Goal: Task Accomplishment & Management: Manage account settings

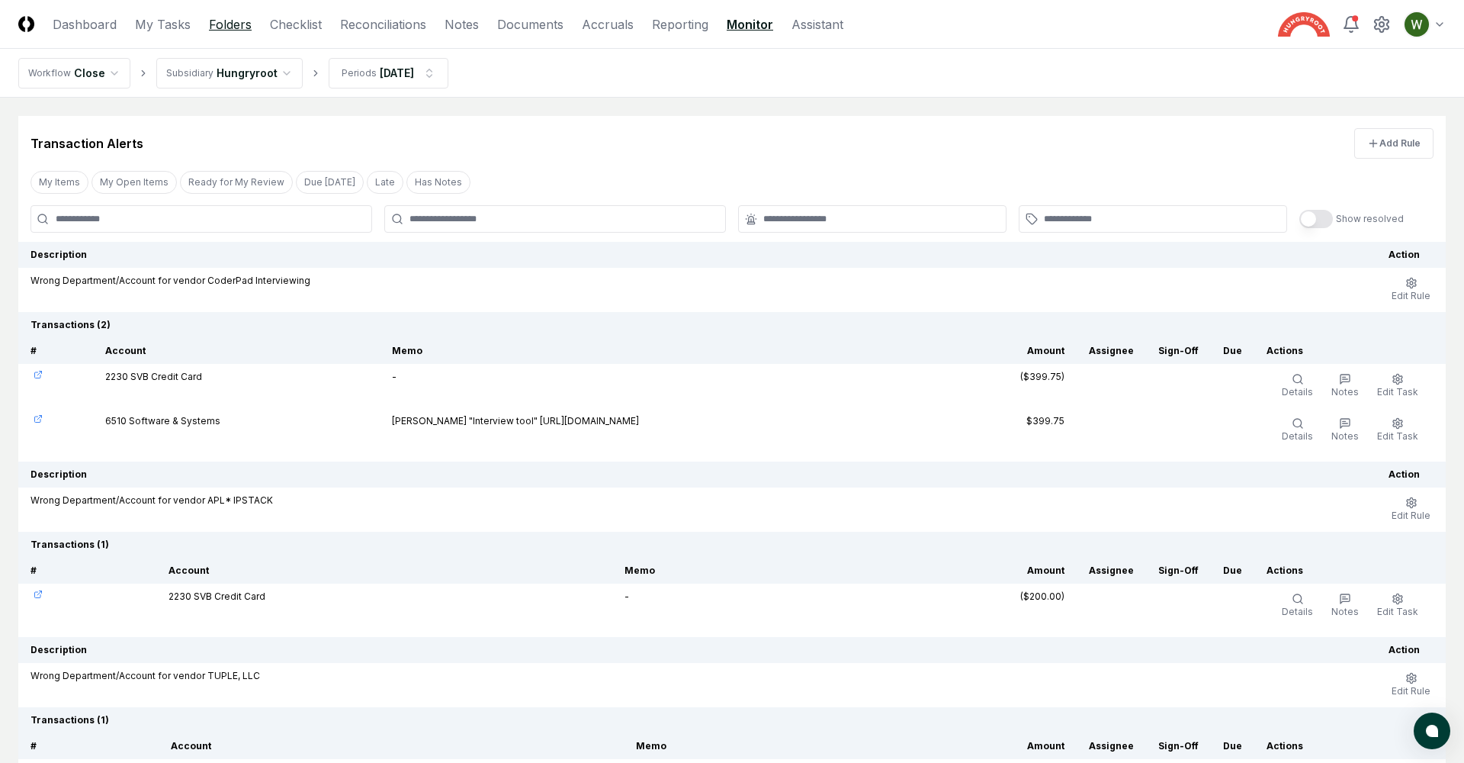
click at [232, 24] on link "Folders" at bounding box center [230, 24] width 43 height 18
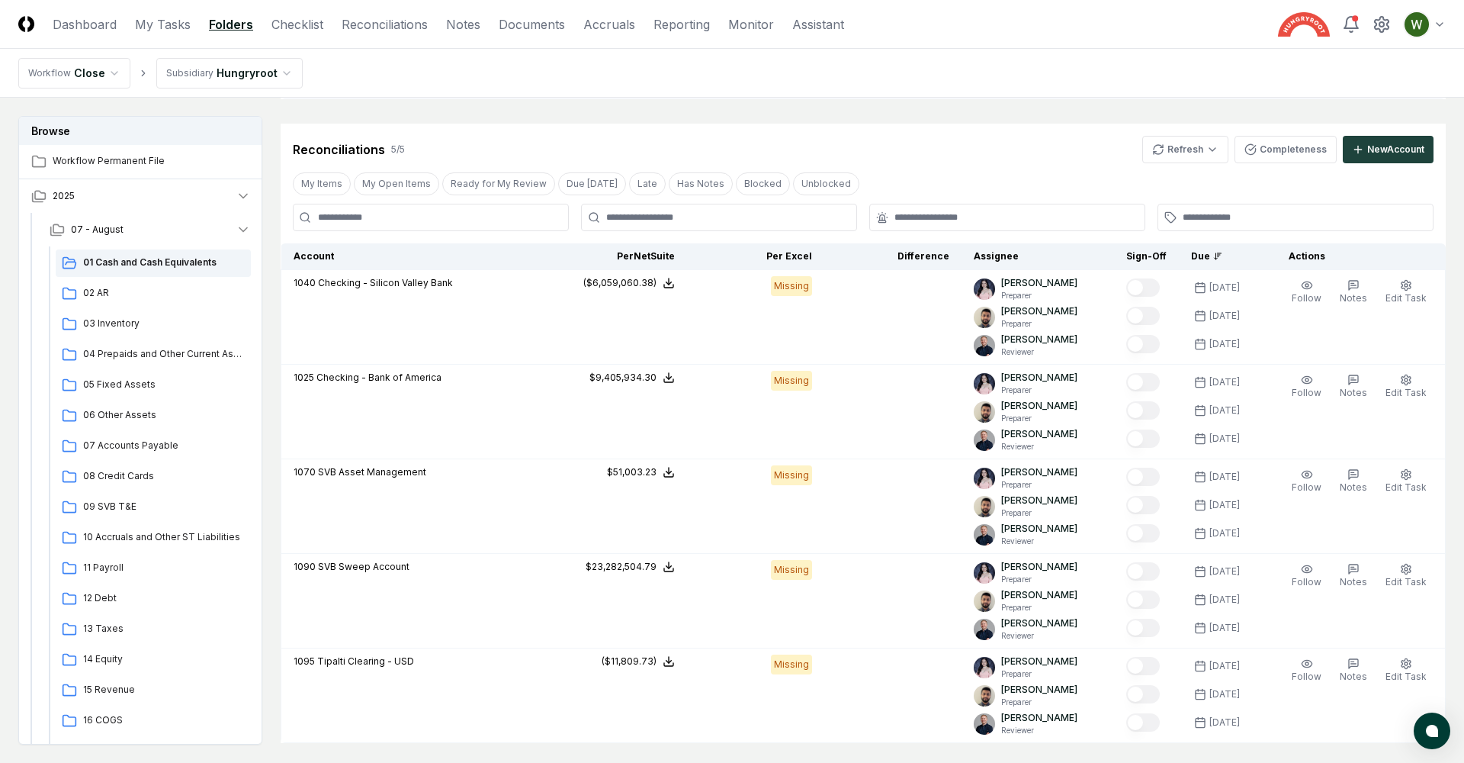
scroll to position [1305, 0]
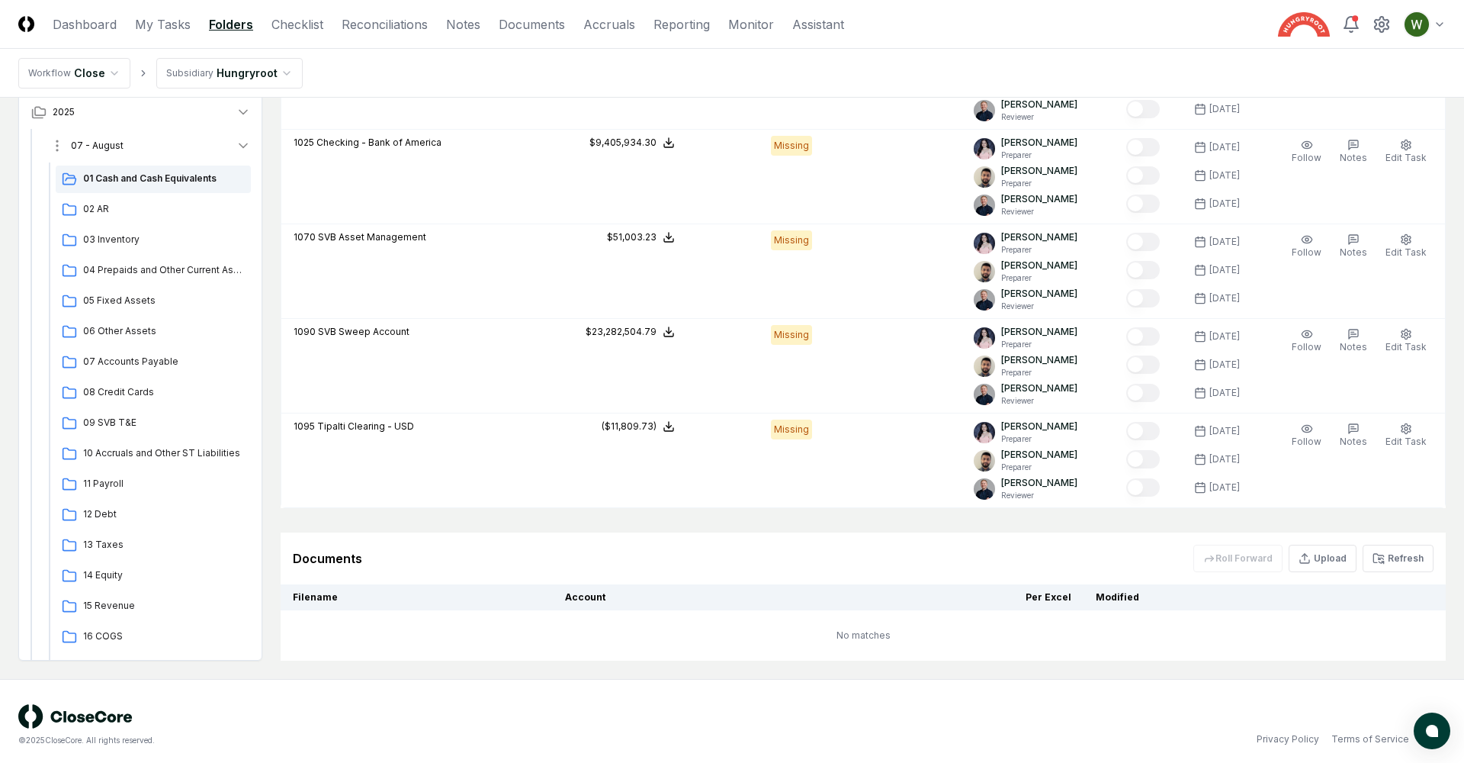
click at [239, 138] on icon "button" at bounding box center [243, 145] width 15 height 15
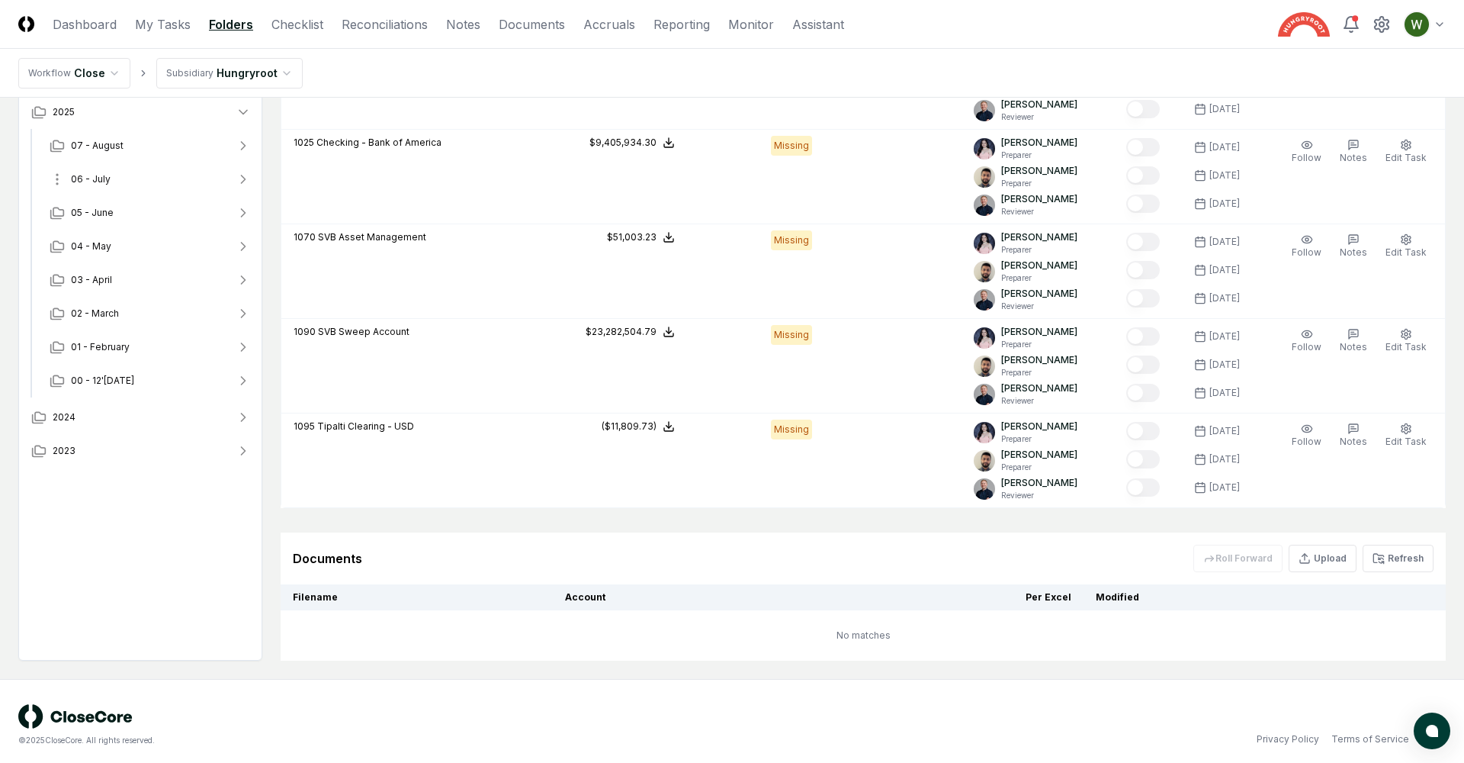
click at [136, 168] on button "06 - July" at bounding box center [150, 179] width 226 height 34
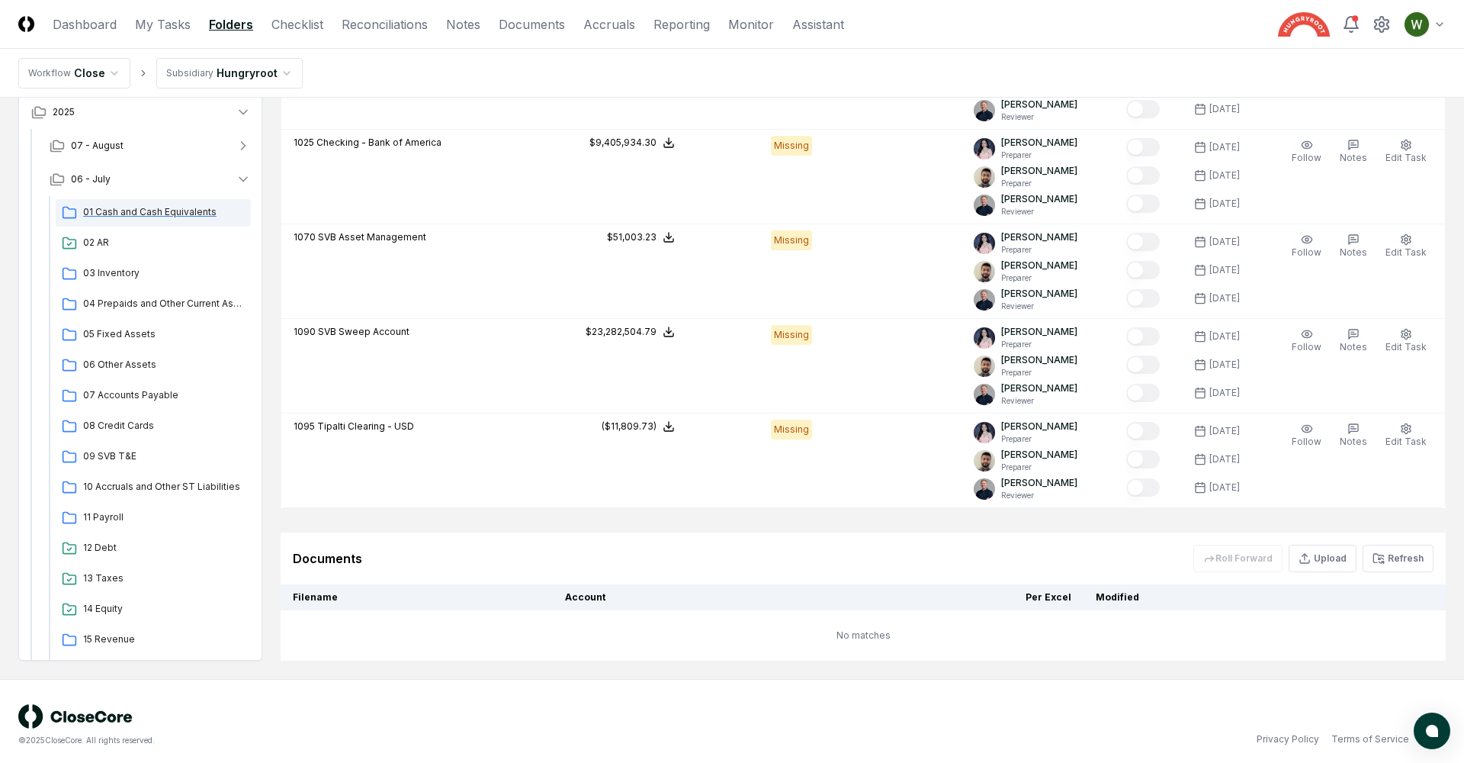
click at [133, 205] on span "01 Cash and Cash Equivalents" at bounding box center [164, 212] width 162 height 14
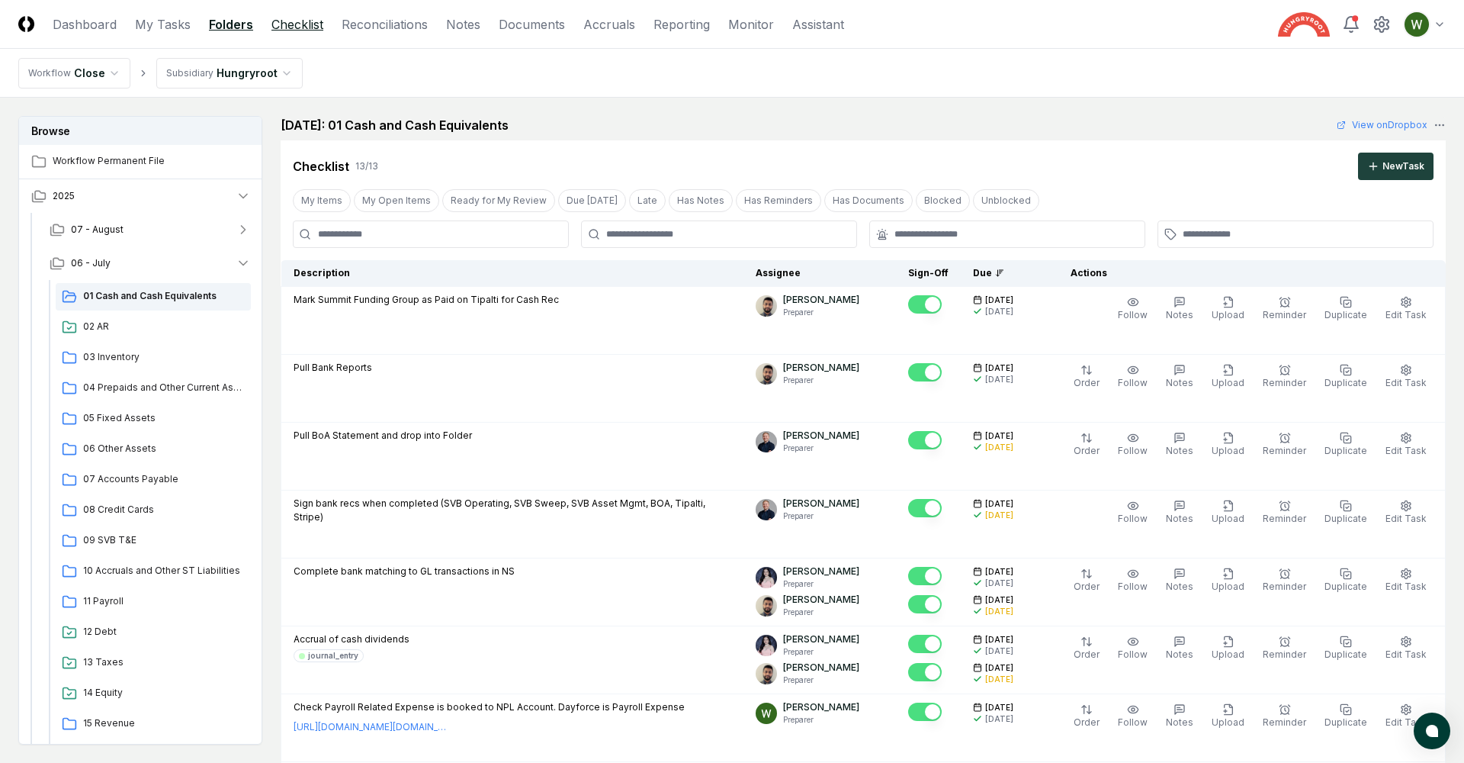
click at [318, 30] on link "Checklist" at bounding box center [298, 24] width 52 height 18
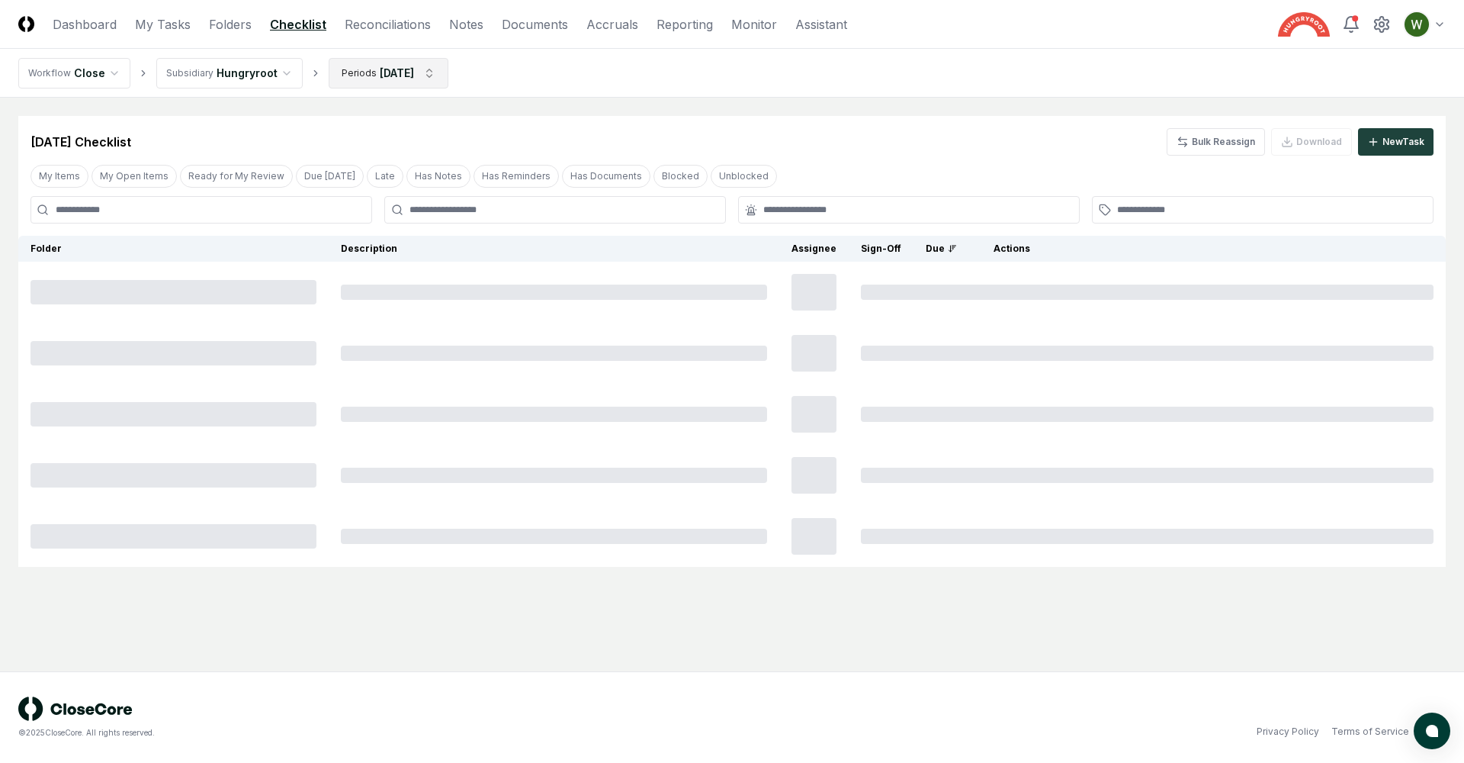
click at [365, 74] on html "CloseCore Dashboard My Tasks Folders Checklist Reconciliations Notes Documents …" at bounding box center [732, 381] width 1464 height 763
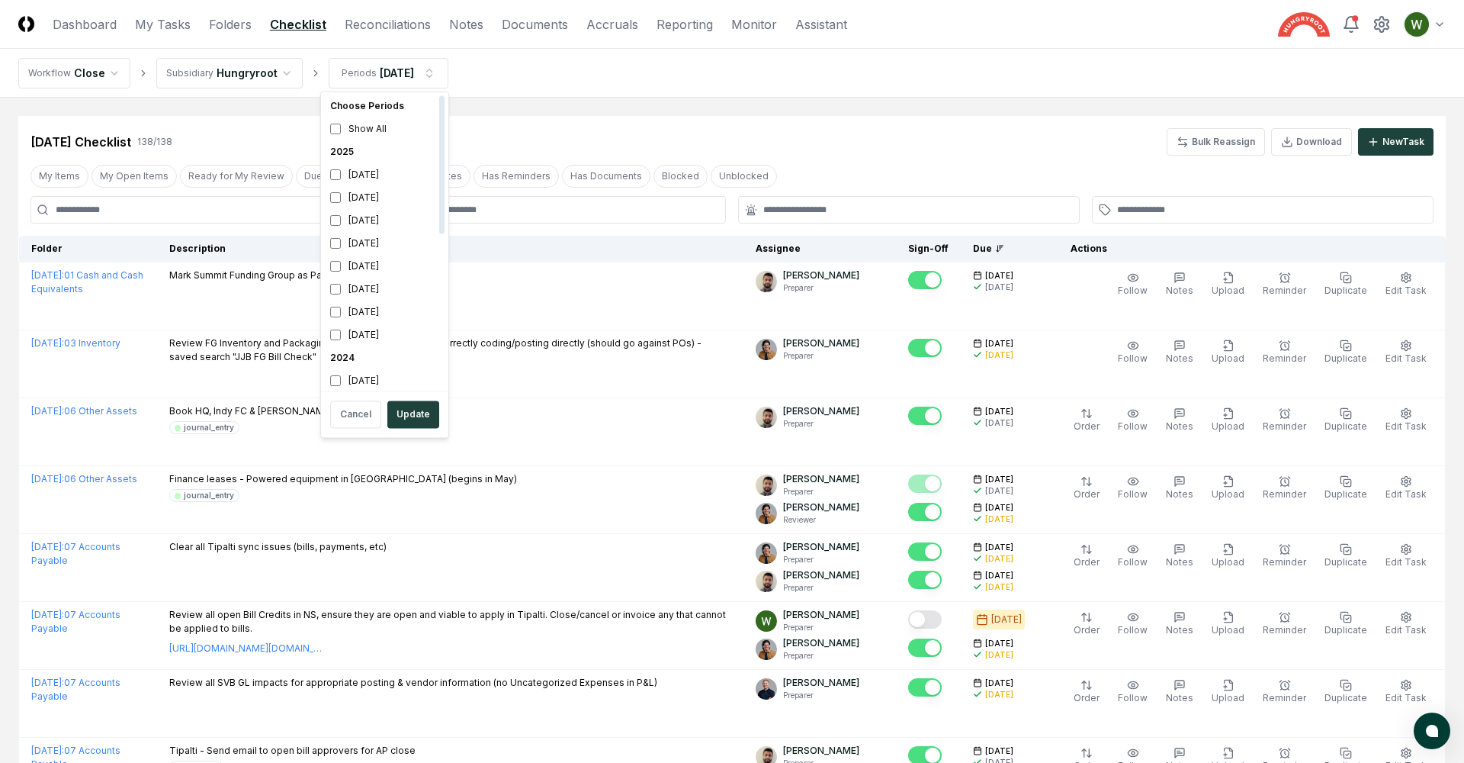
scroll to position [5, 0]
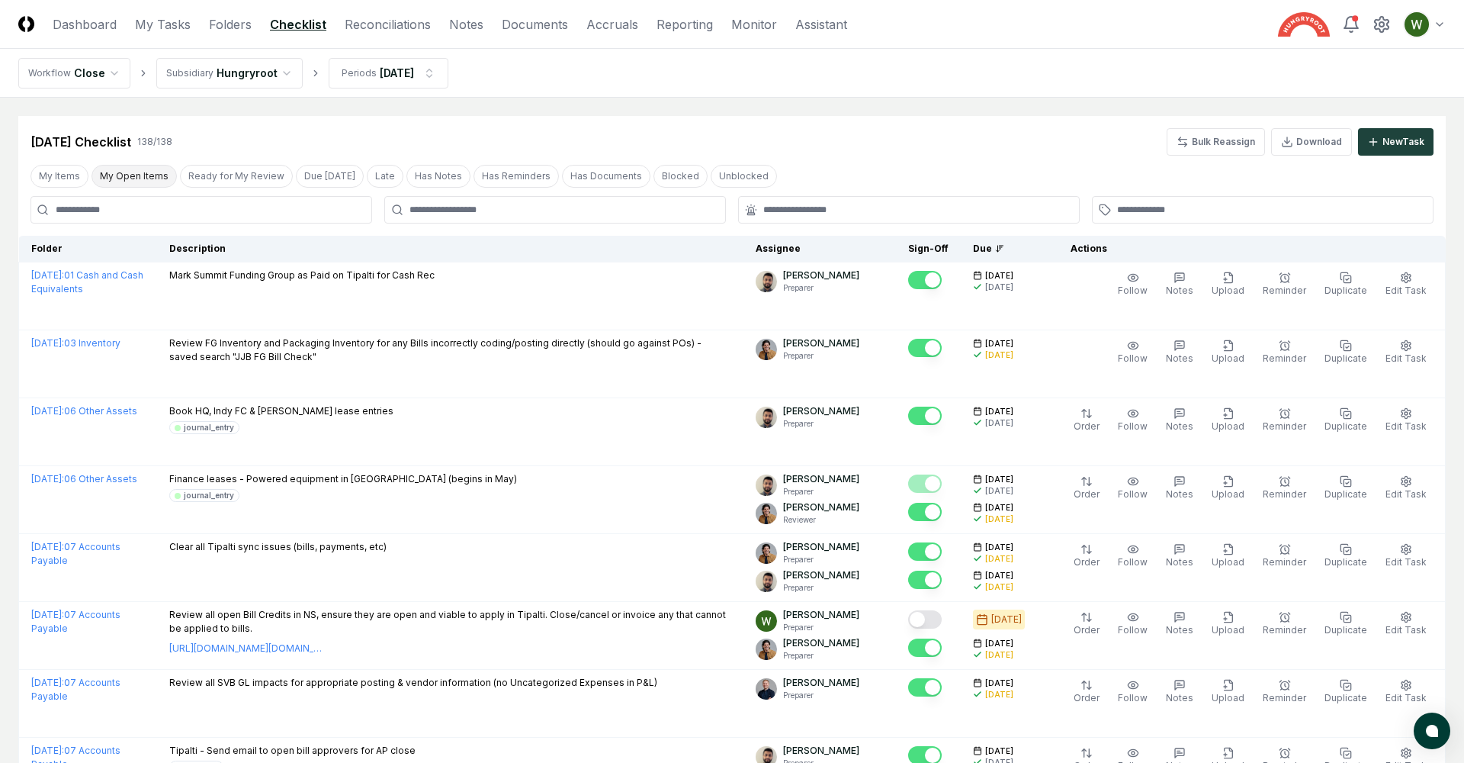
click at [135, 172] on button "My Open Items" at bounding box center [134, 176] width 85 height 23
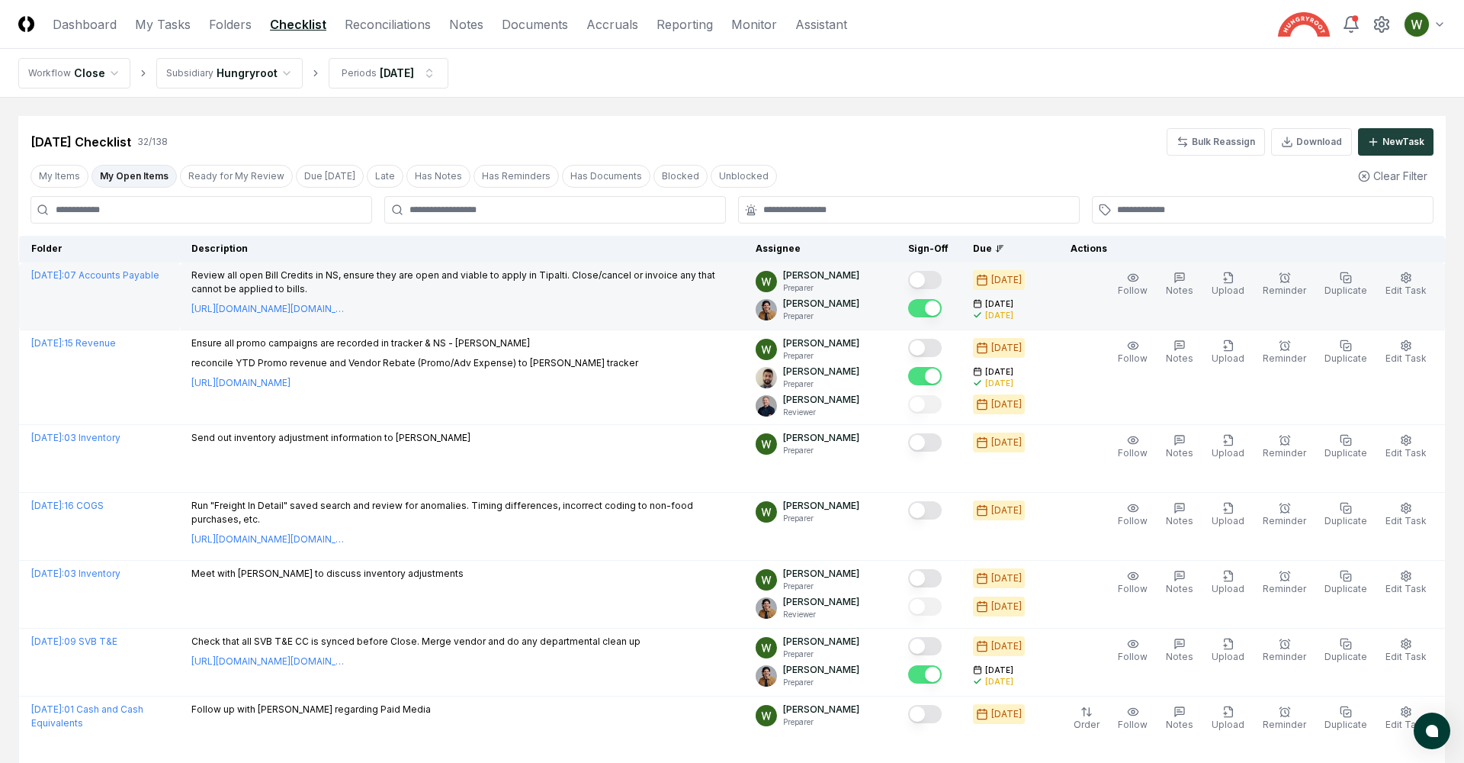
click at [941, 272] on button "Mark complete" at bounding box center [925, 280] width 34 height 18
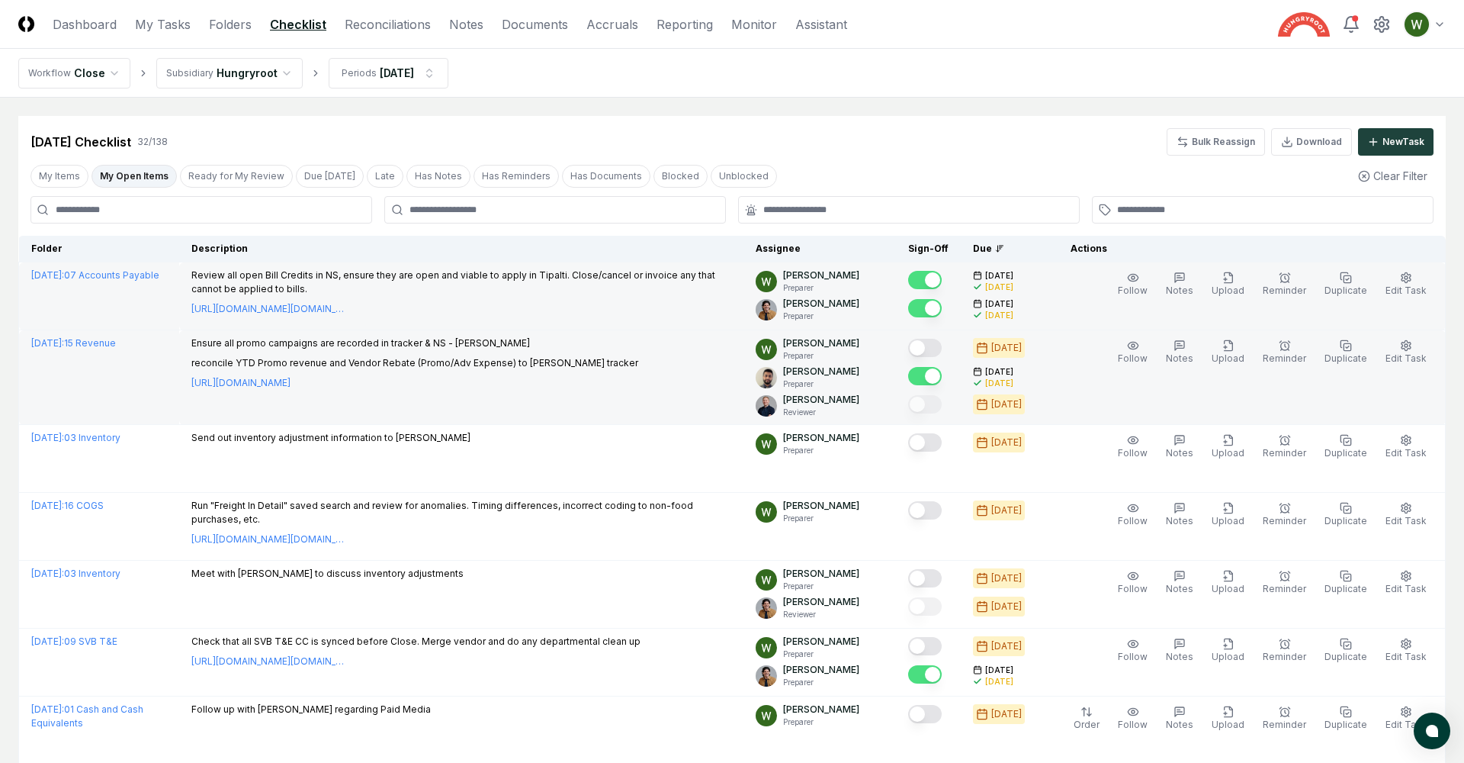
click at [938, 350] on button "Mark complete" at bounding box center [925, 348] width 34 height 18
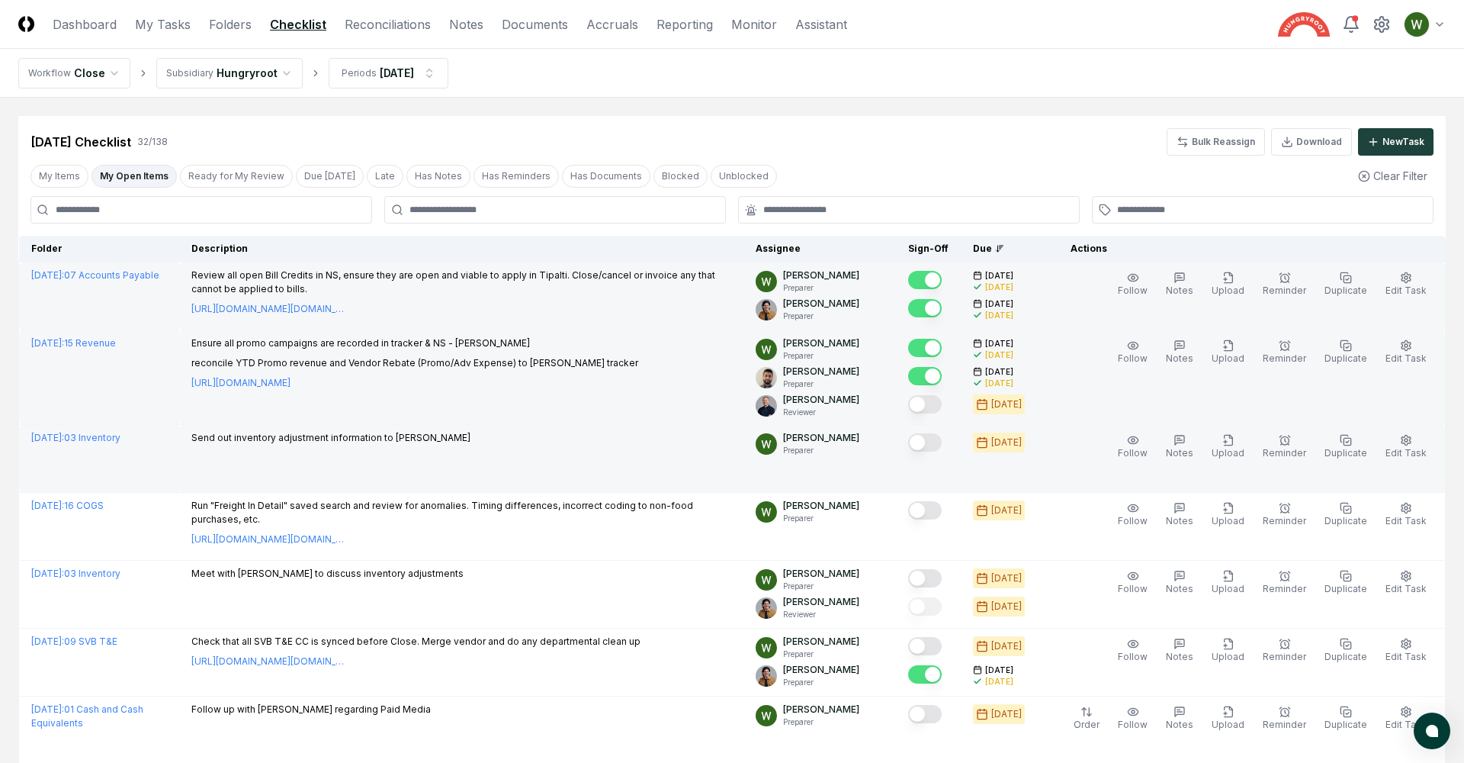
click at [942, 443] on button "Mark complete" at bounding box center [925, 442] width 34 height 18
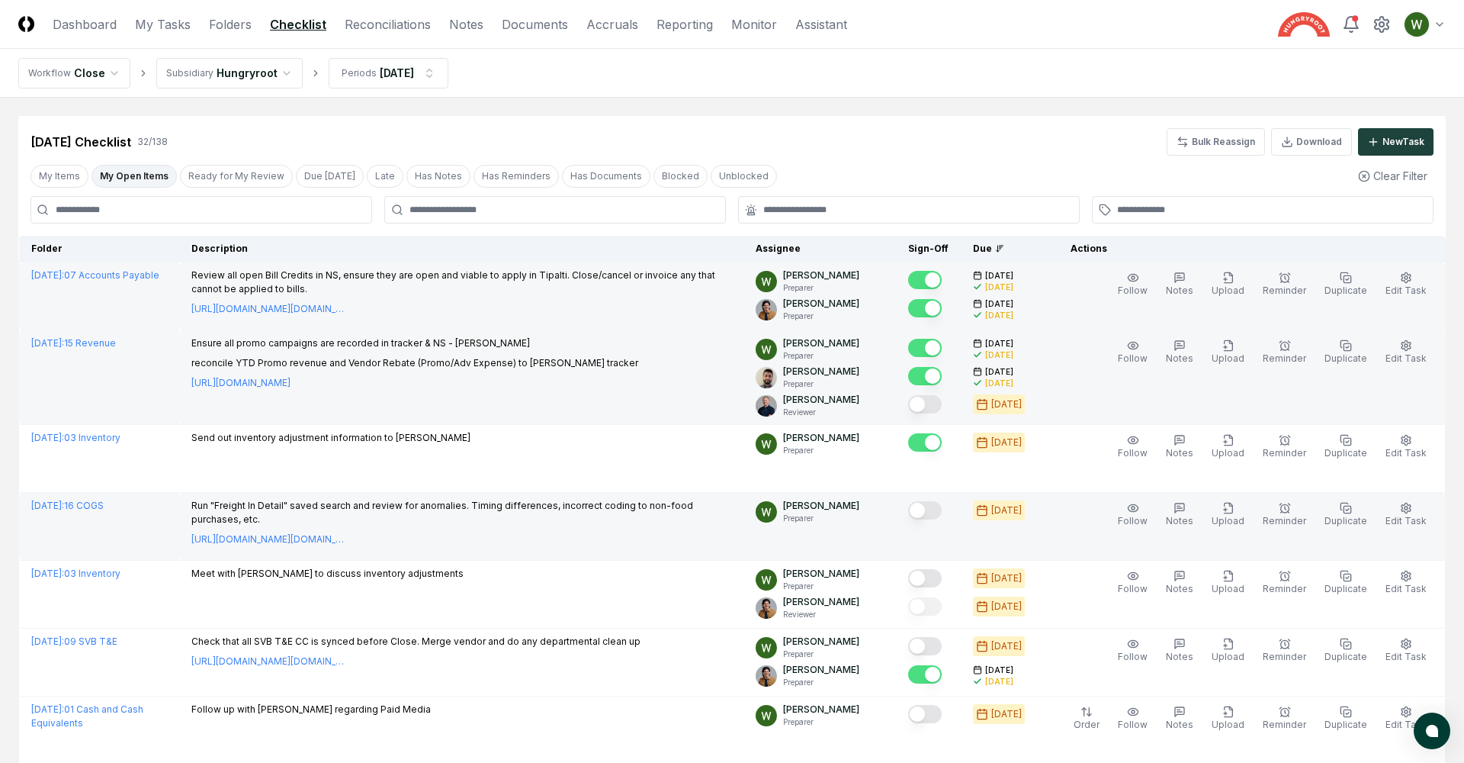
click at [942, 510] on button "Mark complete" at bounding box center [925, 510] width 34 height 18
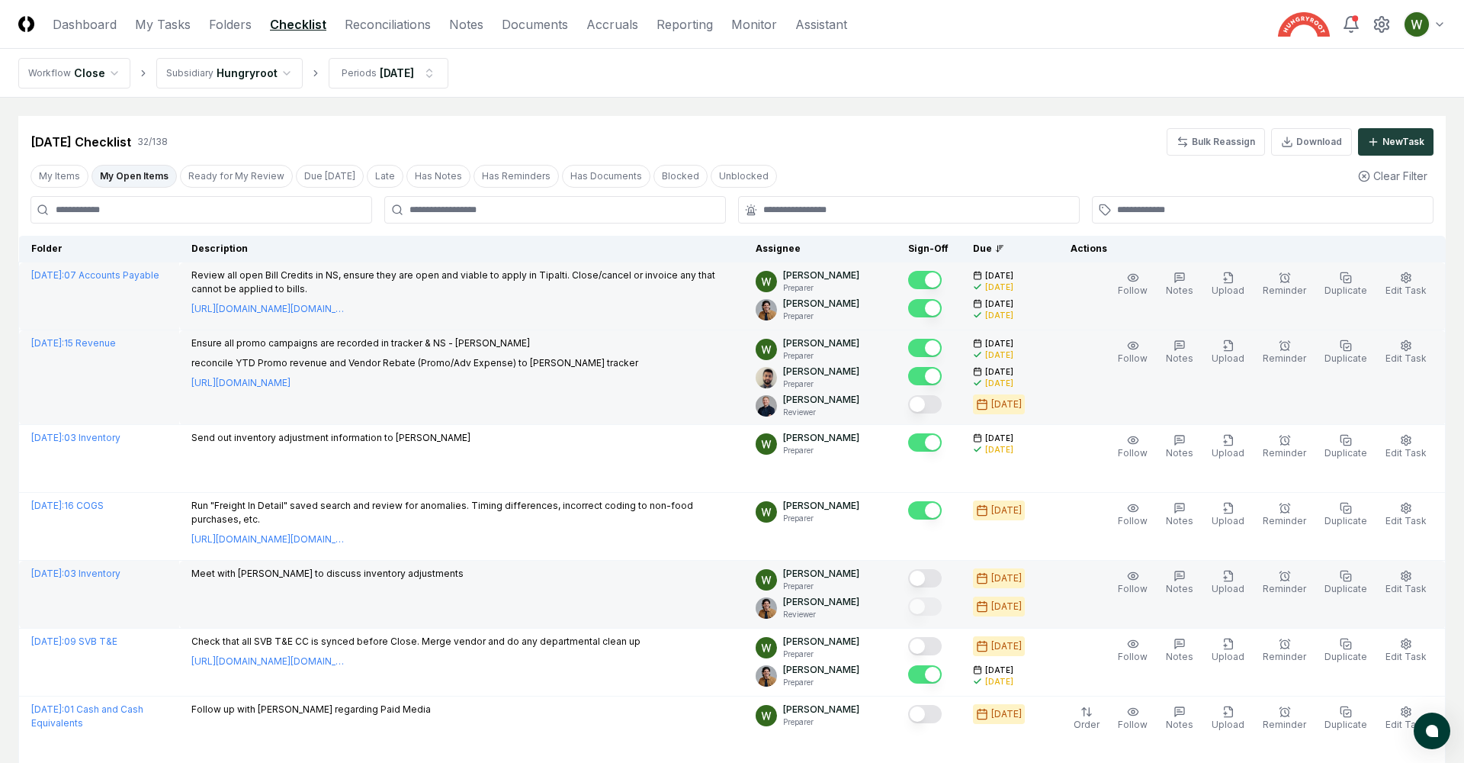
click at [942, 576] on button "Mark complete" at bounding box center [925, 578] width 34 height 18
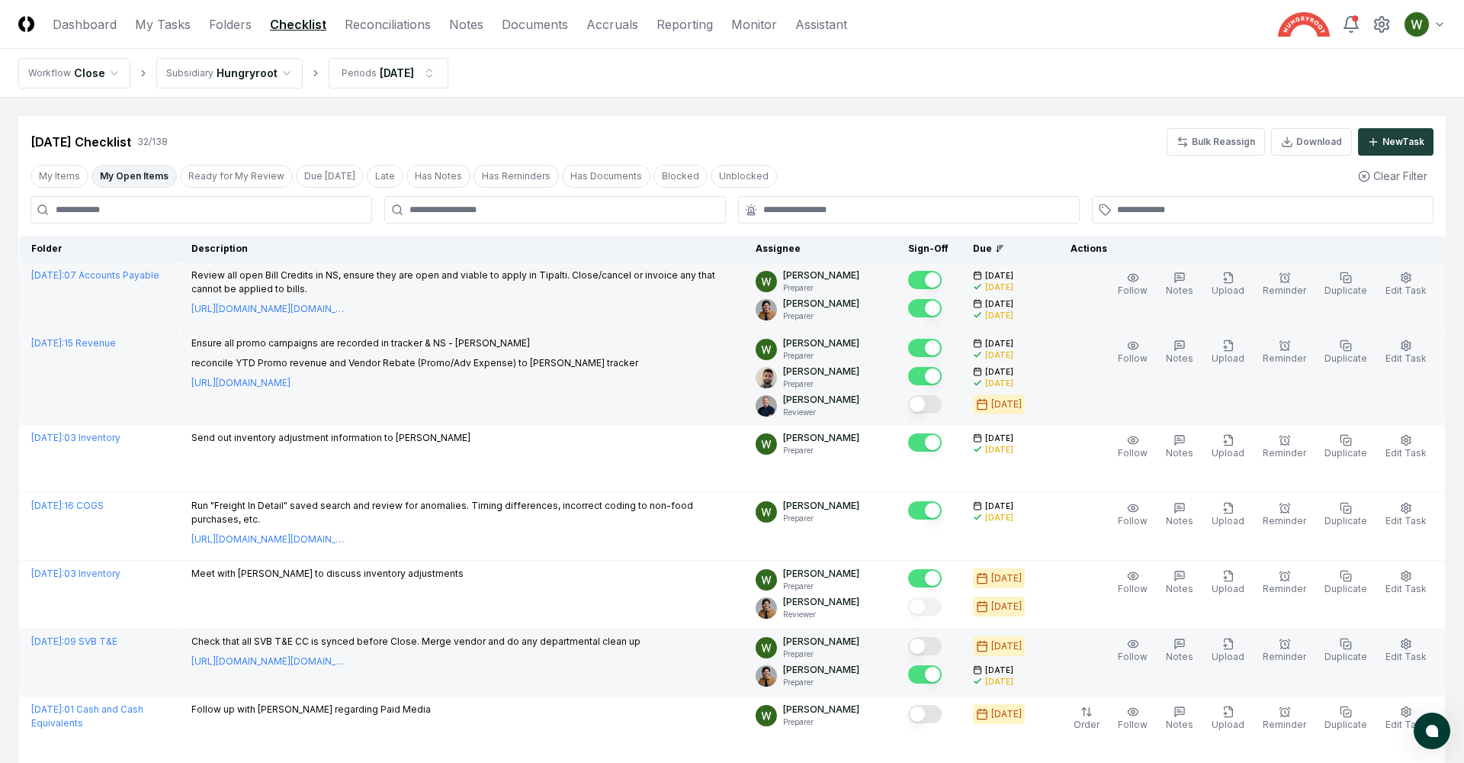
click at [940, 642] on button "Mark complete" at bounding box center [925, 646] width 34 height 18
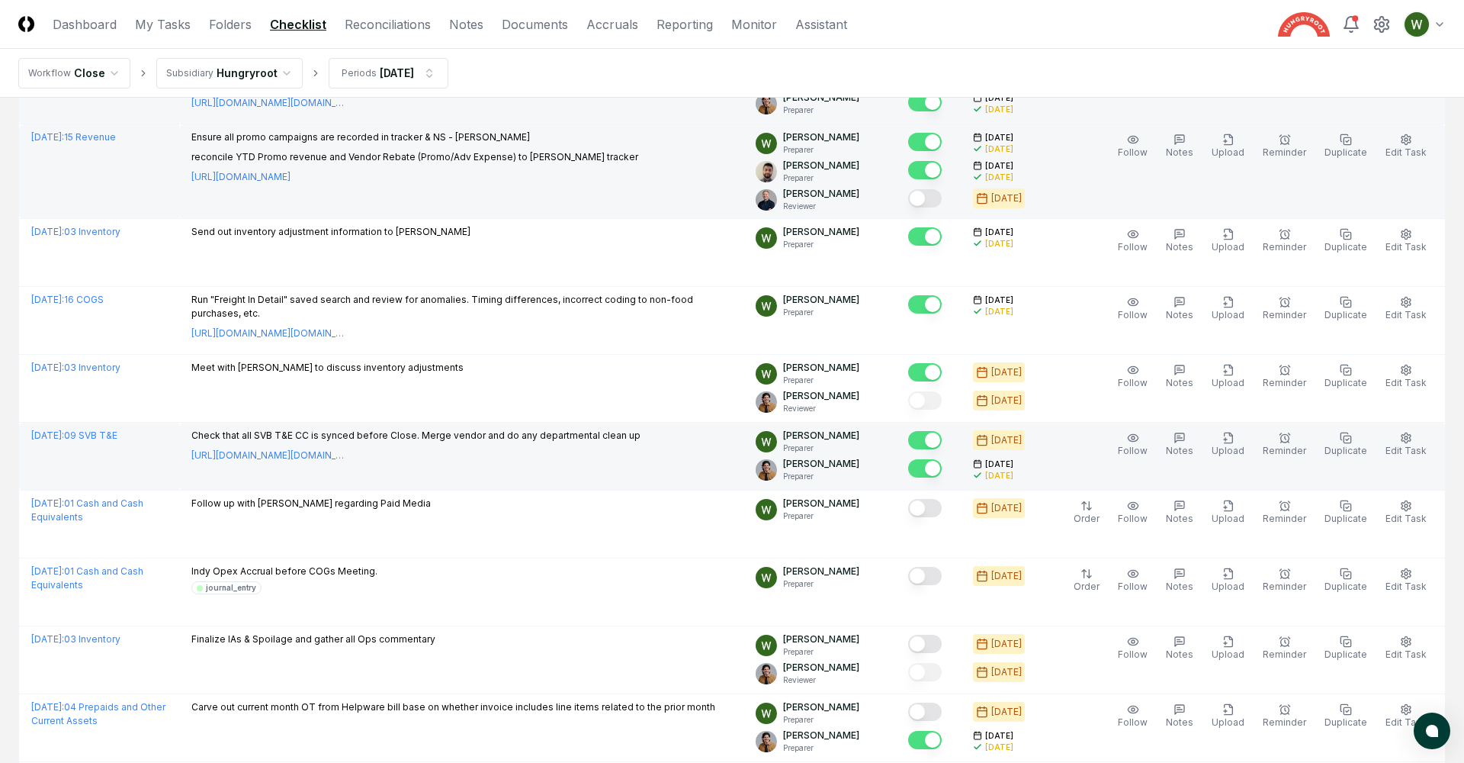
scroll to position [214, 0]
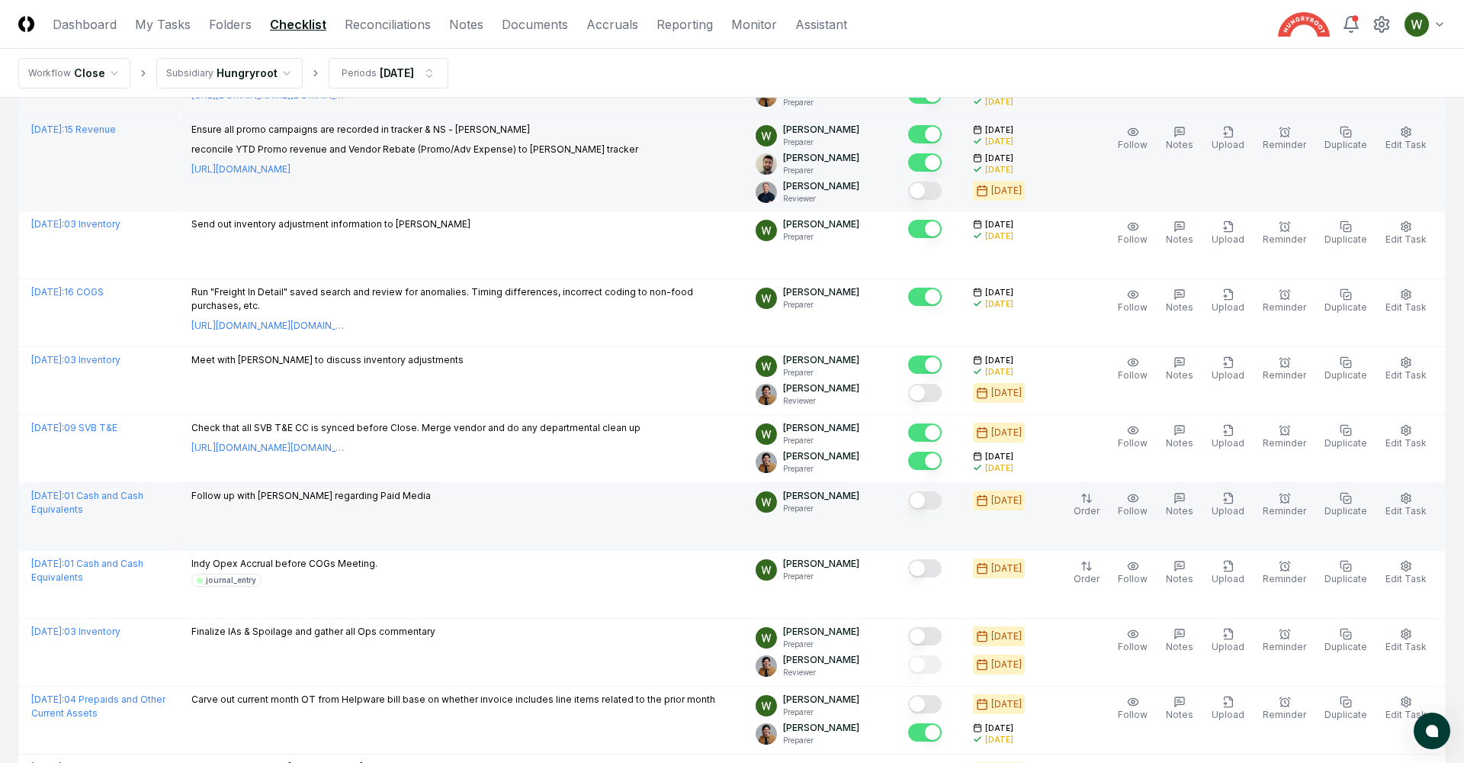
click at [940, 507] on div at bounding box center [925, 501] width 34 height 21
click at [938, 497] on button "Mark complete" at bounding box center [925, 500] width 34 height 18
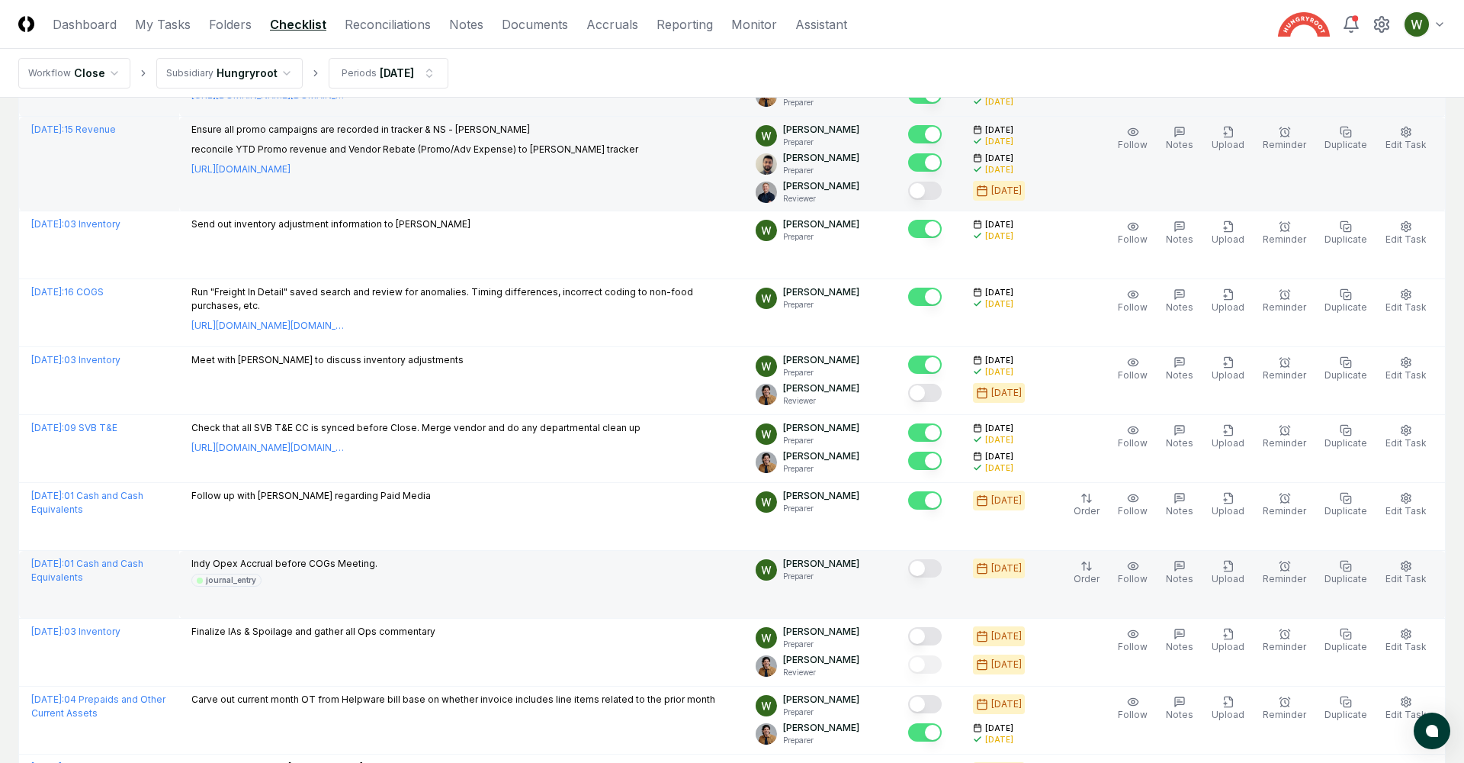
click at [938, 566] on button "Mark complete" at bounding box center [925, 568] width 34 height 18
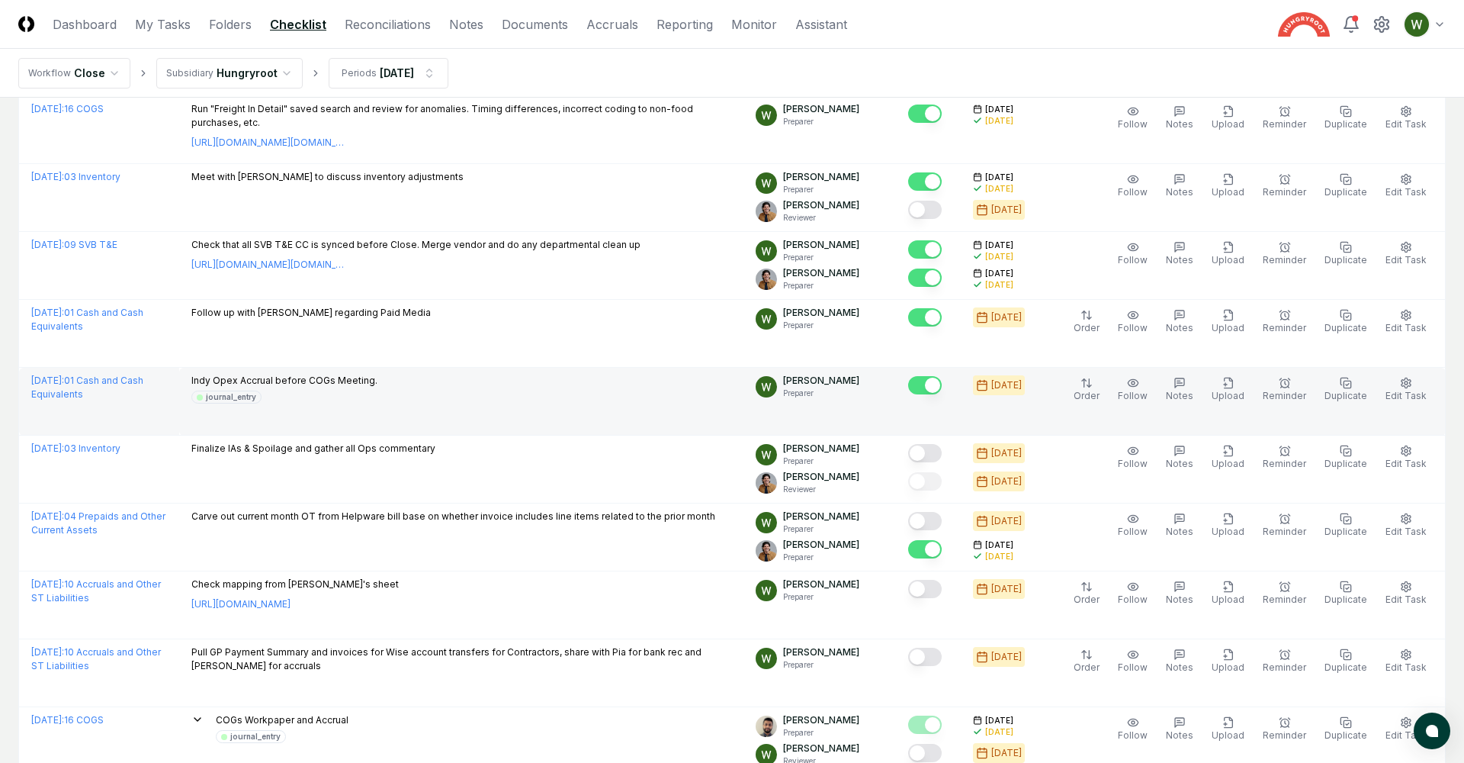
scroll to position [405, 0]
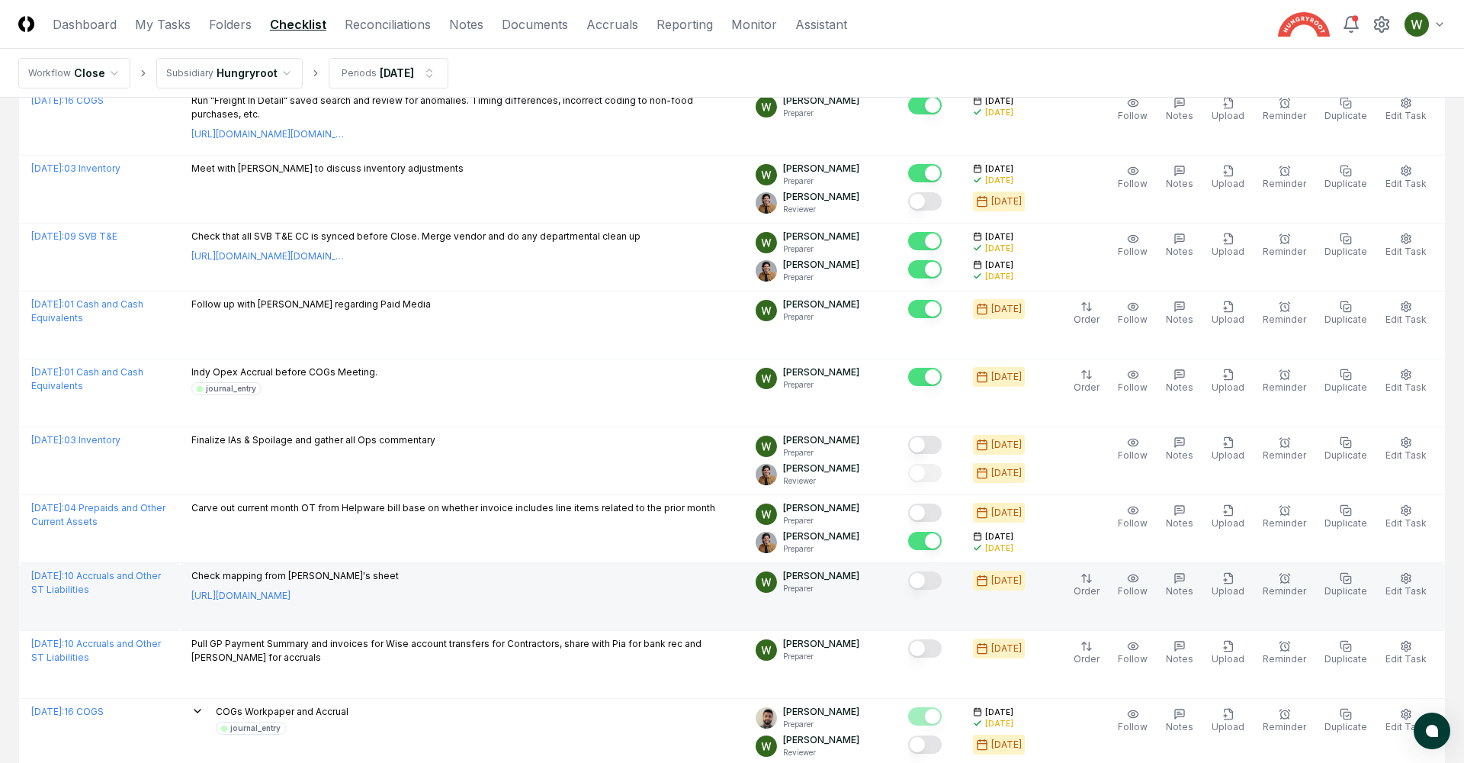
click at [940, 580] on button "Mark complete" at bounding box center [925, 580] width 34 height 18
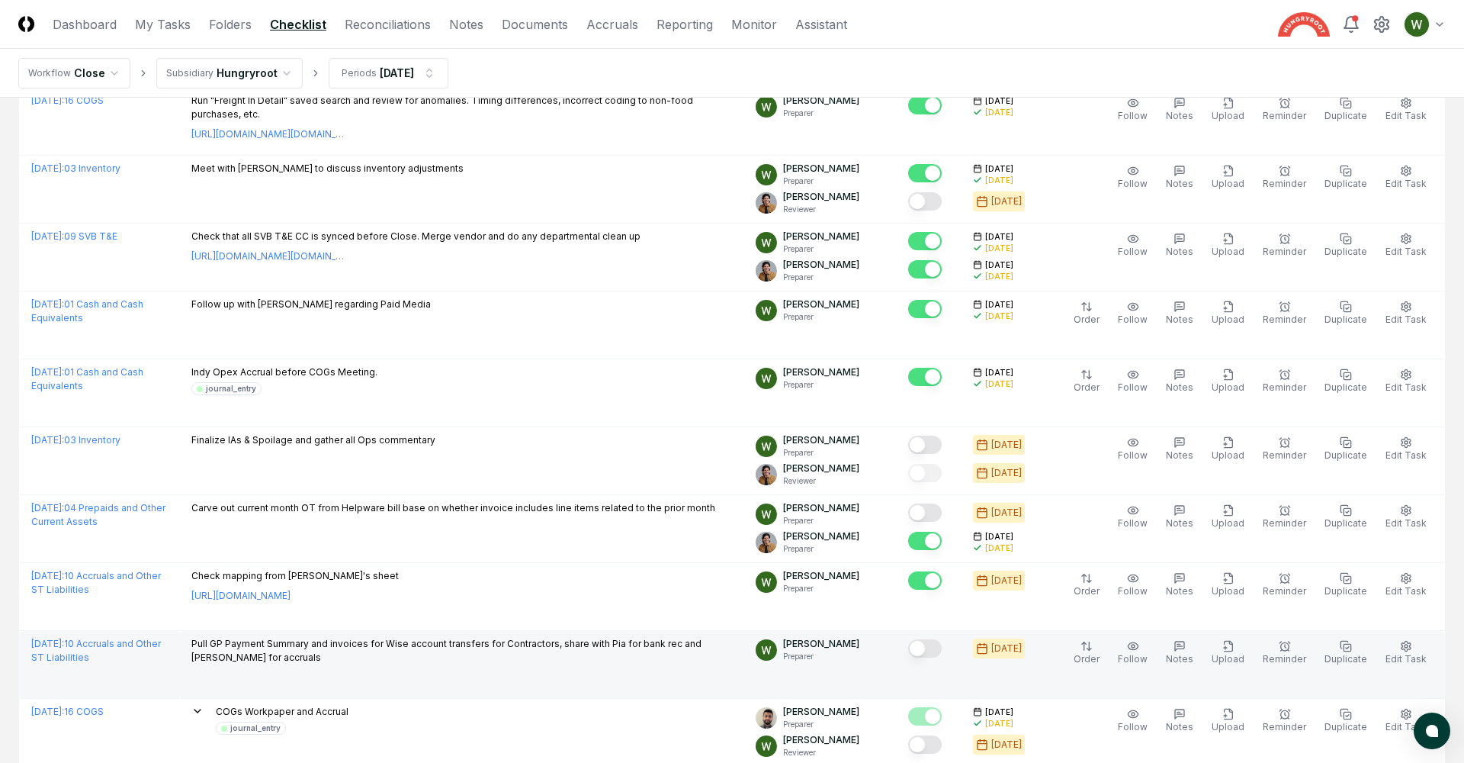
click at [942, 639] on button "Mark complete" at bounding box center [925, 648] width 34 height 18
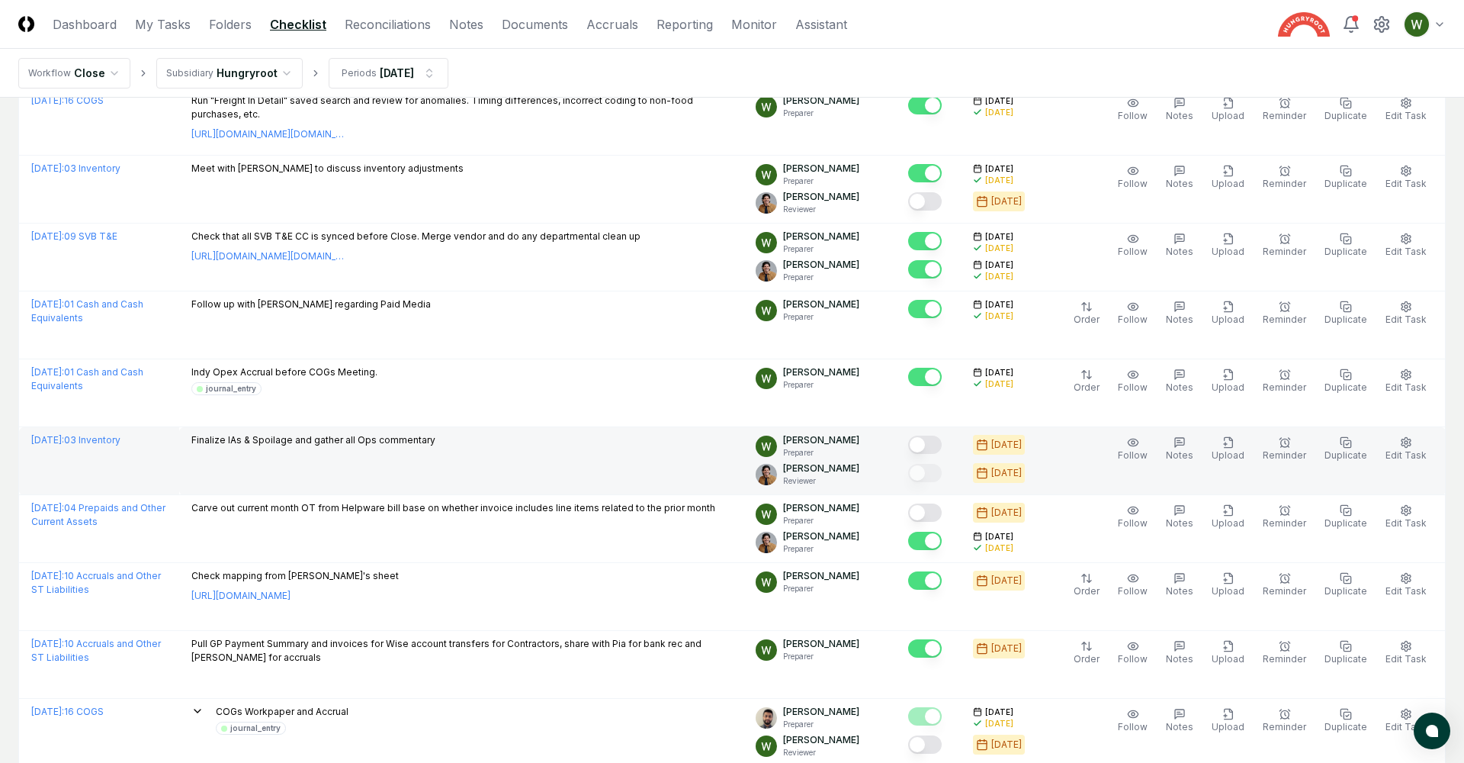
click at [939, 437] on button "Mark complete" at bounding box center [925, 445] width 34 height 18
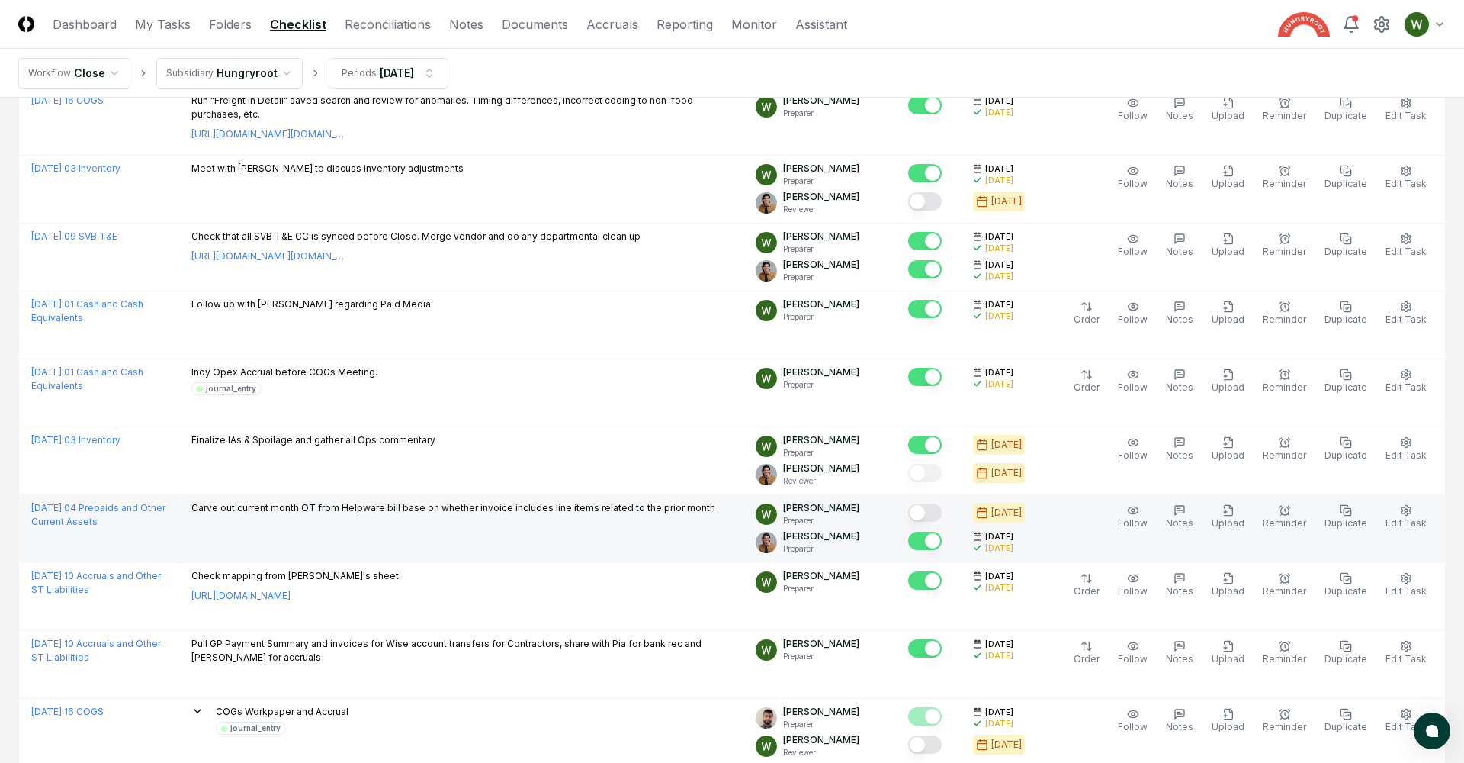
click at [938, 505] on button "Mark complete" at bounding box center [925, 512] width 34 height 18
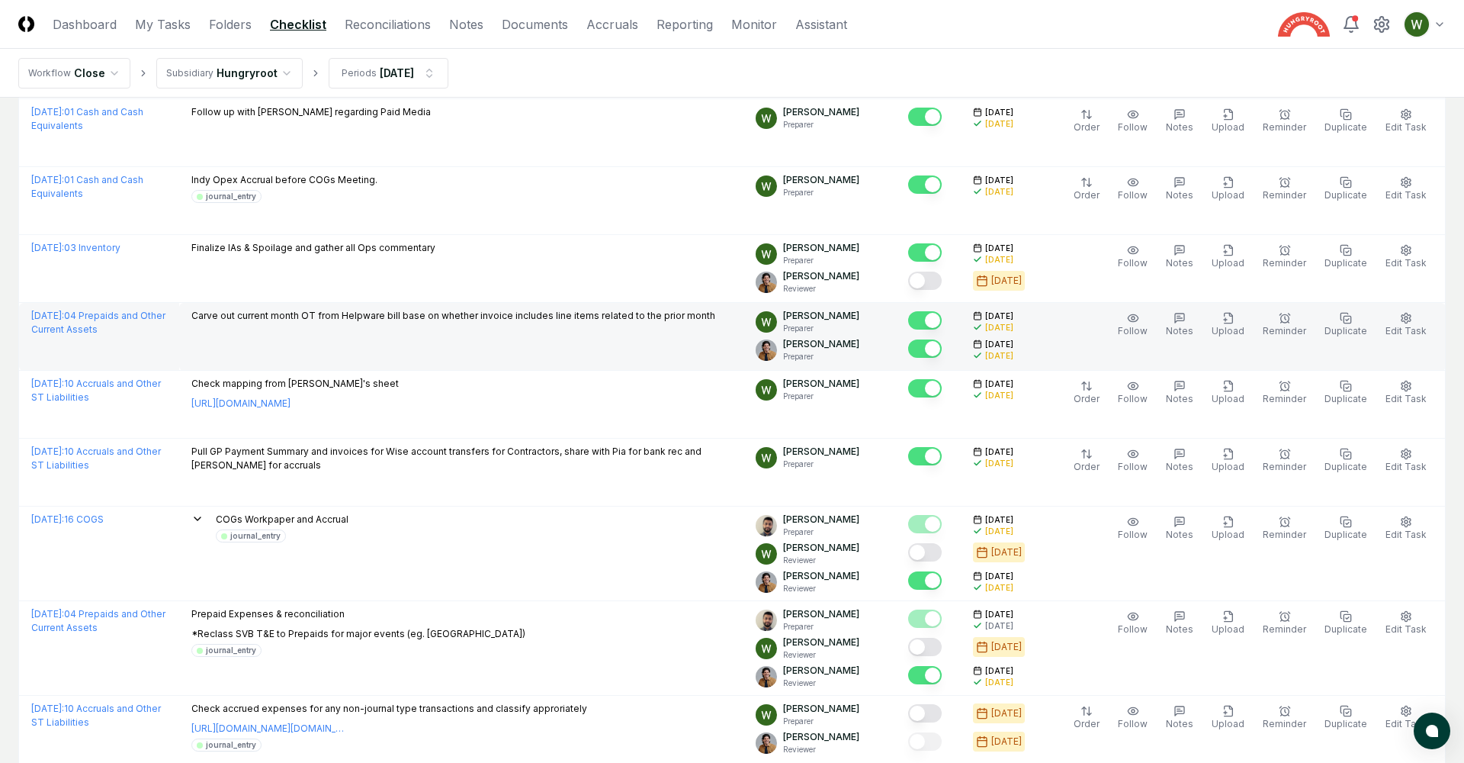
scroll to position [659, 0]
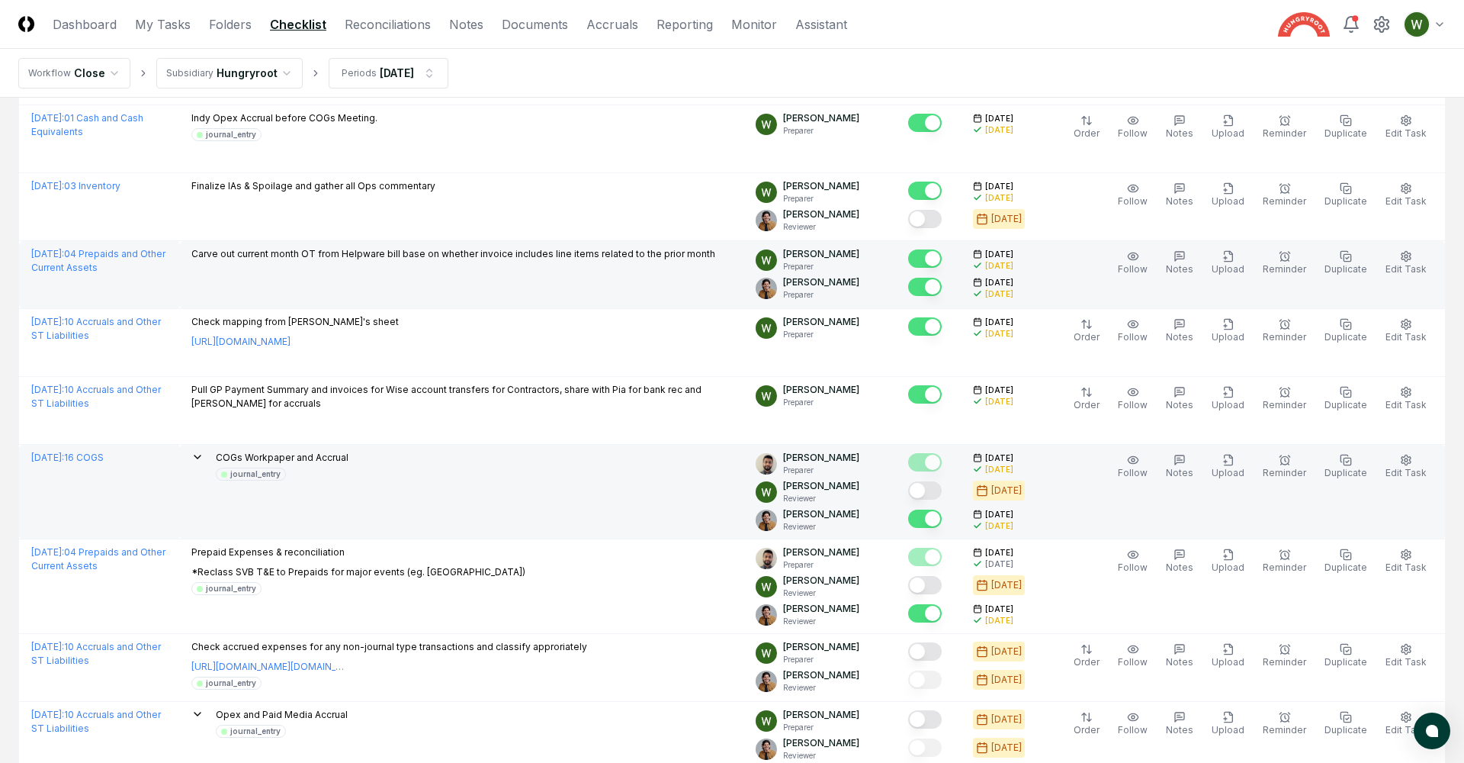
click at [940, 484] on button "Mark complete" at bounding box center [925, 490] width 34 height 18
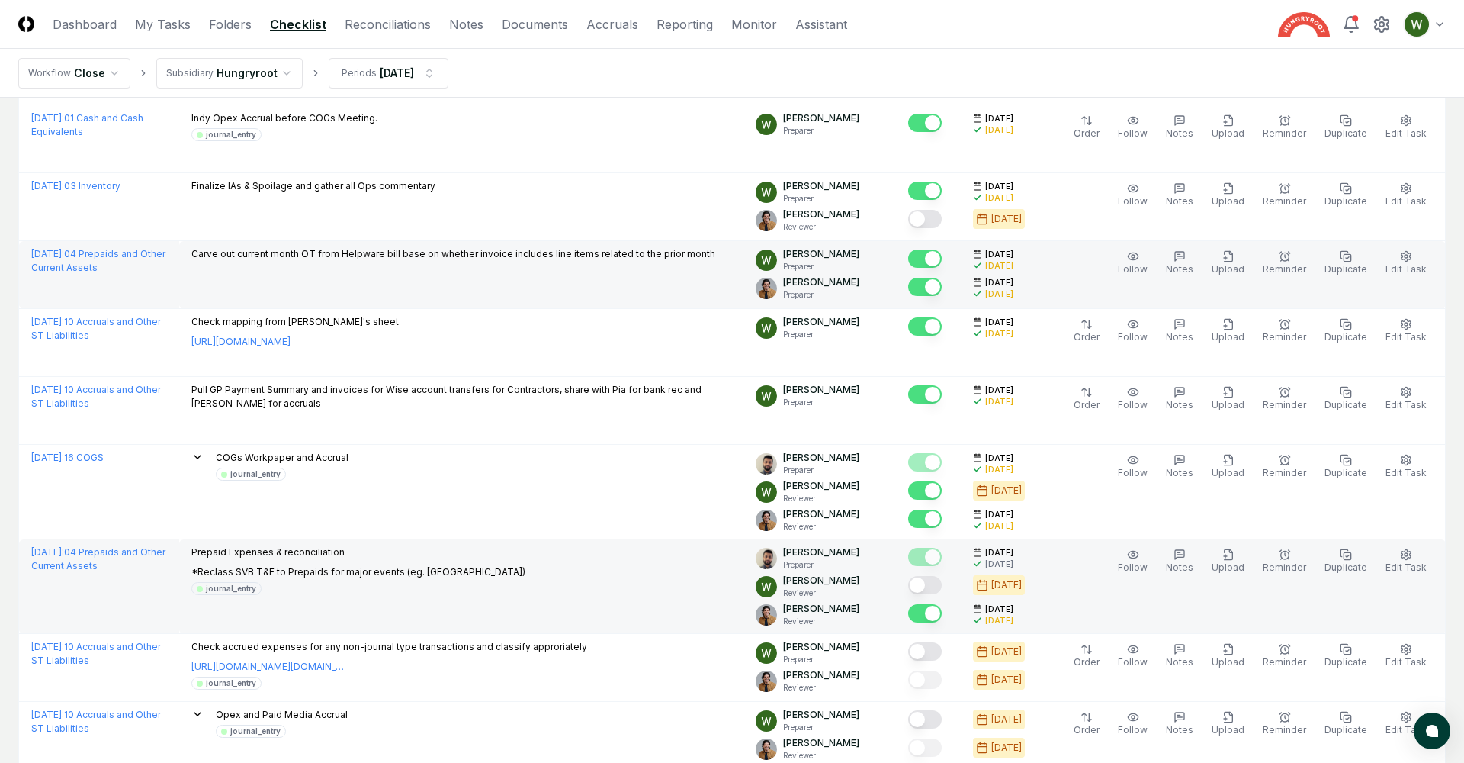
click at [940, 585] on button "Mark complete" at bounding box center [925, 585] width 34 height 18
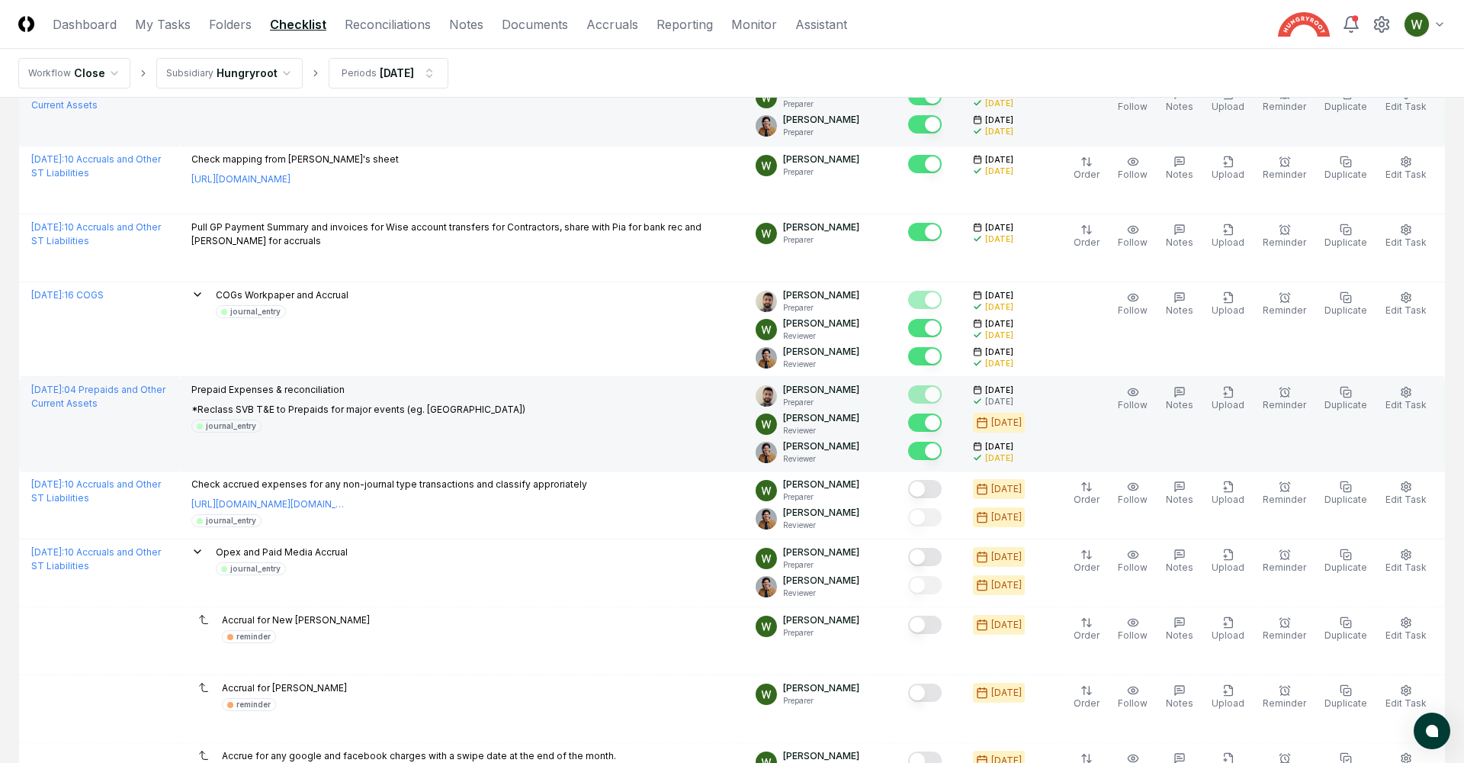
scroll to position [828, 0]
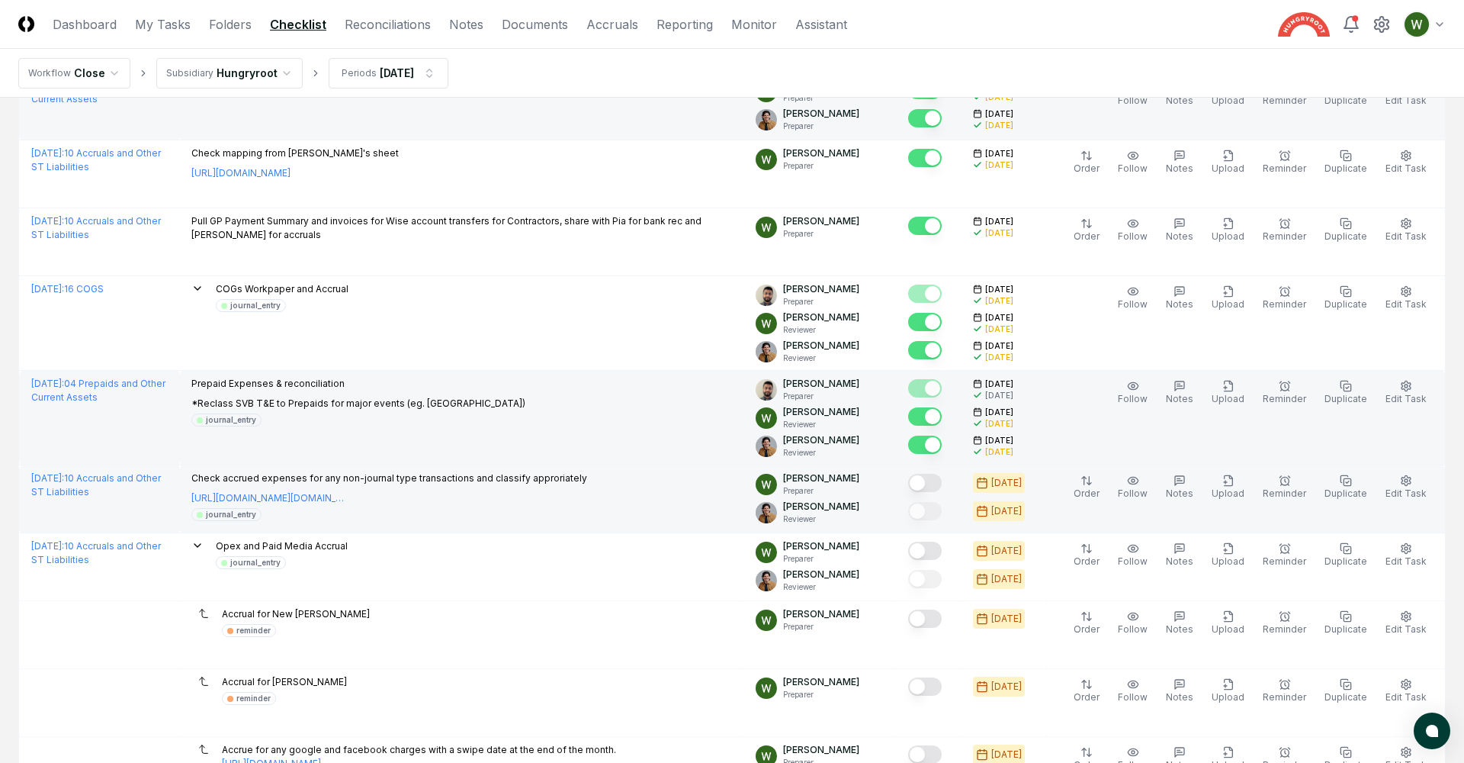
click at [942, 480] on button "Mark complete" at bounding box center [925, 483] width 34 height 18
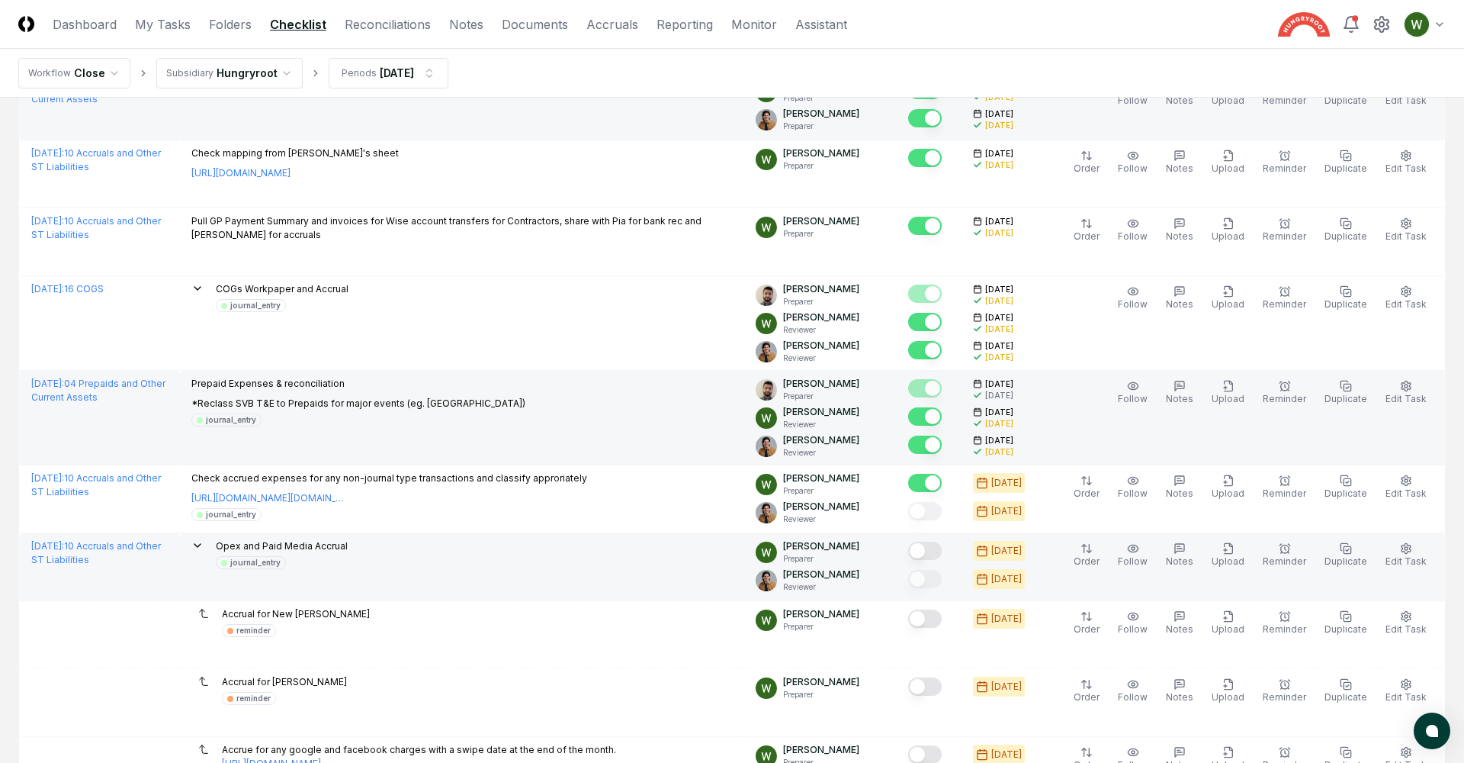
click at [936, 550] on button "Mark complete" at bounding box center [925, 551] width 34 height 18
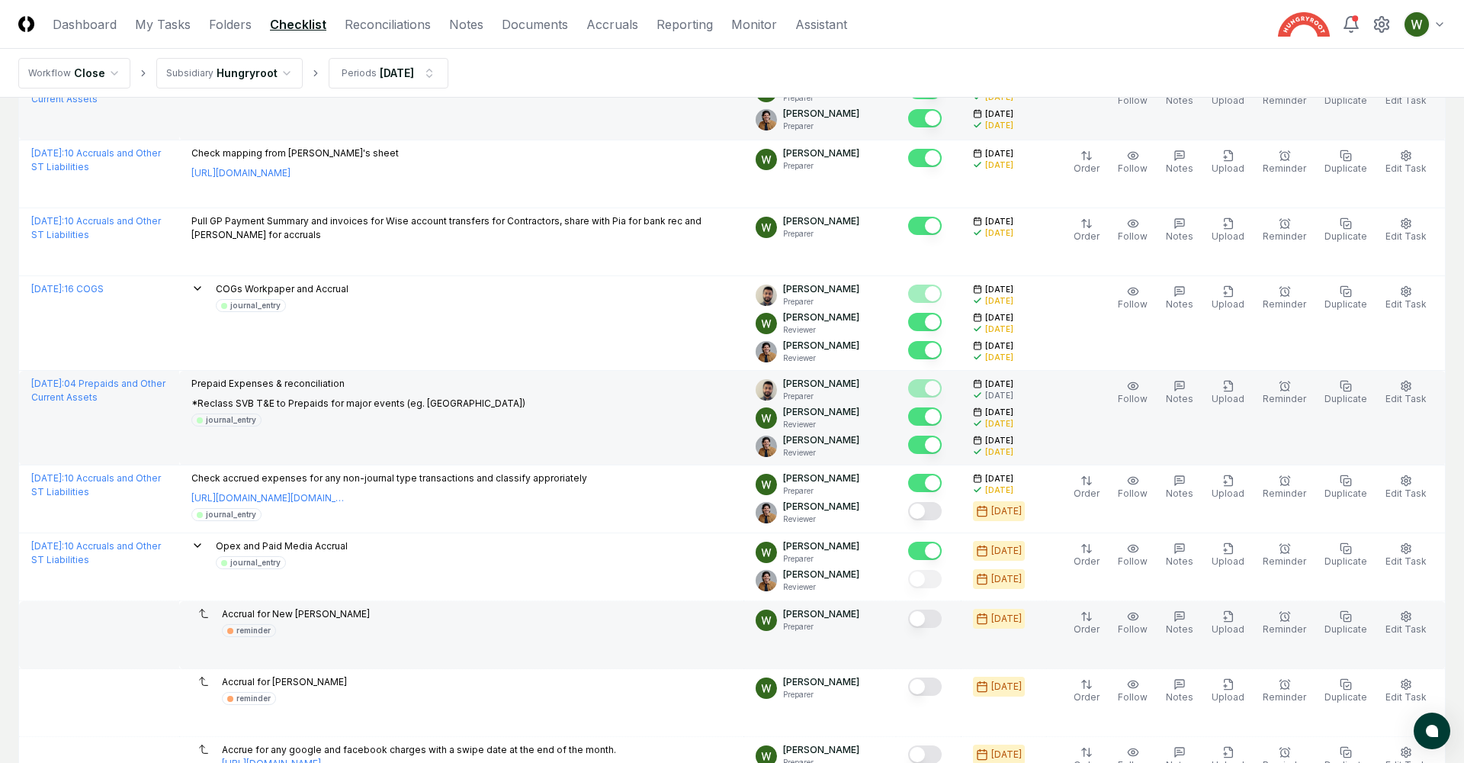
click at [936, 620] on button "Mark complete" at bounding box center [925, 618] width 34 height 18
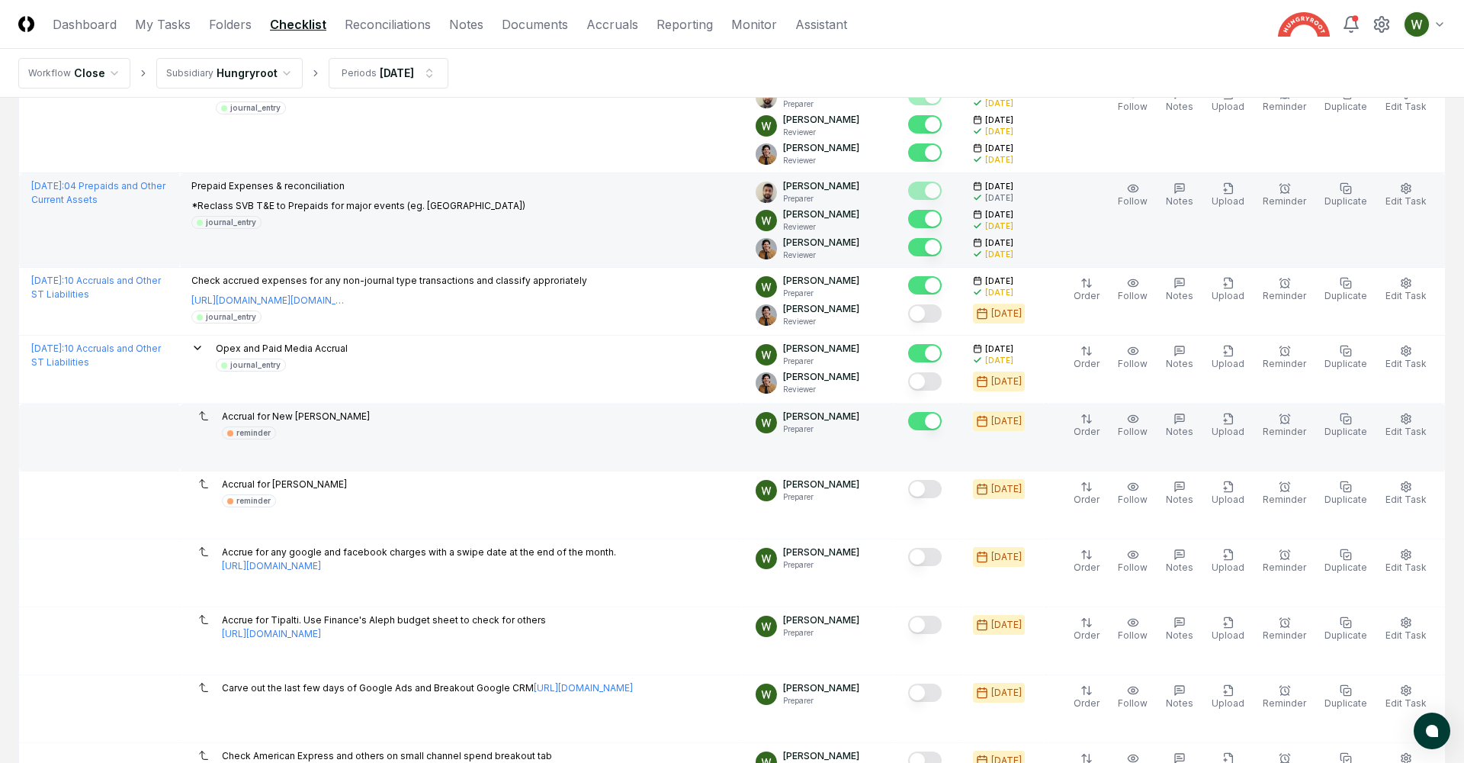
scroll to position [1030, 0]
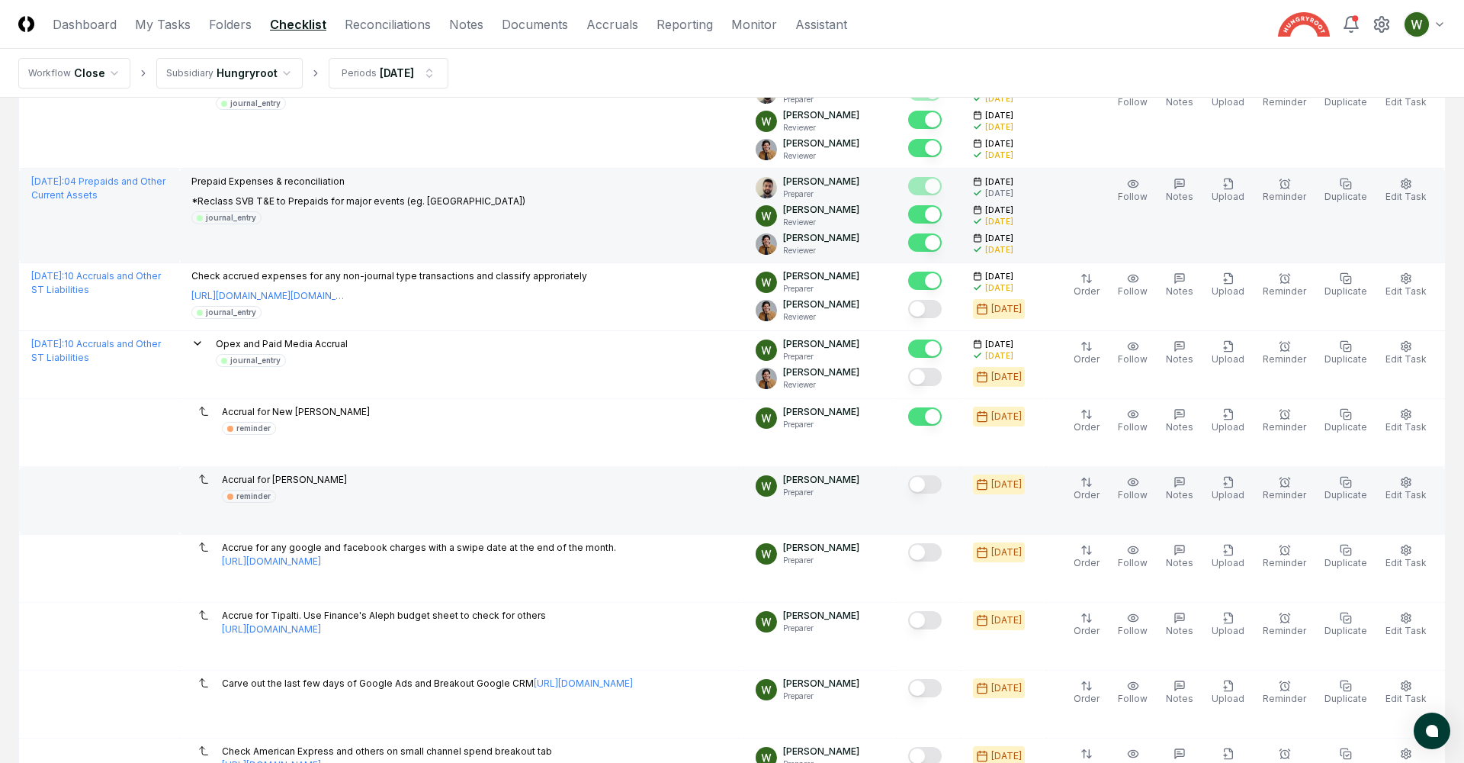
click at [937, 484] on button "Mark complete" at bounding box center [925, 484] width 34 height 18
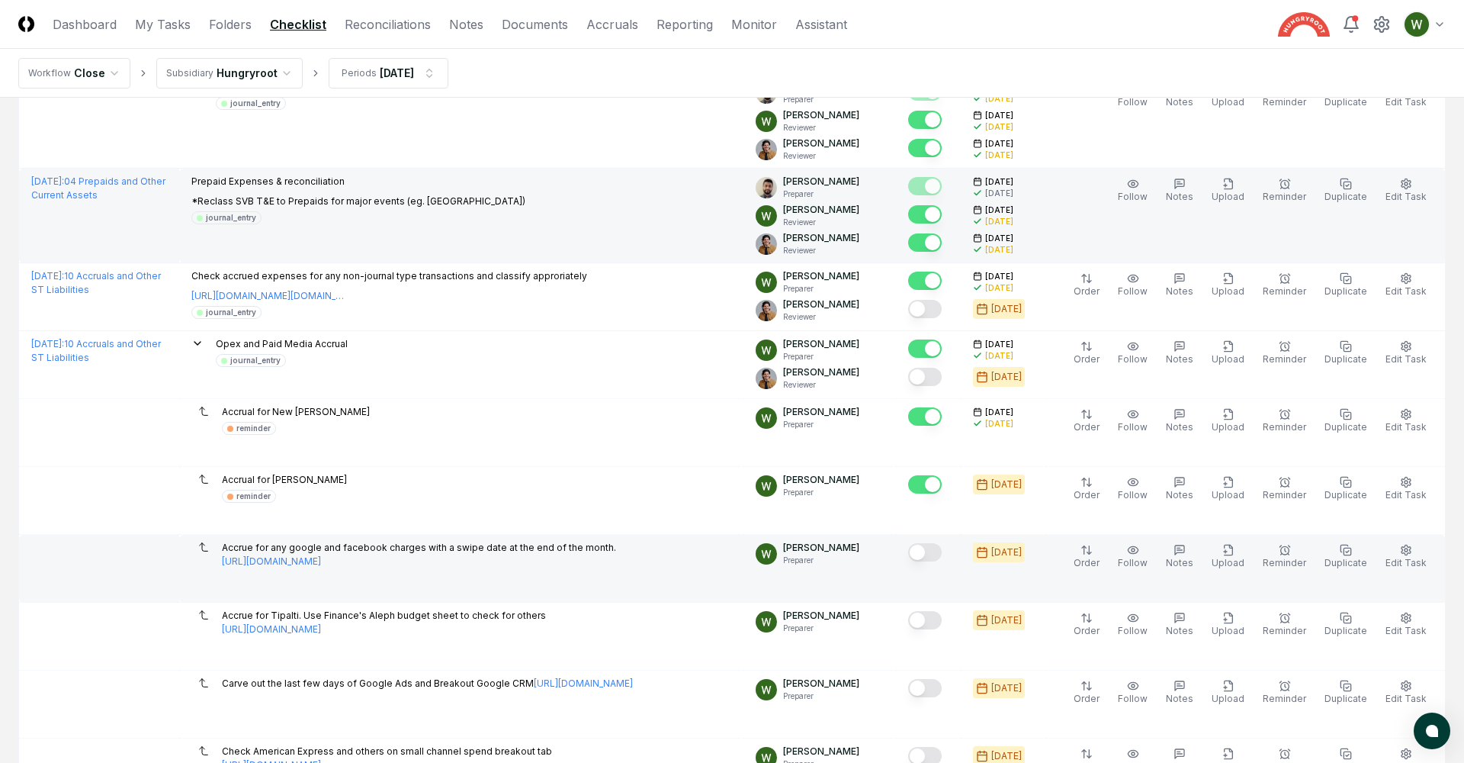
click at [936, 545] on button "Mark complete" at bounding box center [925, 552] width 34 height 18
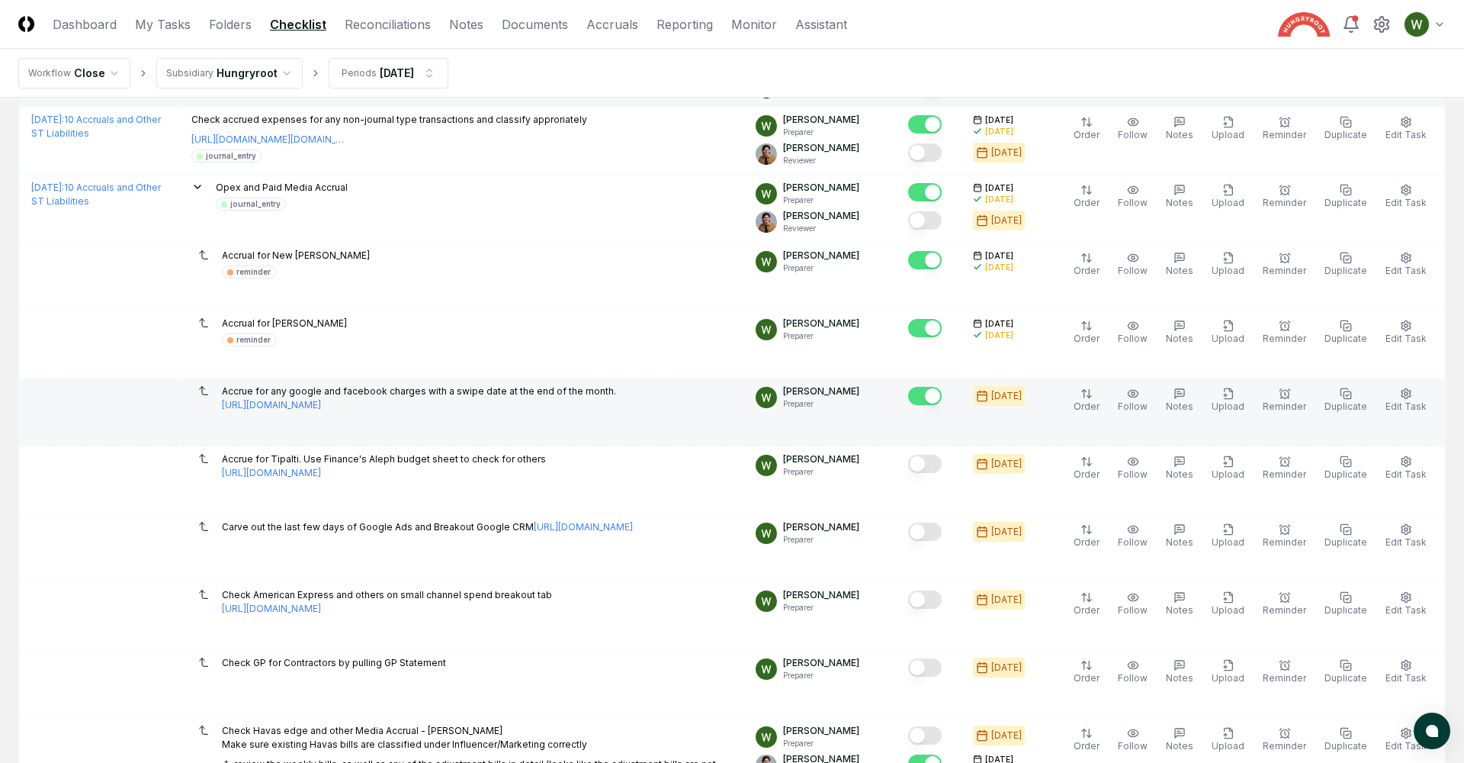
scroll to position [1196, 0]
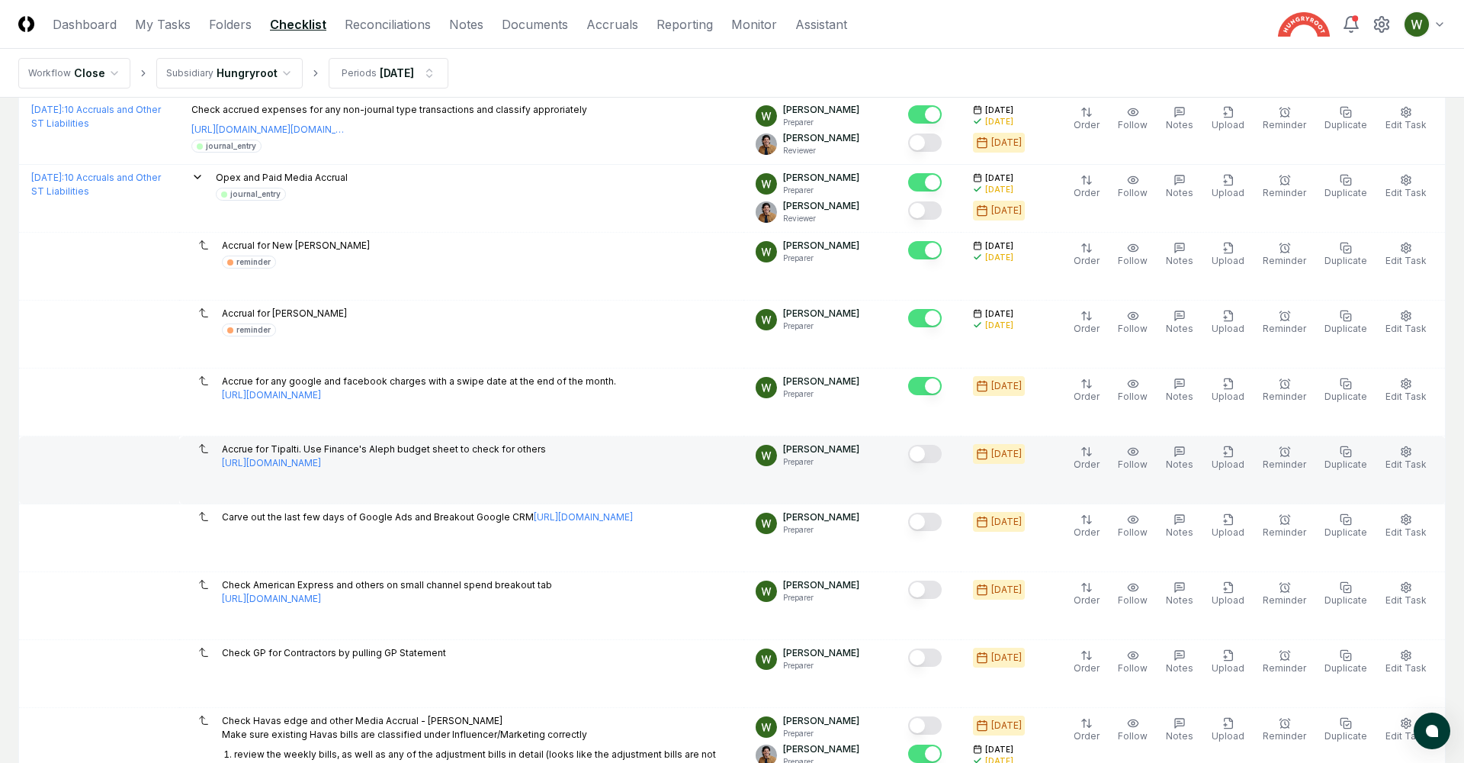
click at [936, 450] on button "Mark complete" at bounding box center [925, 454] width 34 height 18
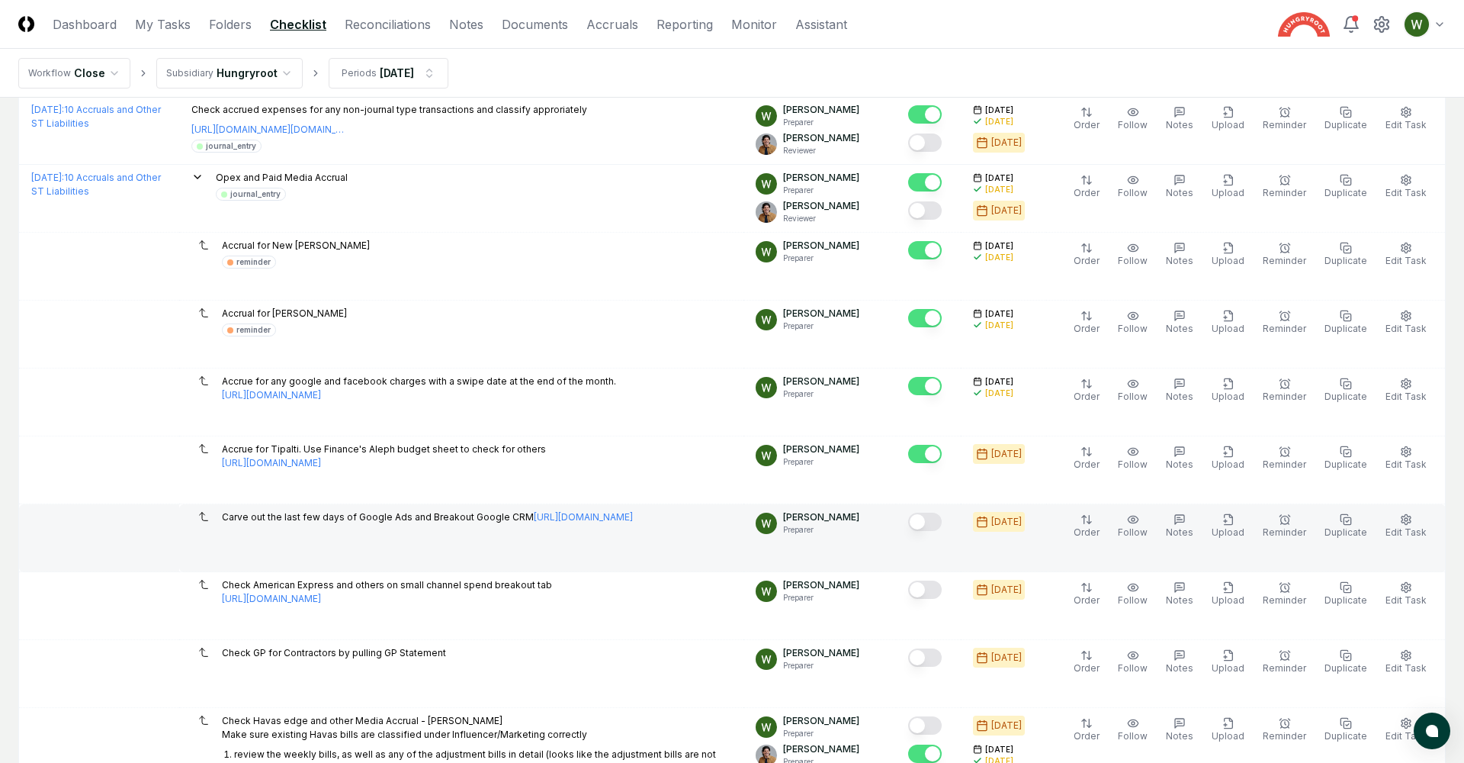
click at [936, 513] on button "Mark complete" at bounding box center [925, 522] width 34 height 18
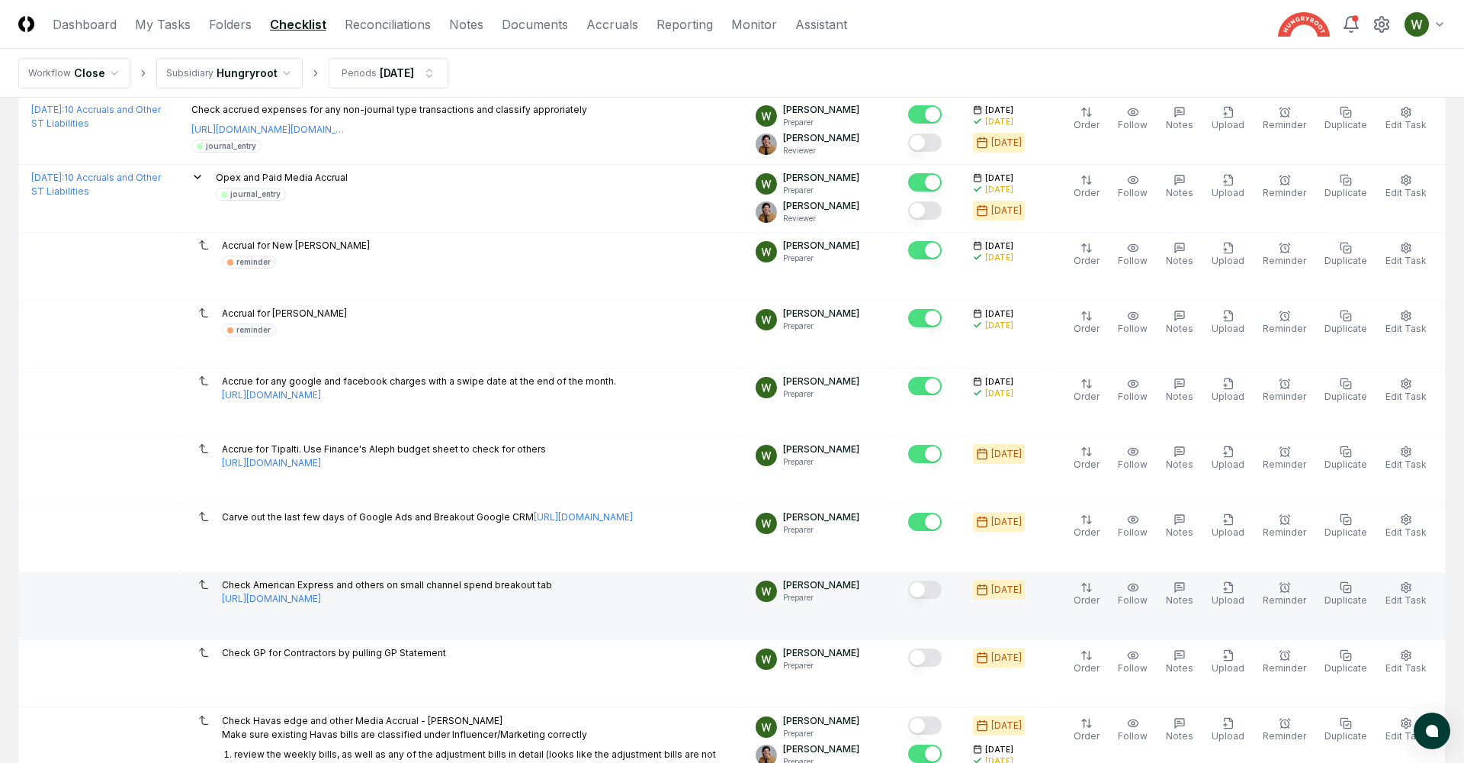
click at [936, 580] on button "Mark complete" at bounding box center [925, 589] width 34 height 18
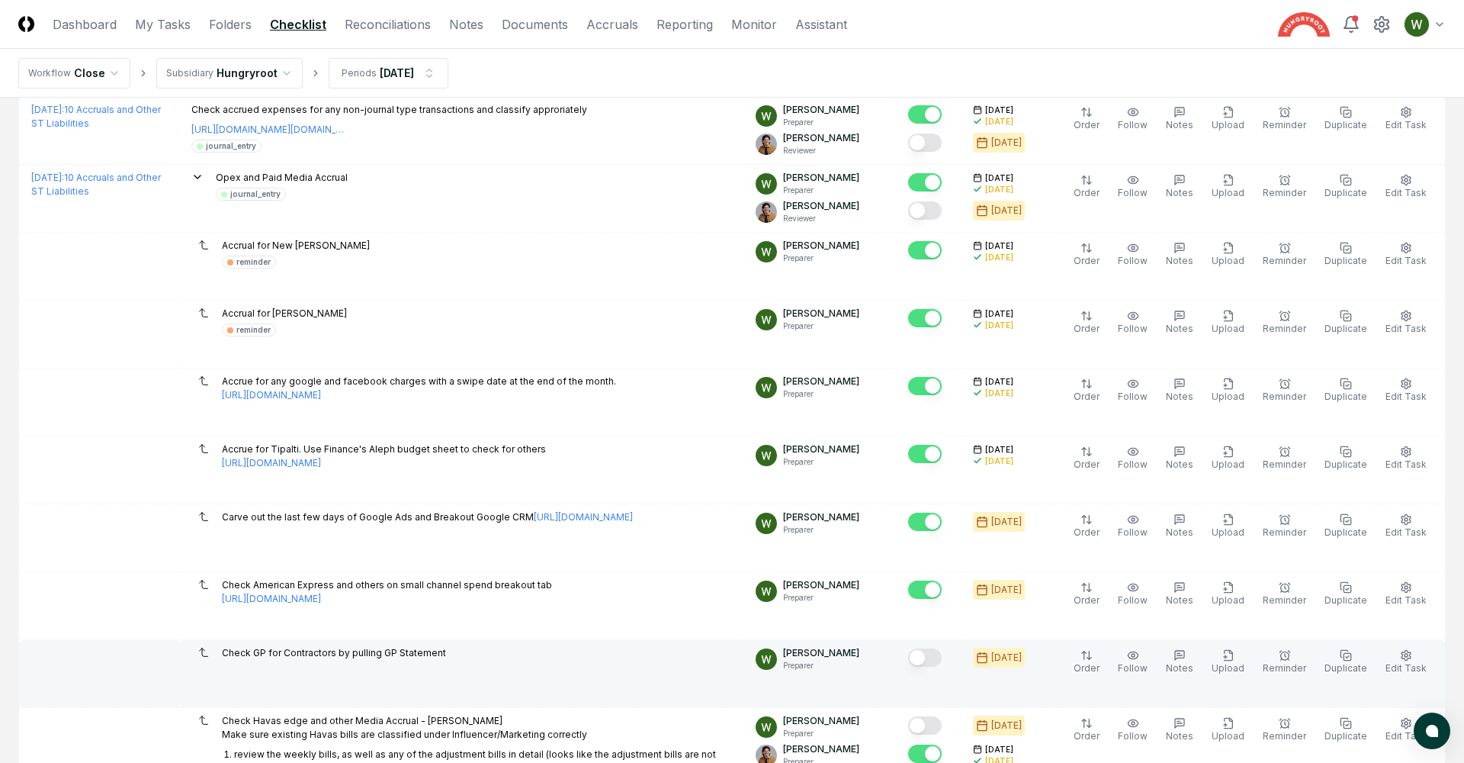
click at [936, 648] on button "Mark complete" at bounding box center [925, 657] width 34 height 18
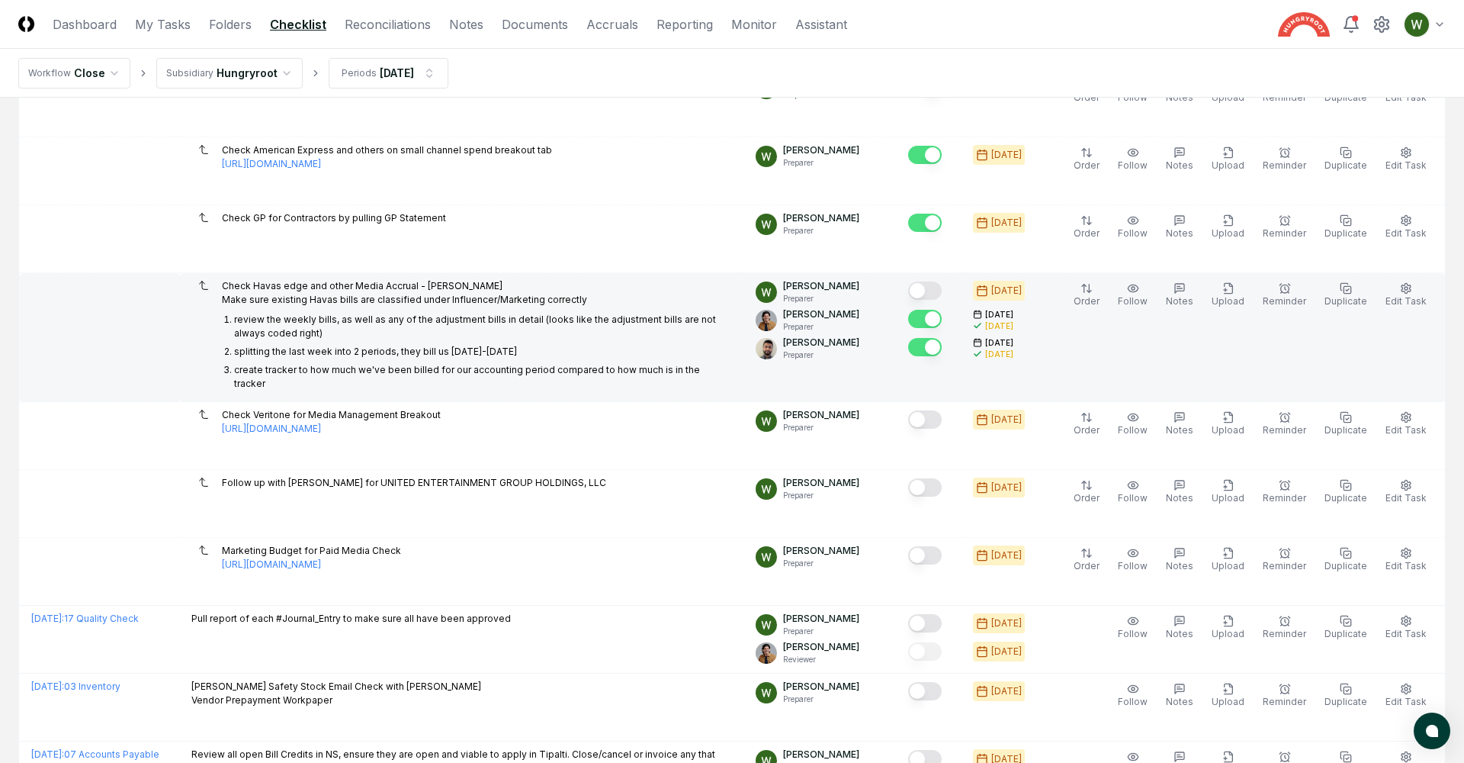
scroll to position [1632, 0]
click at [940, 280] on button "Mark complete" at bounding box center [925, 289] width 34 height 18
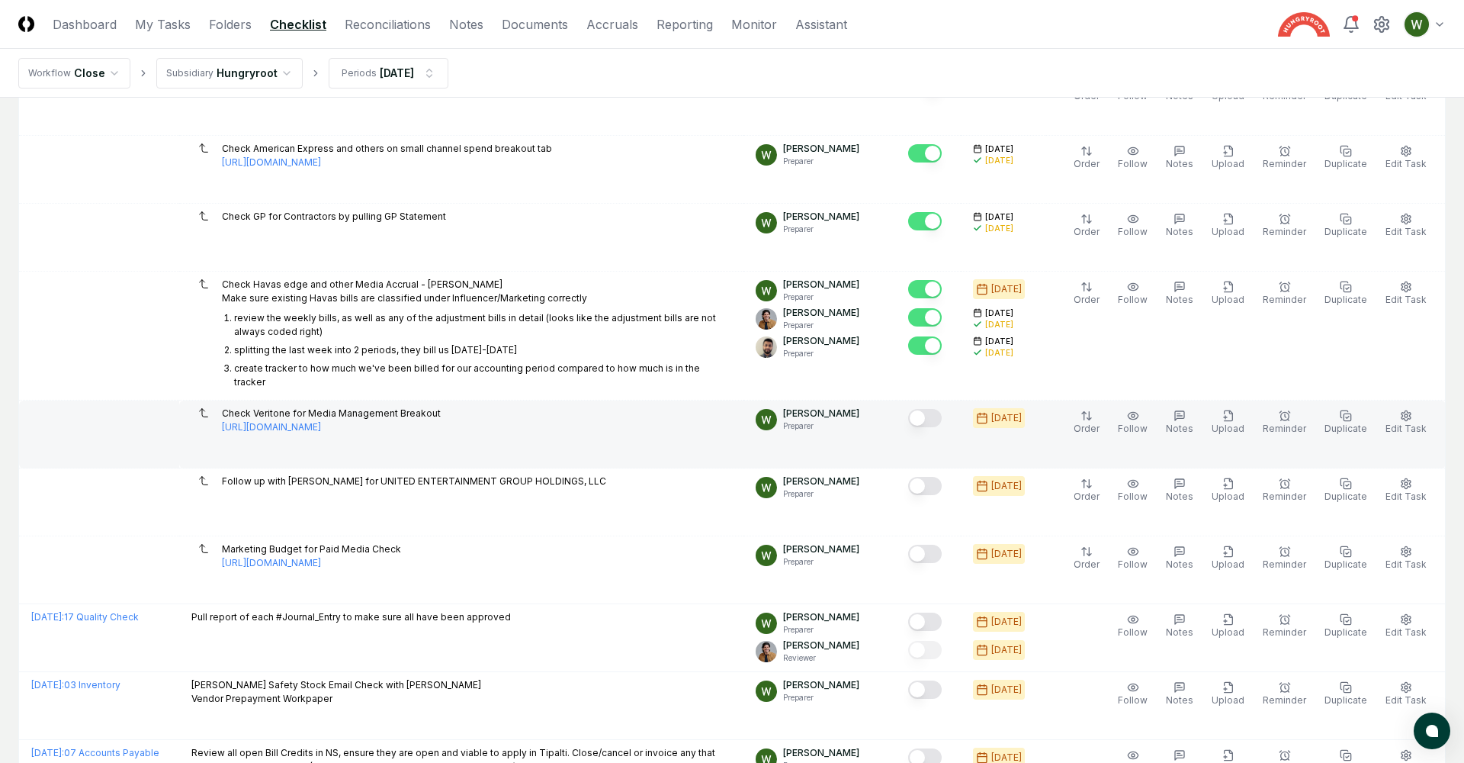
click at [937, 409] on button "Mark complete" at bounding box center [925, 418] width 34 height 18
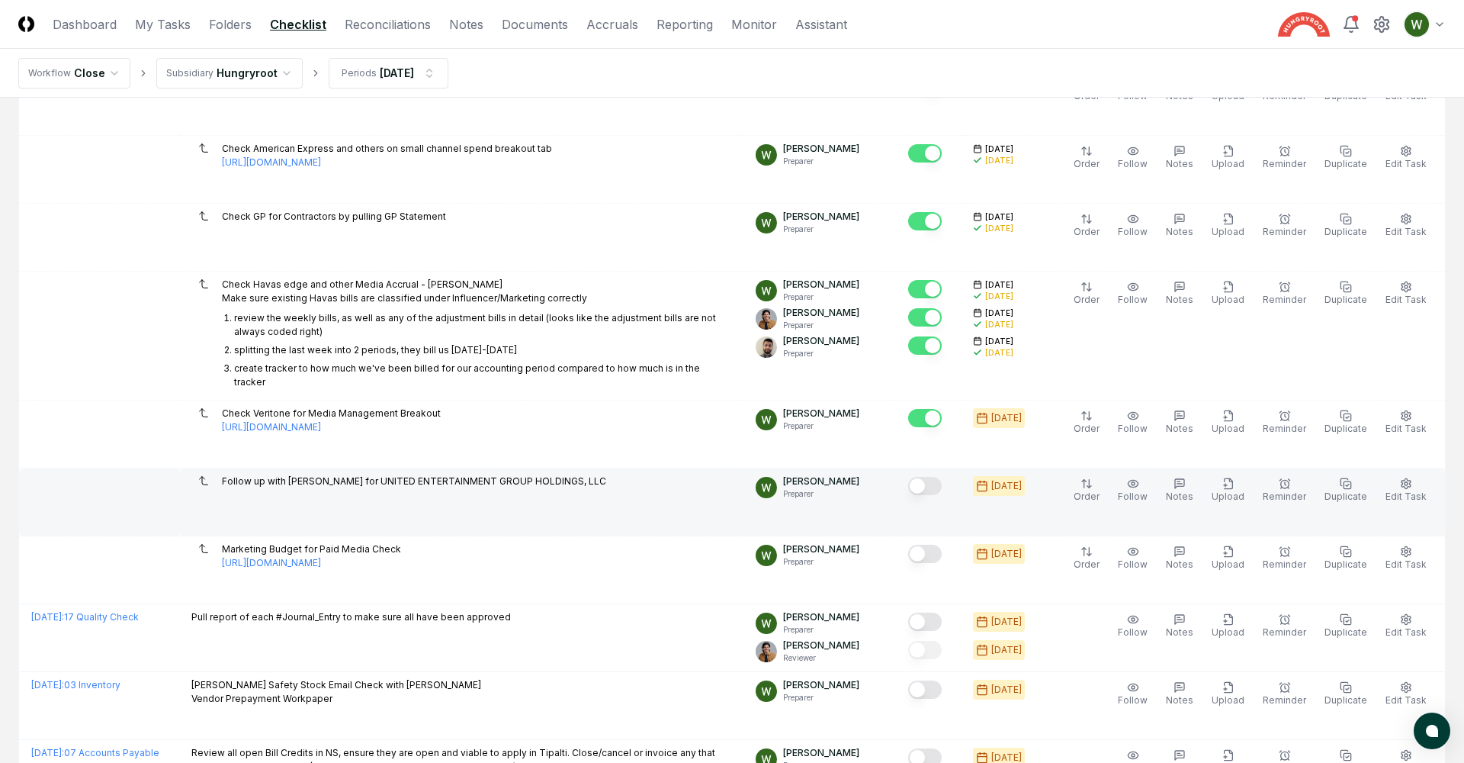
click at [939, 477] on button "Mark complete" at bounding box center [925, 486] width 34 height 18
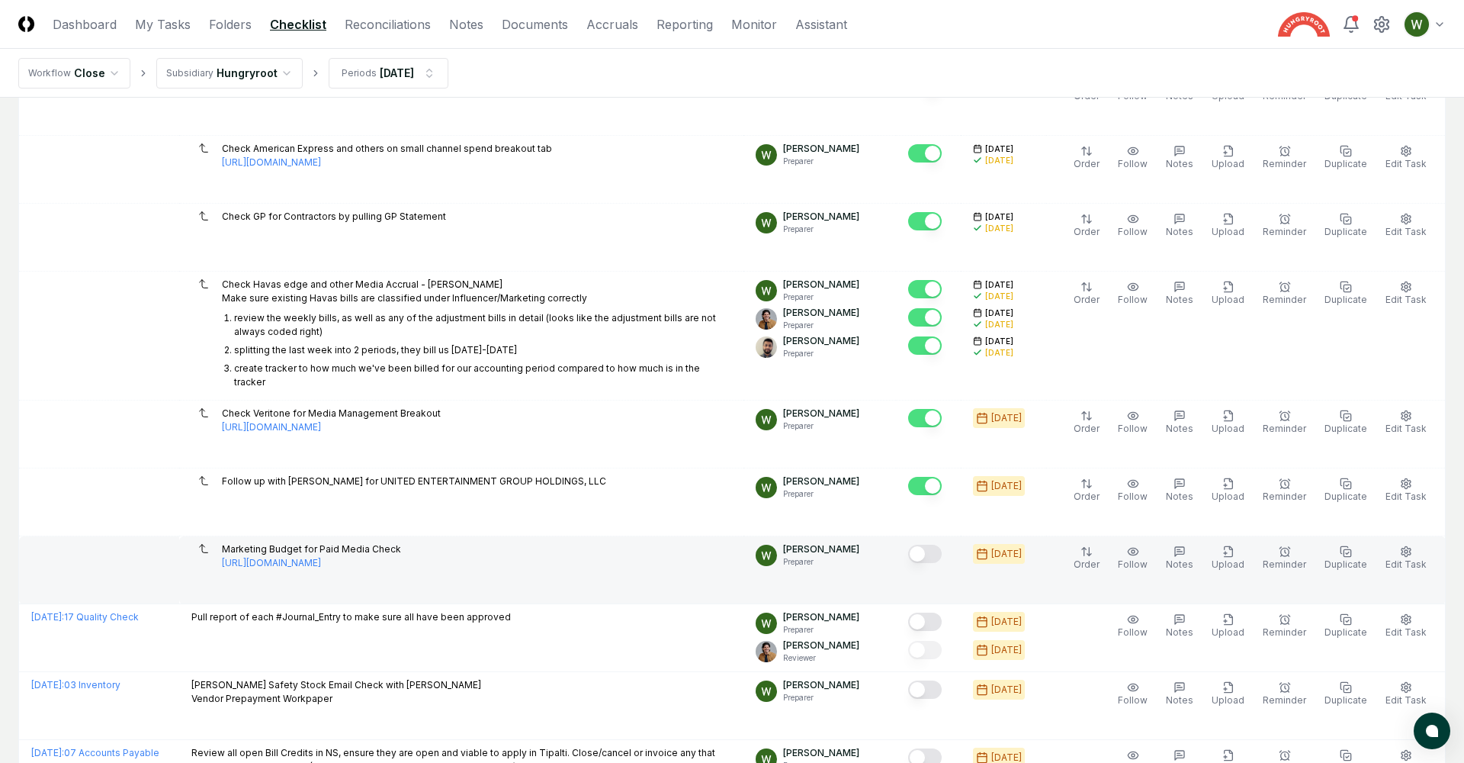
click at [939, 545] on button "Mark complete" at bounding box center [925, 554] width 34 height 18
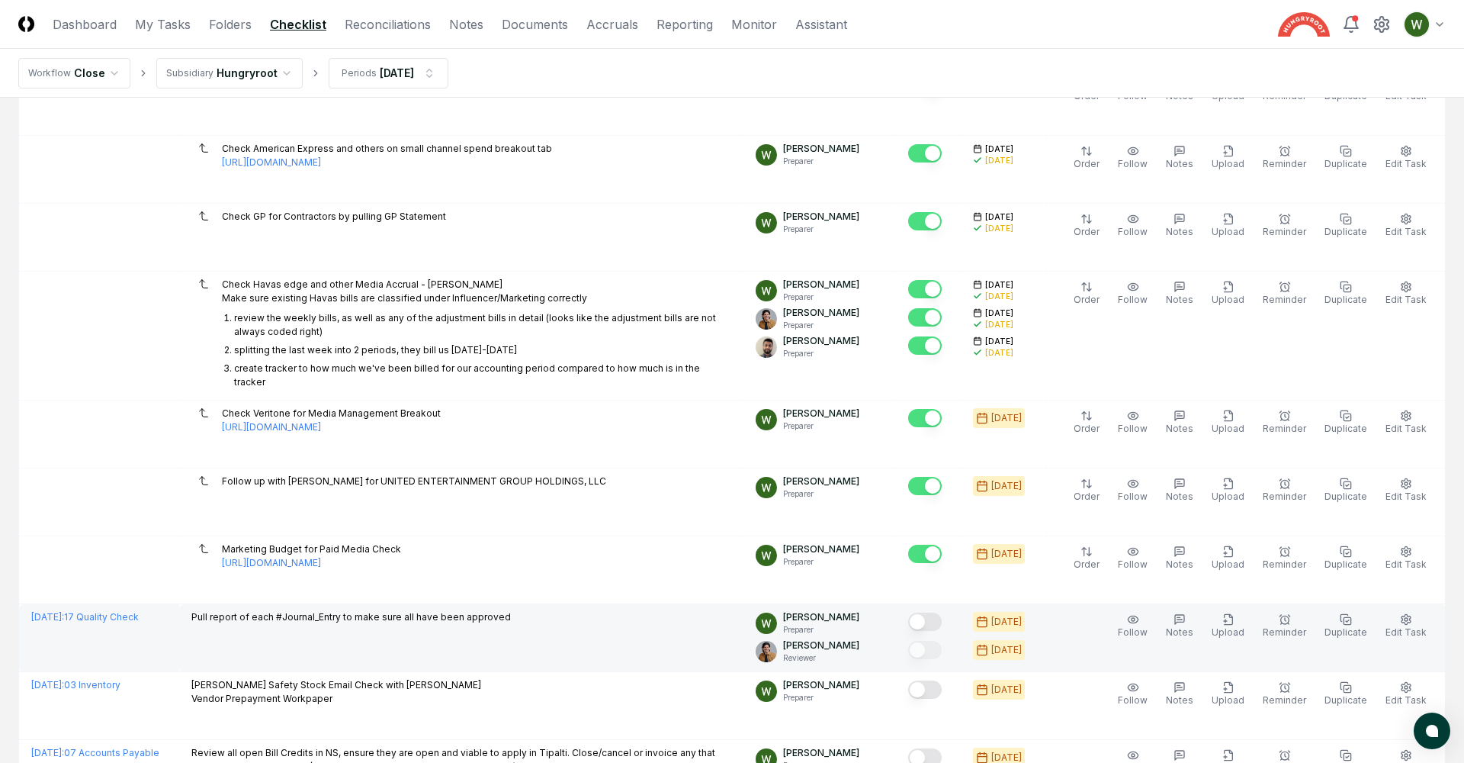
click at [937, 612] on button "Mark complete" at bounding box center [925, 621] width 34 height 18
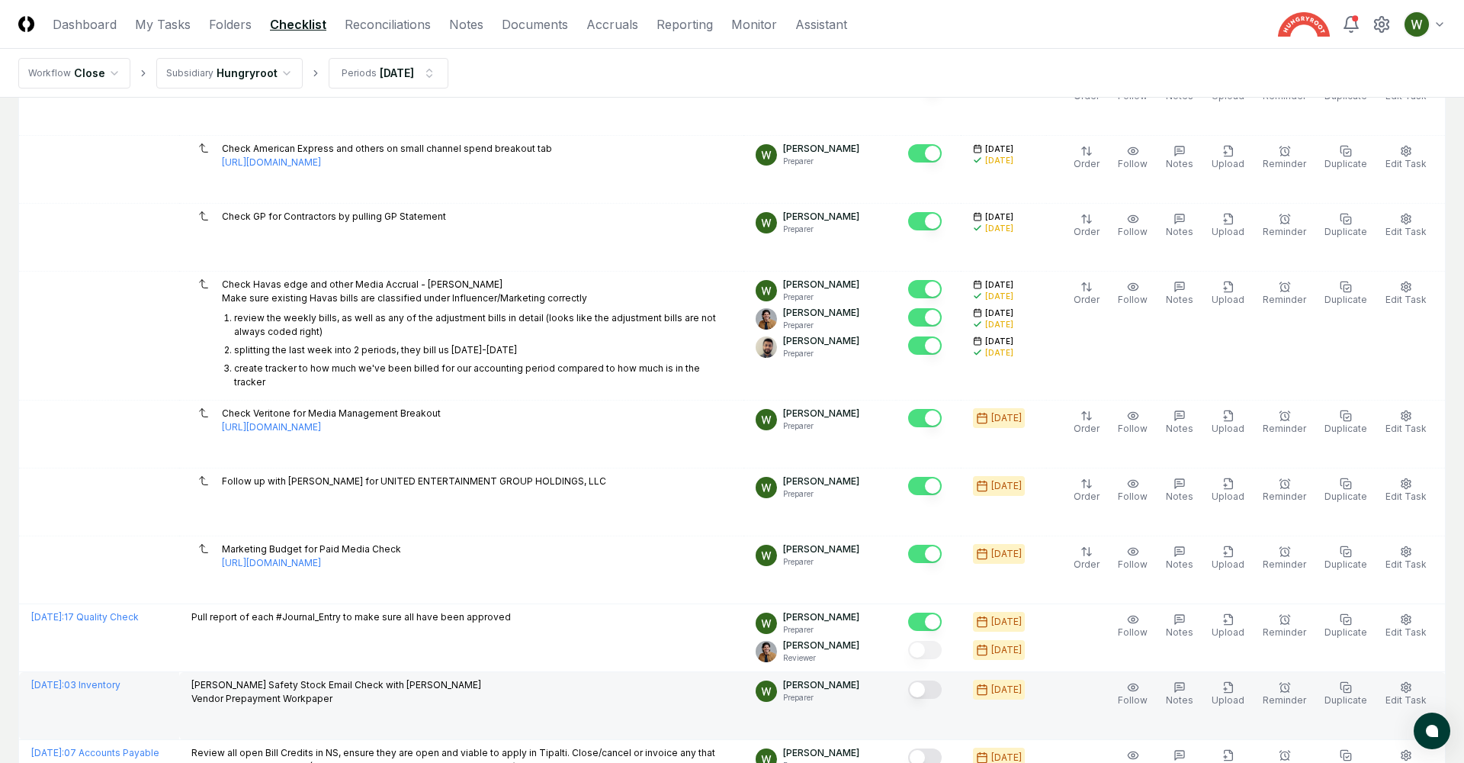
click at [940, 680] on button "Mark complete" at bounding box center [925, 689] width 34 height 18
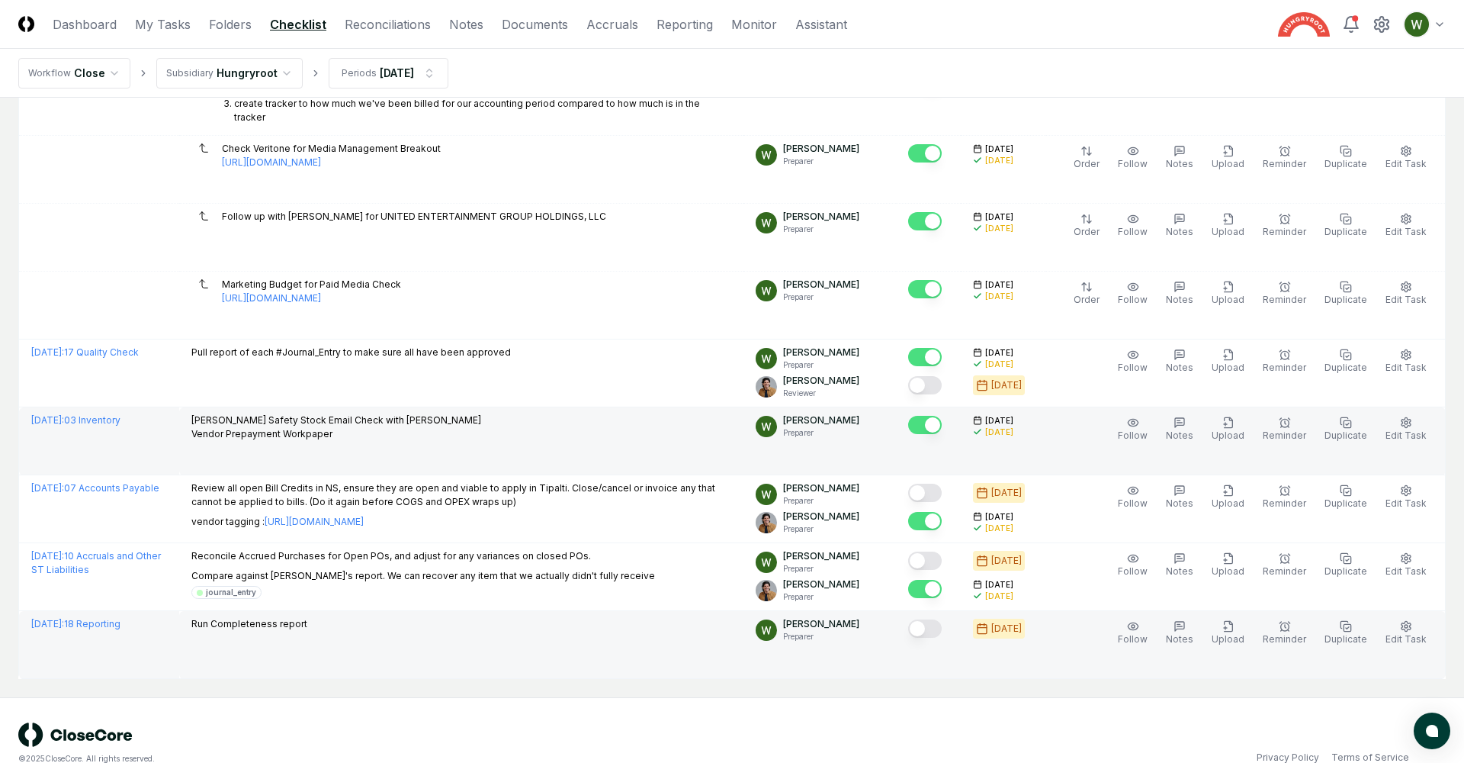
click at [942, 619] on button "Mark complete" at bounding box center [925, 628] width 34 height 18
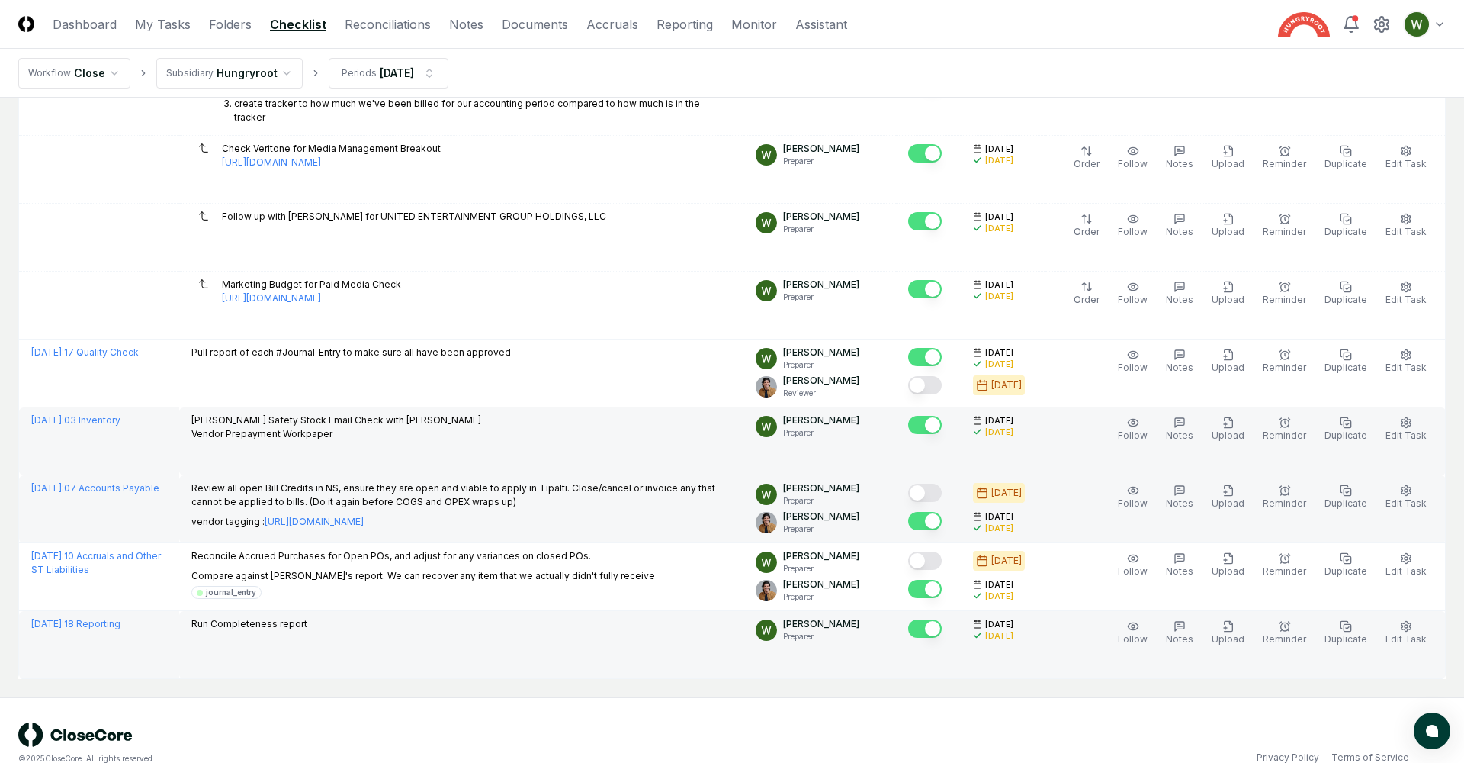
click at [938, 484] on button "Mark complete" at bounding box center [925, 493] width 34 height 18
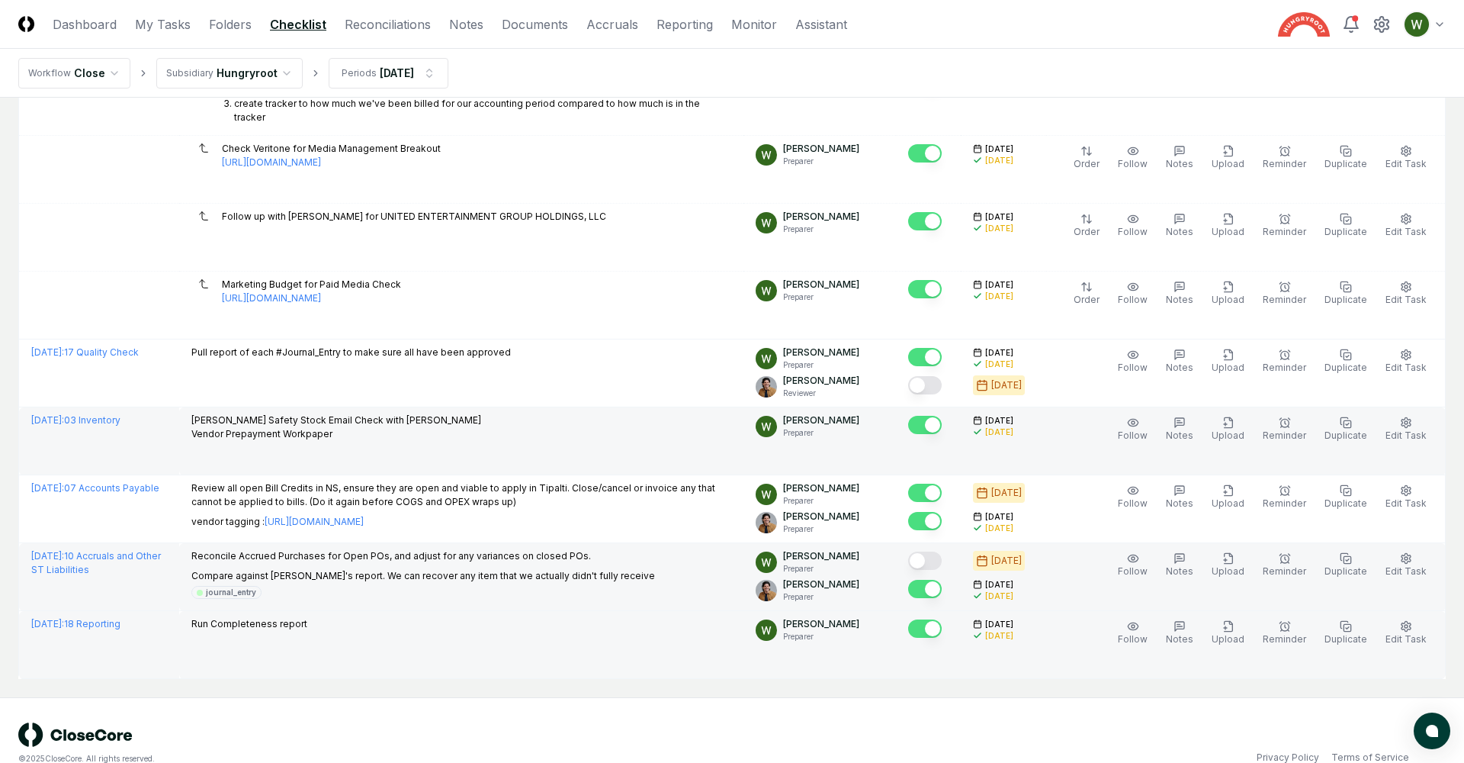
click at [932, 551] on button "Mark complete" at bounding box center [925, 560] width 34 height 18
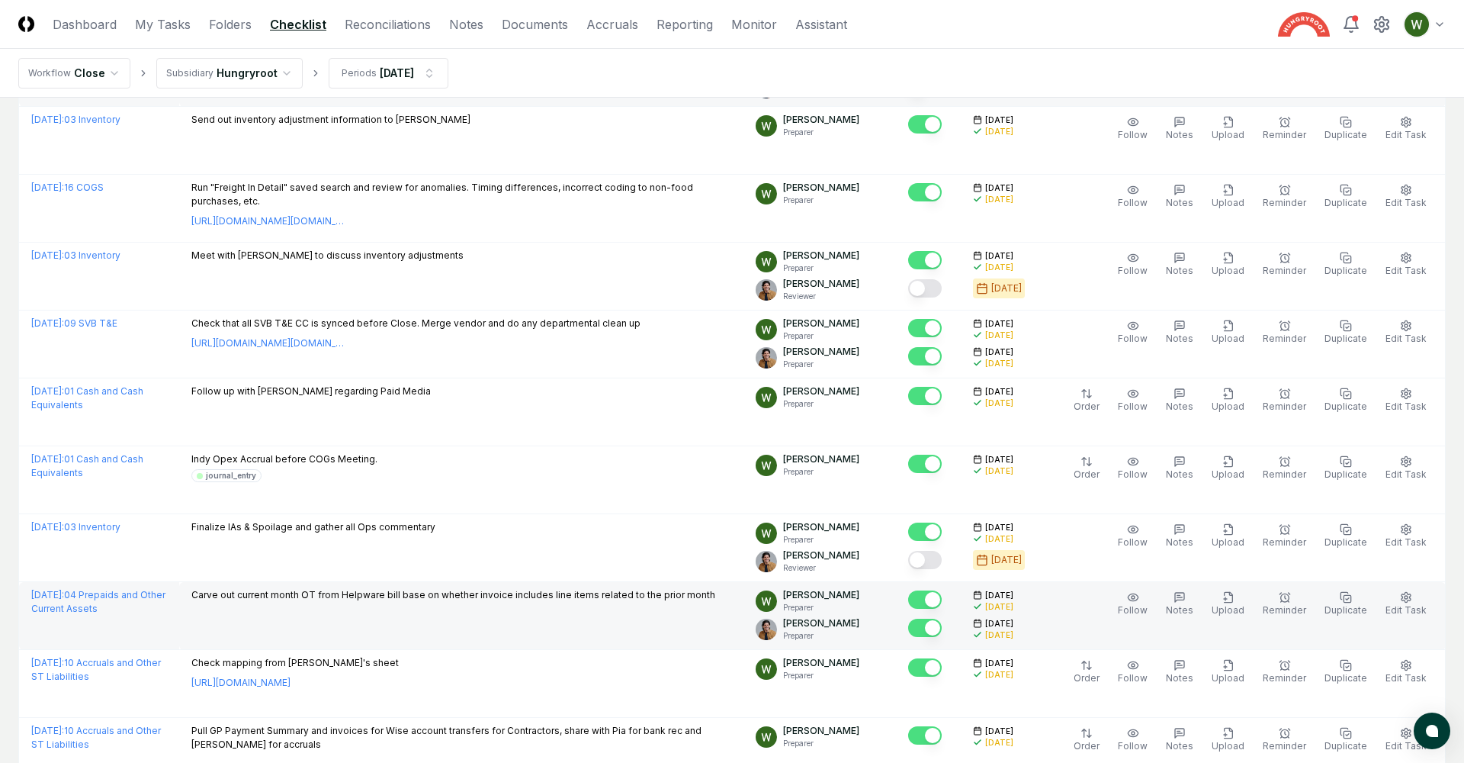
scroll to position [0, 0]
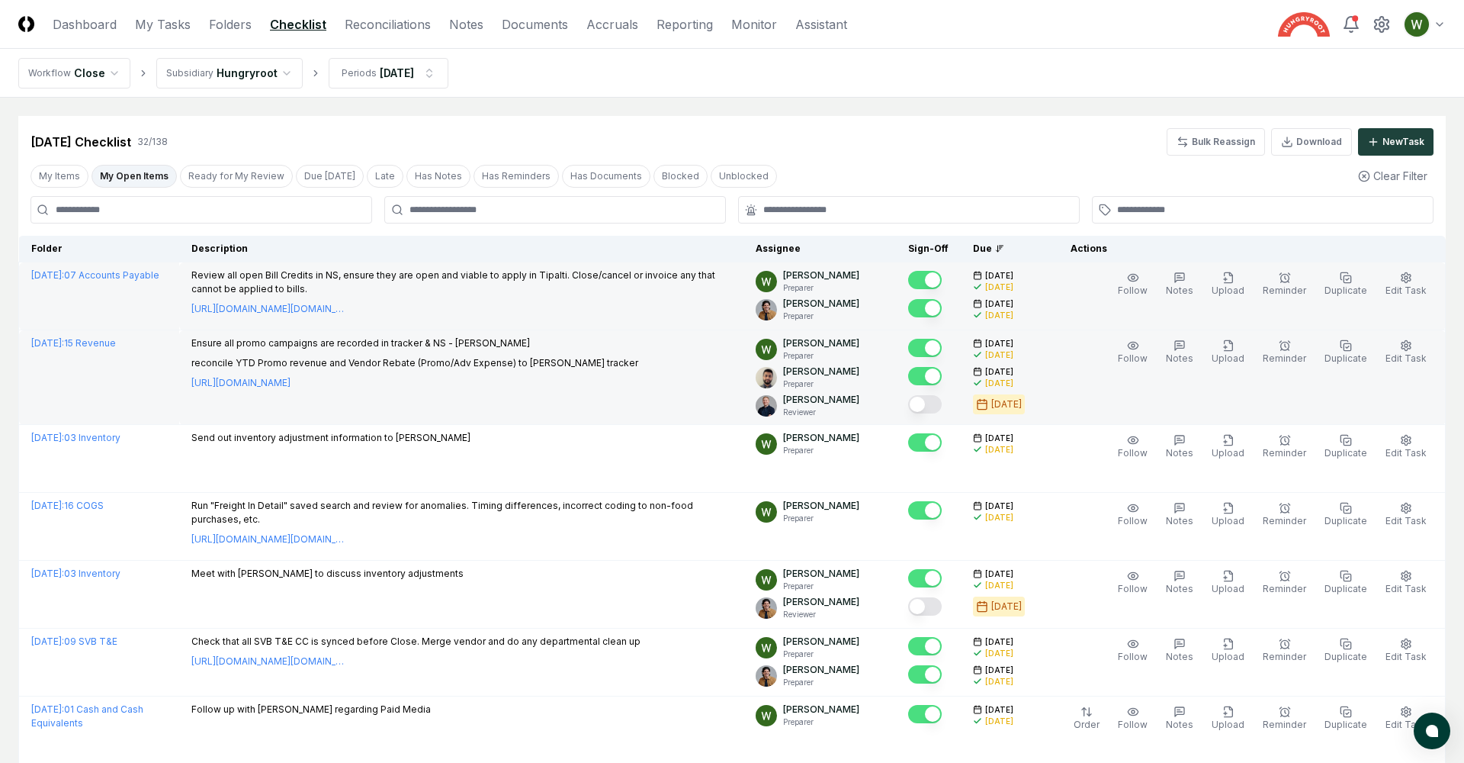
click at [211, 162] on div "My Items My Open Items Ready for My Review Due [DATE] Late Has Notes Has Remind…" at bounding box center [732, 176] width 1428 height 28
click at [211, 175] on button "Ready for My Review" at bounding box center [236, 176] width 113 height 23
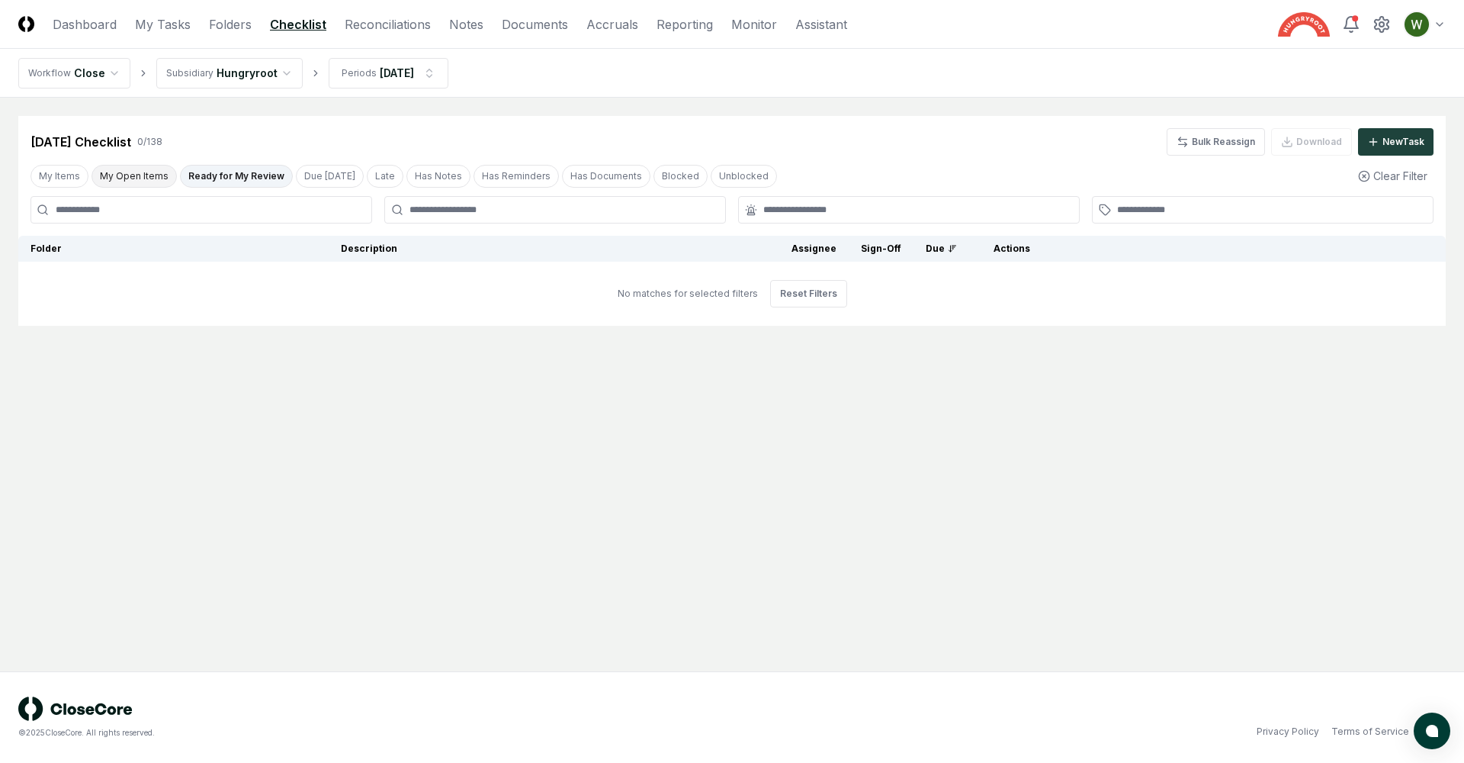
click at [133, 180] on button "My Open Items" at bounding box center [134, 176] width 85 height 23
click at [70, 178] on button "My Items" at bounding box center [60, 176] width 58 height 23
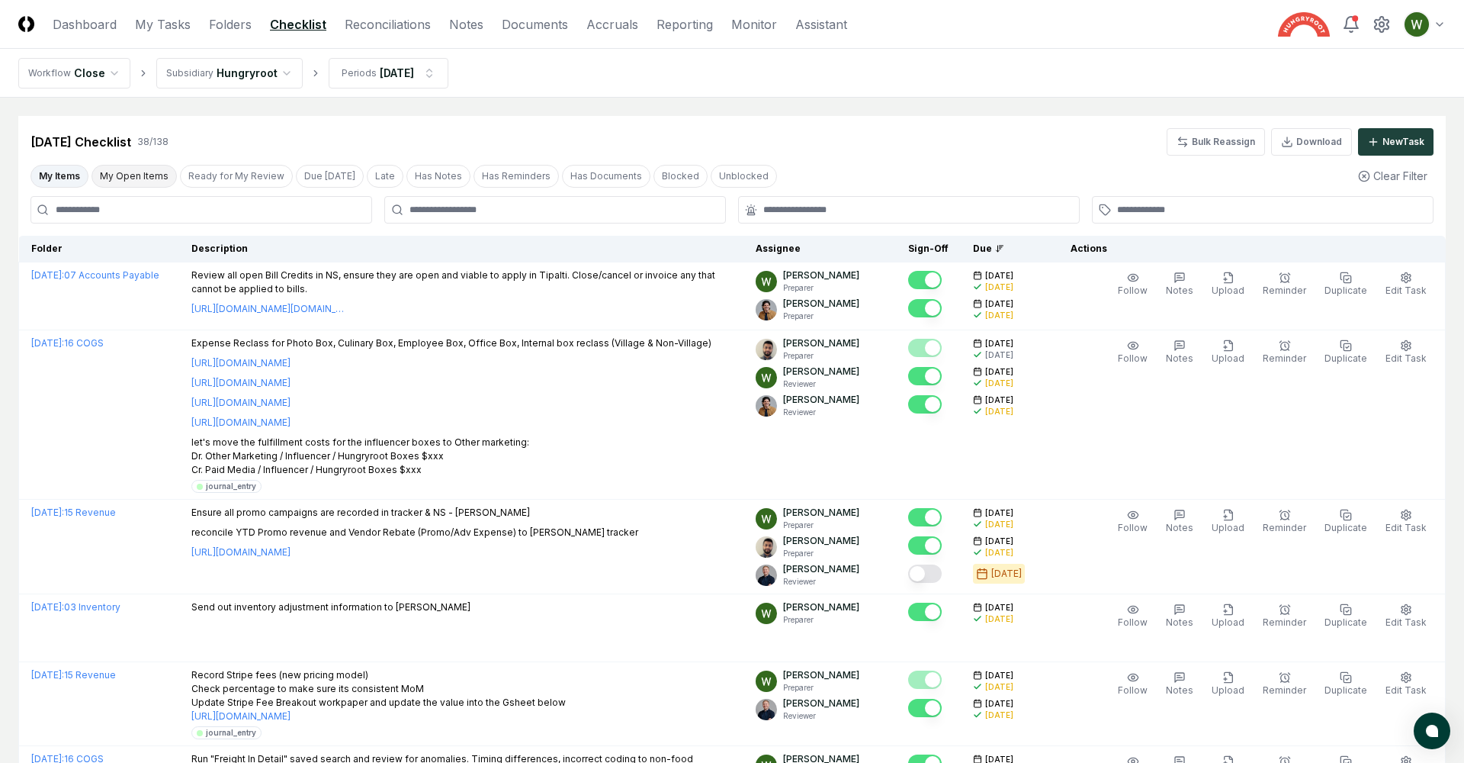
click at [133, 179] on button "My Open Items" at bounding box center [134, 176] width 85 height 23
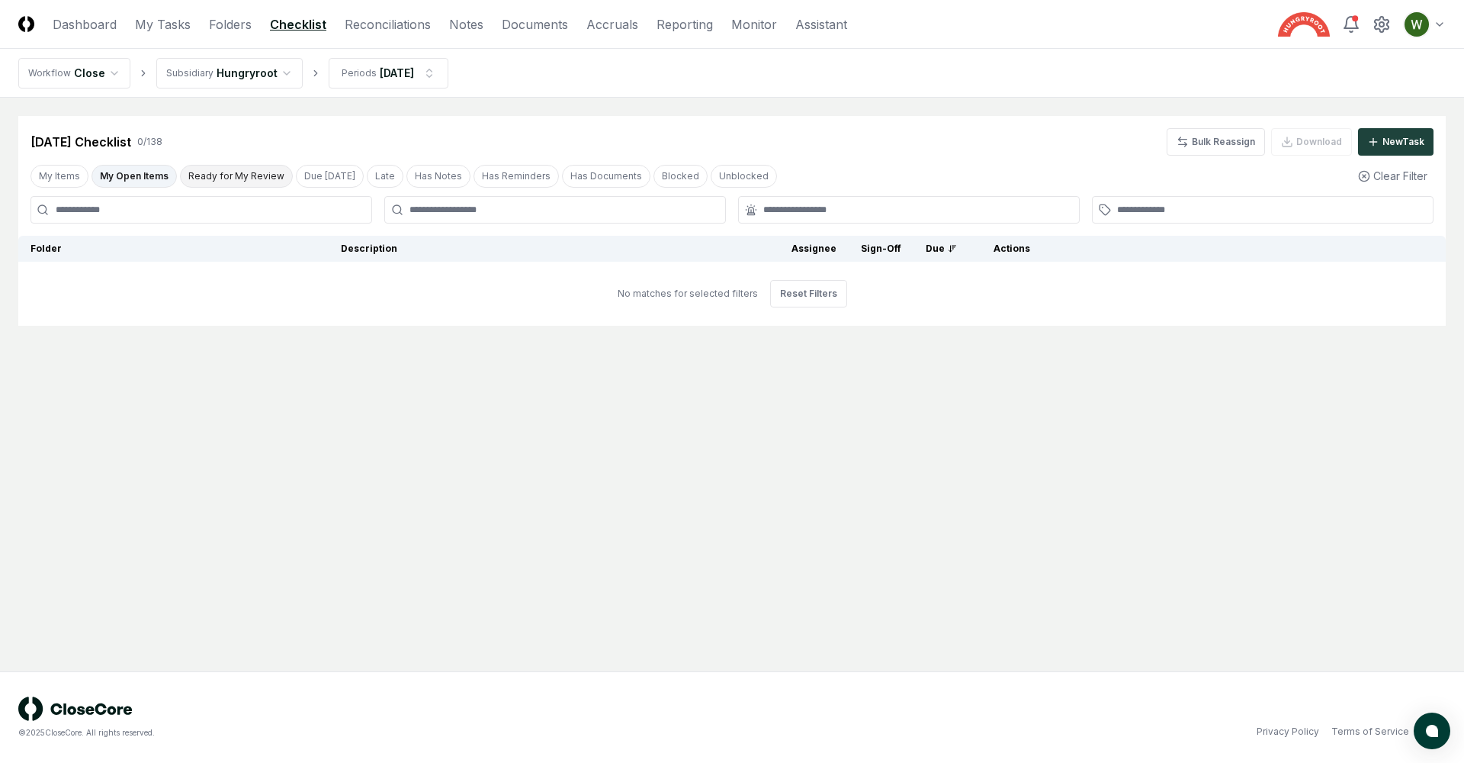
click at [209, 178] on button "Ready for My Review" at bounding box center [236, 176] width 113 height 23
click at [396, 21] on link "Reconciliations" at bounding box center [388, 24] width 86 height 18
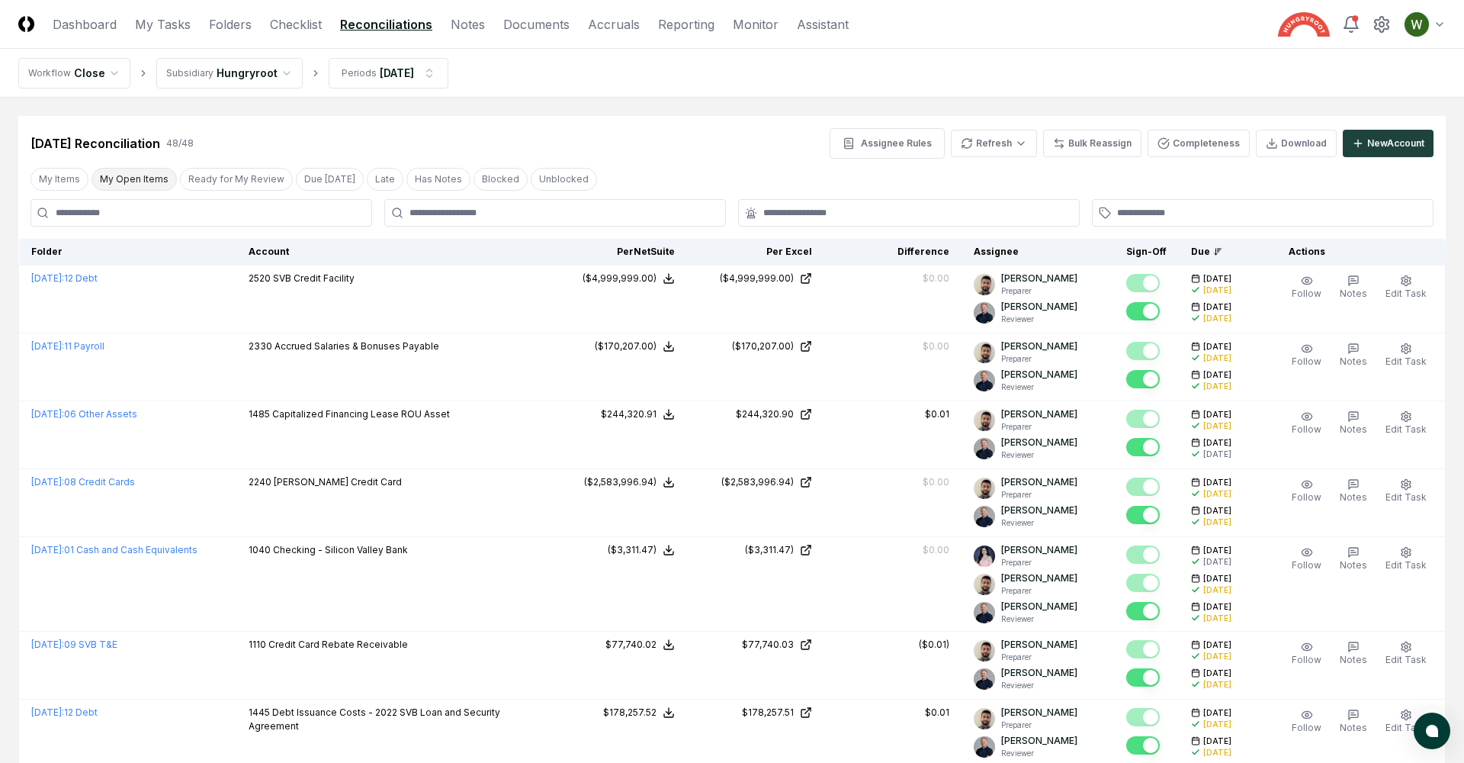
click at [122, 176] on button "My Open Items" at bounding box center [134, 179] width 85 height 23
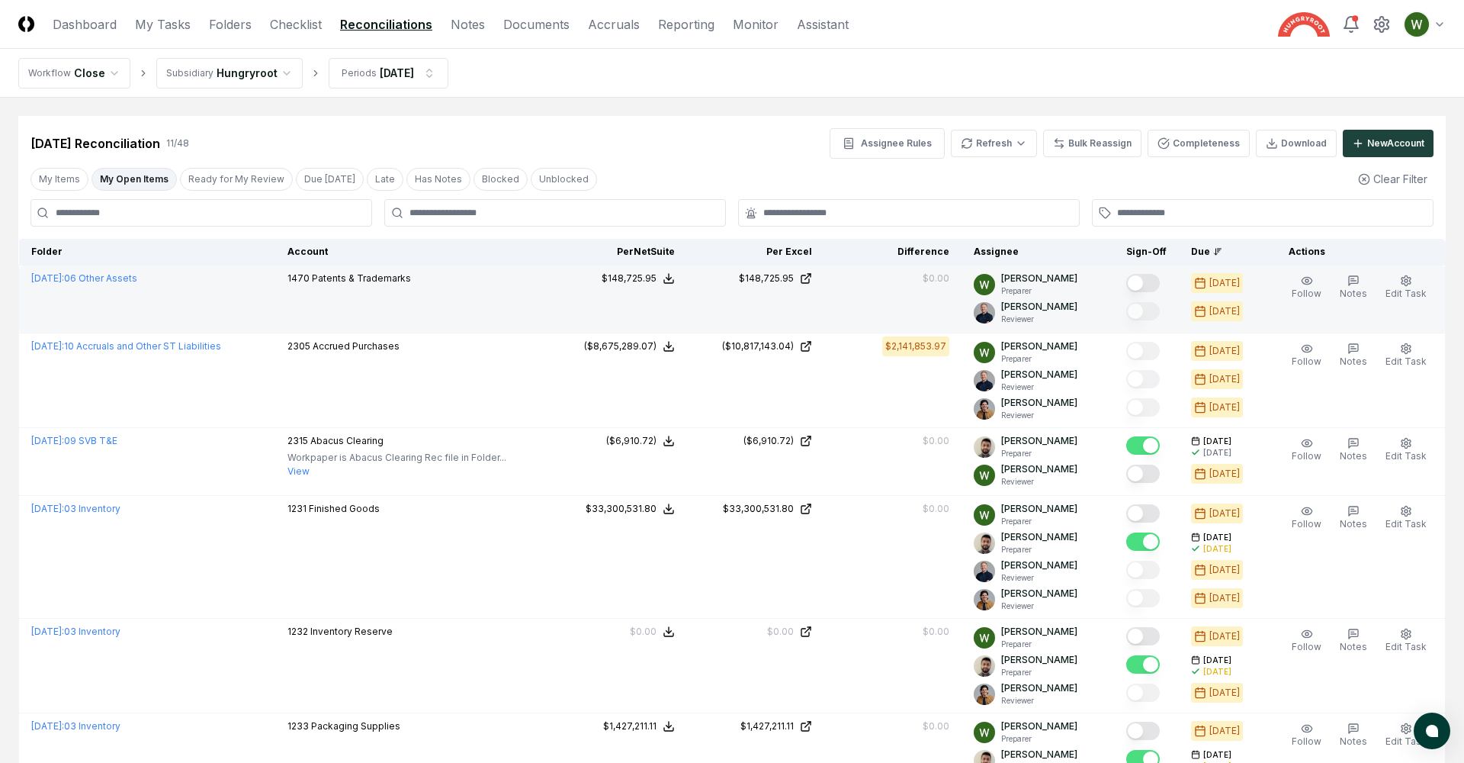
click at [1155, 282] on button "Mark complete" at bounding box center [1144, 283] width 34 height 18
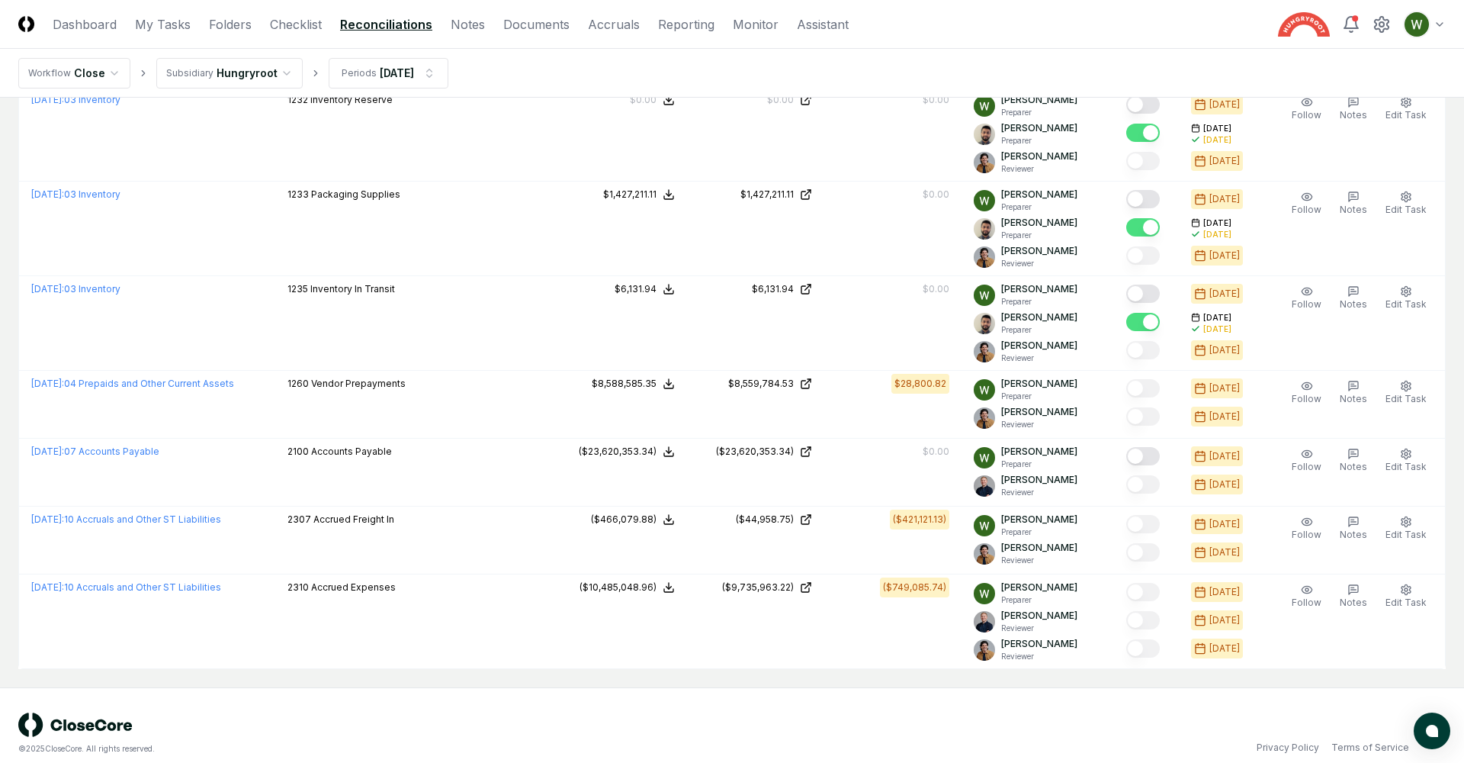
scroll to position [536, 0]
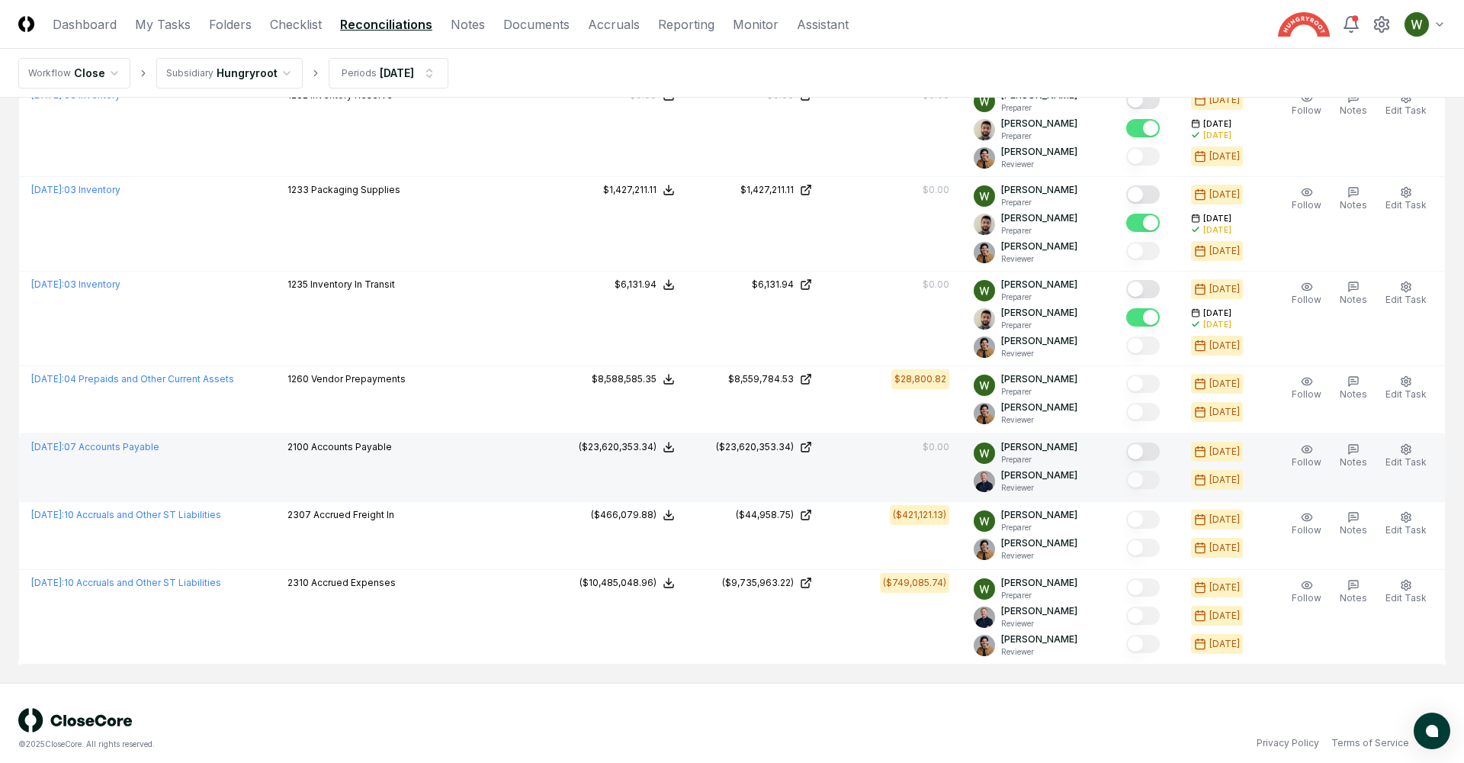
click at [1146, 452] on button "Mark complete" at bounding box center [1144, 451] width 34 height 18
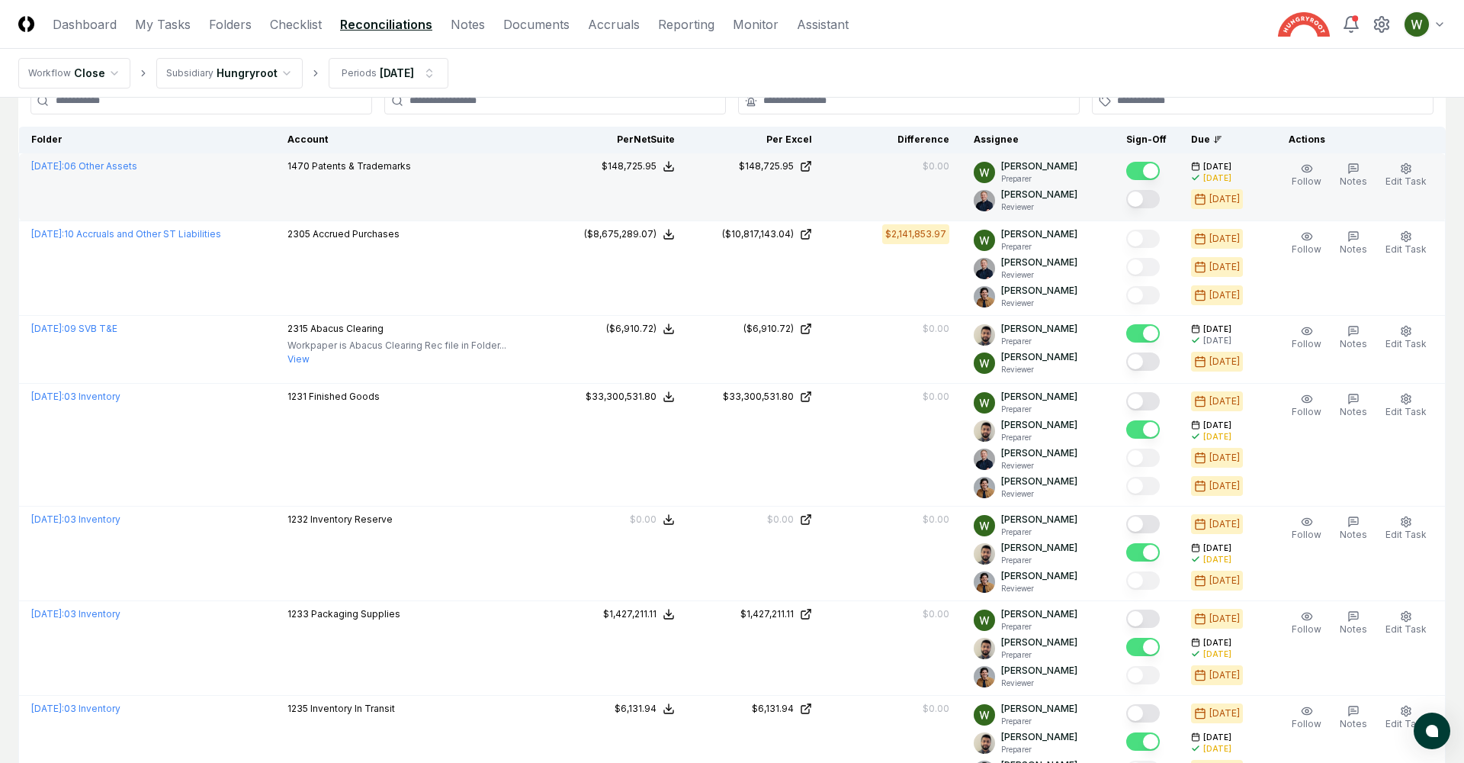
scroll to position [0, 0]
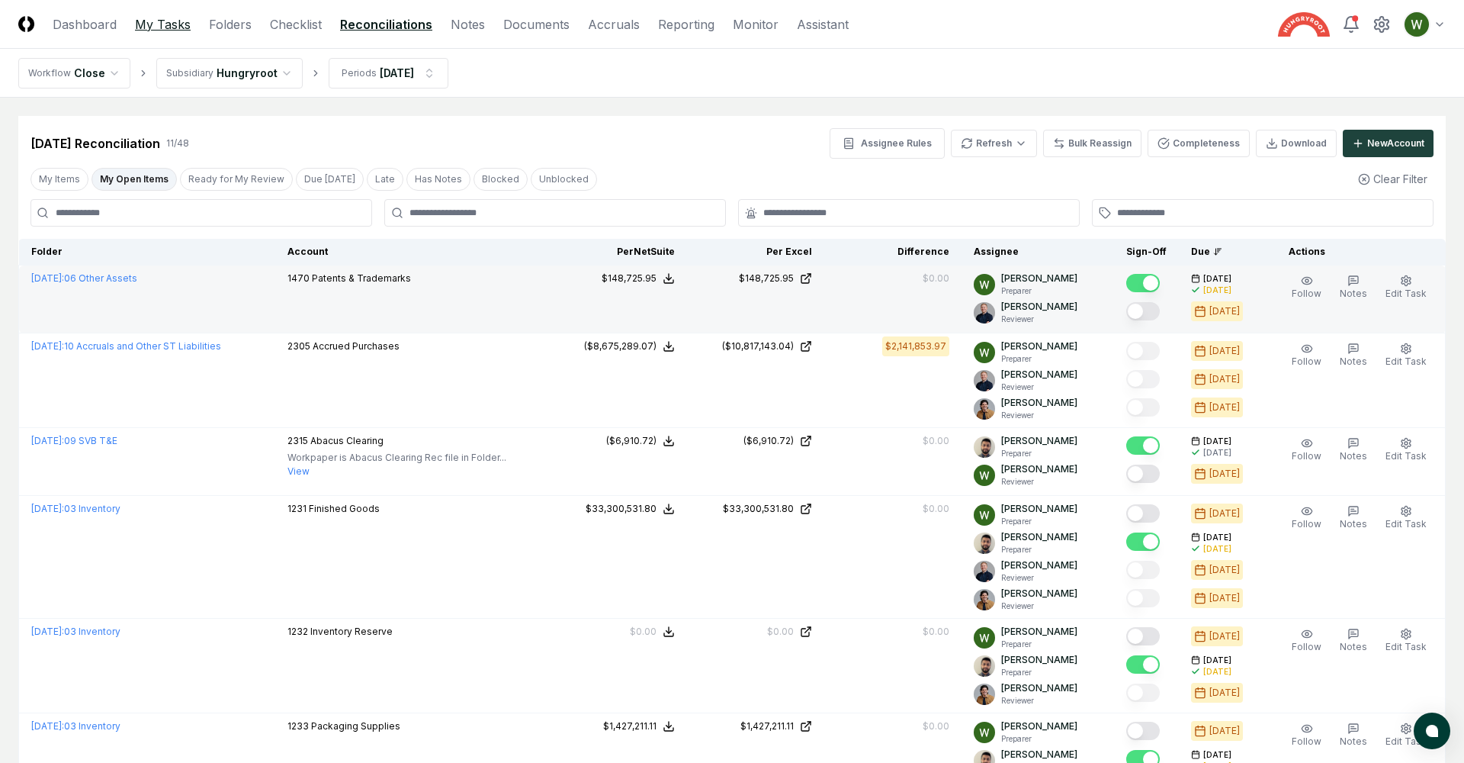
click at [149, 24] on link "My Tasks" at bounding box center [163, 24] width 56 height 18
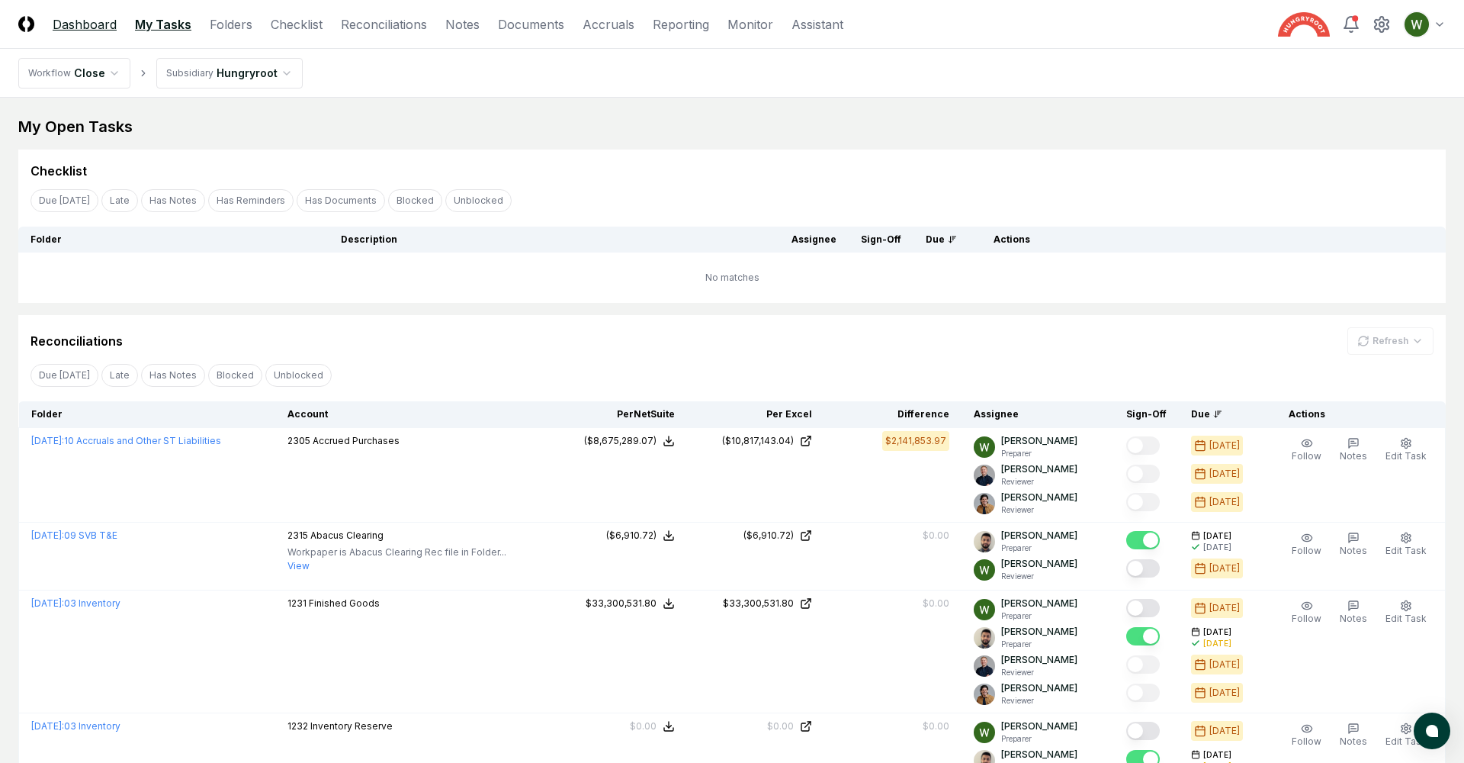
click at [84, 28] on link "Dashboard" at bounding box center [85, 24] width 64 height 18
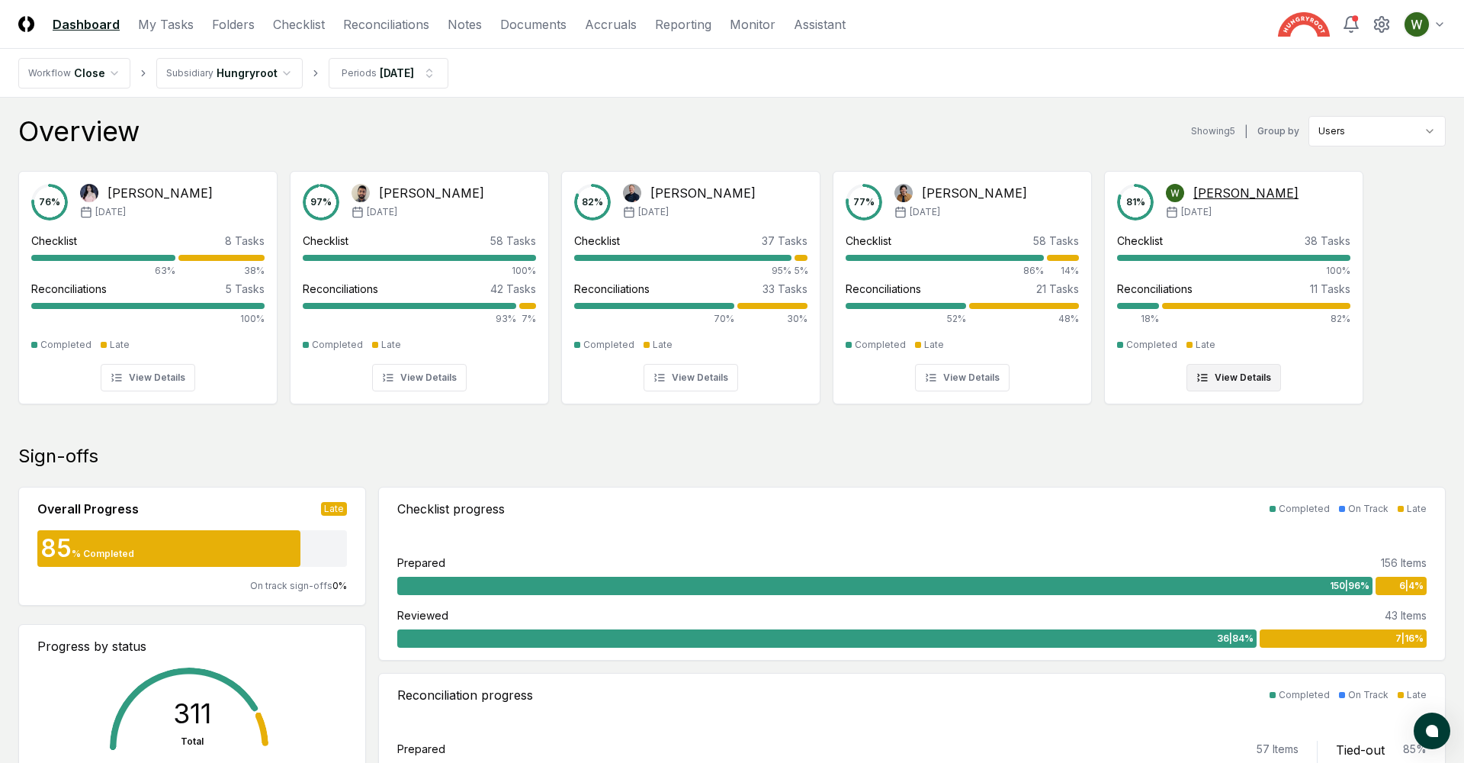
click at [1178, 293] on div "Reconciliations" at bounding box center [1155, 289] width 76 height 16
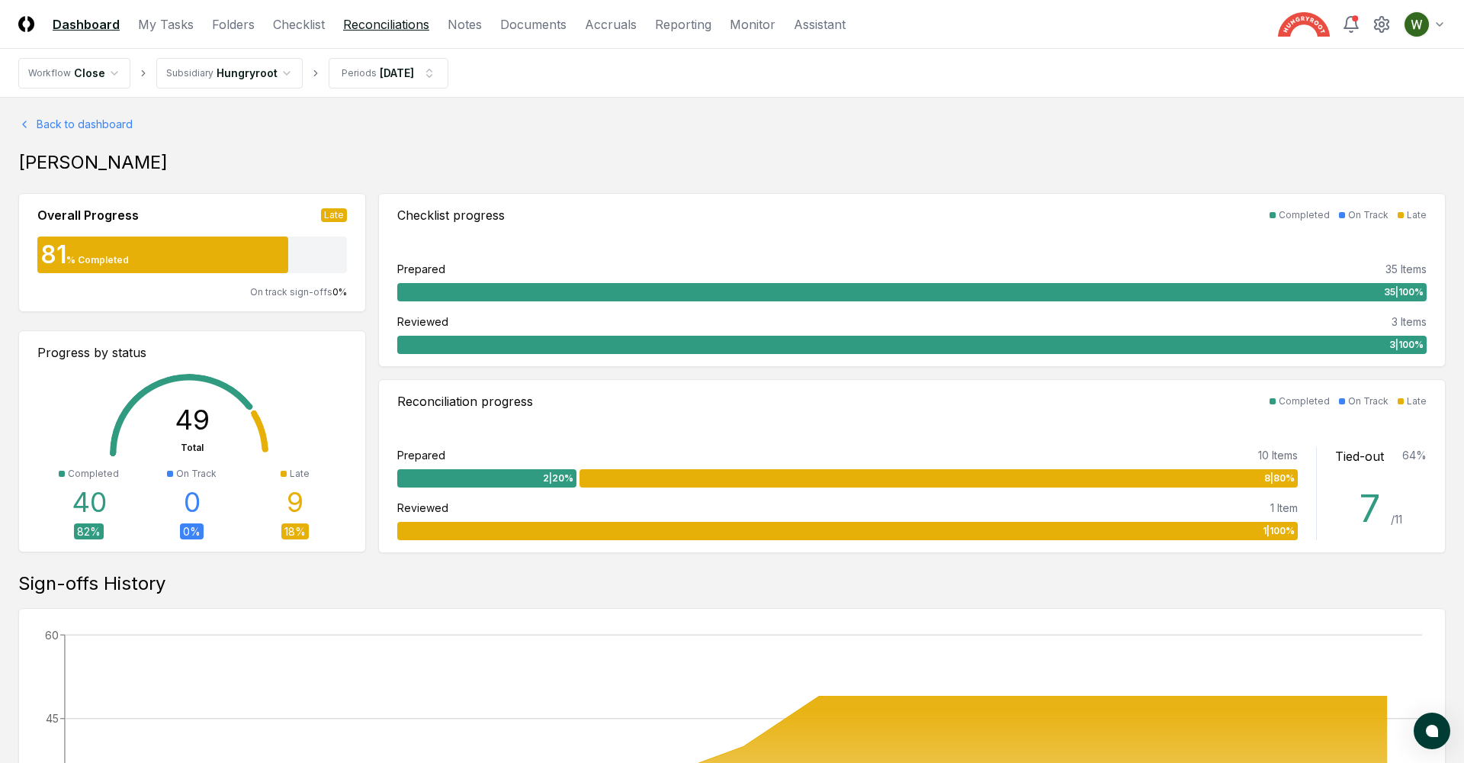
click at [394, 27] on link "Reconciliations" at bounding box center [386, 24] width 86 height 18
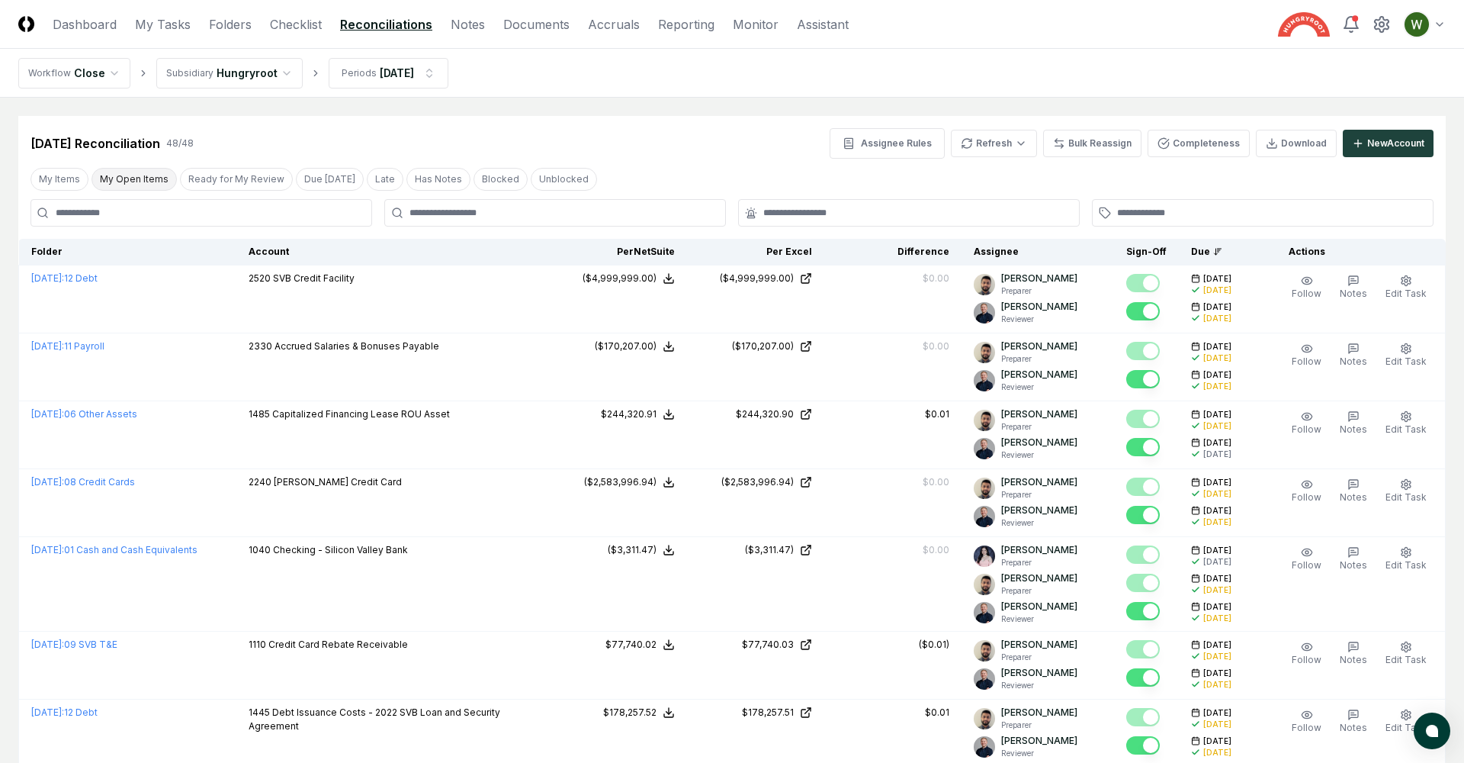
click at [153, 178] on button "My Open Items" at bounding box center [134, 179] width 85 height 23
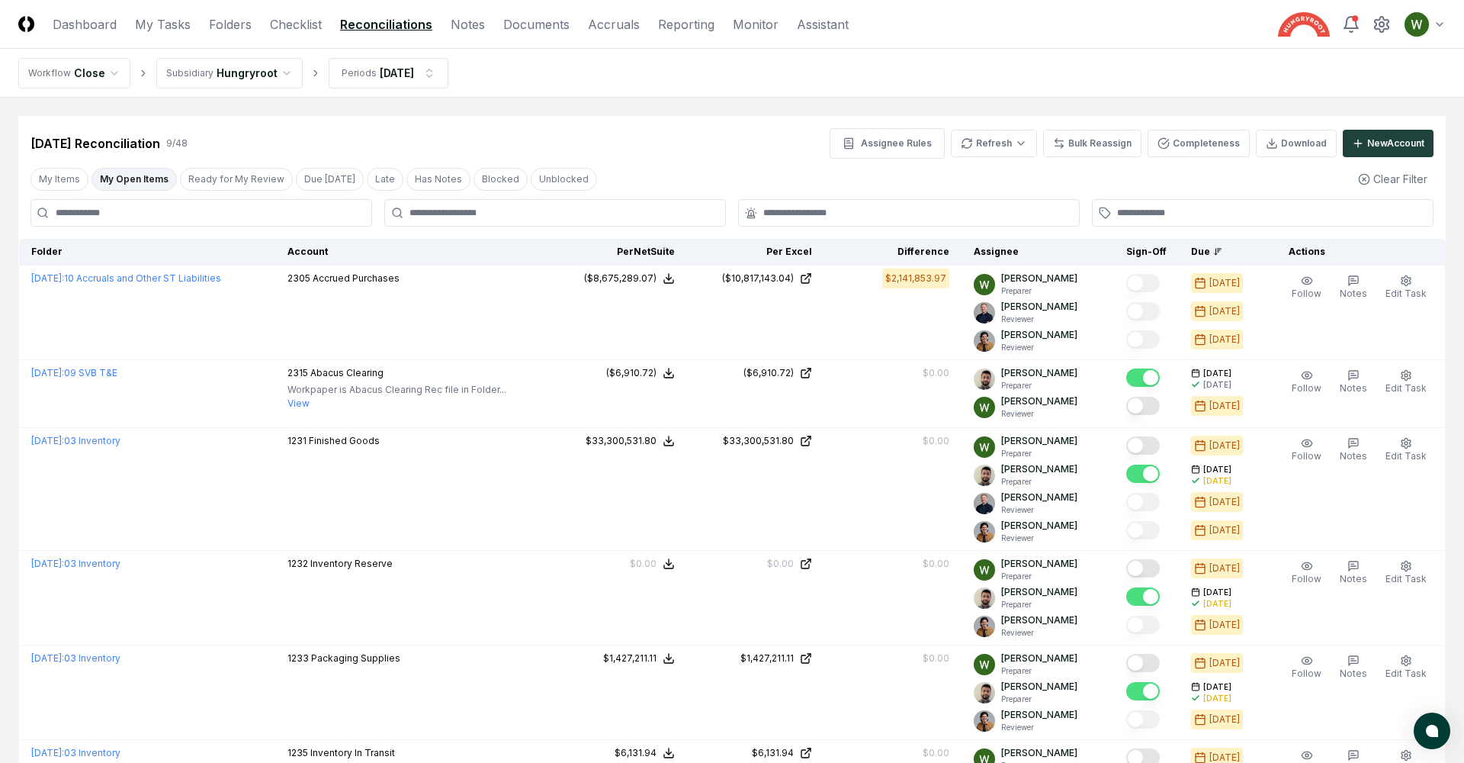
scroll to position [11, 0]
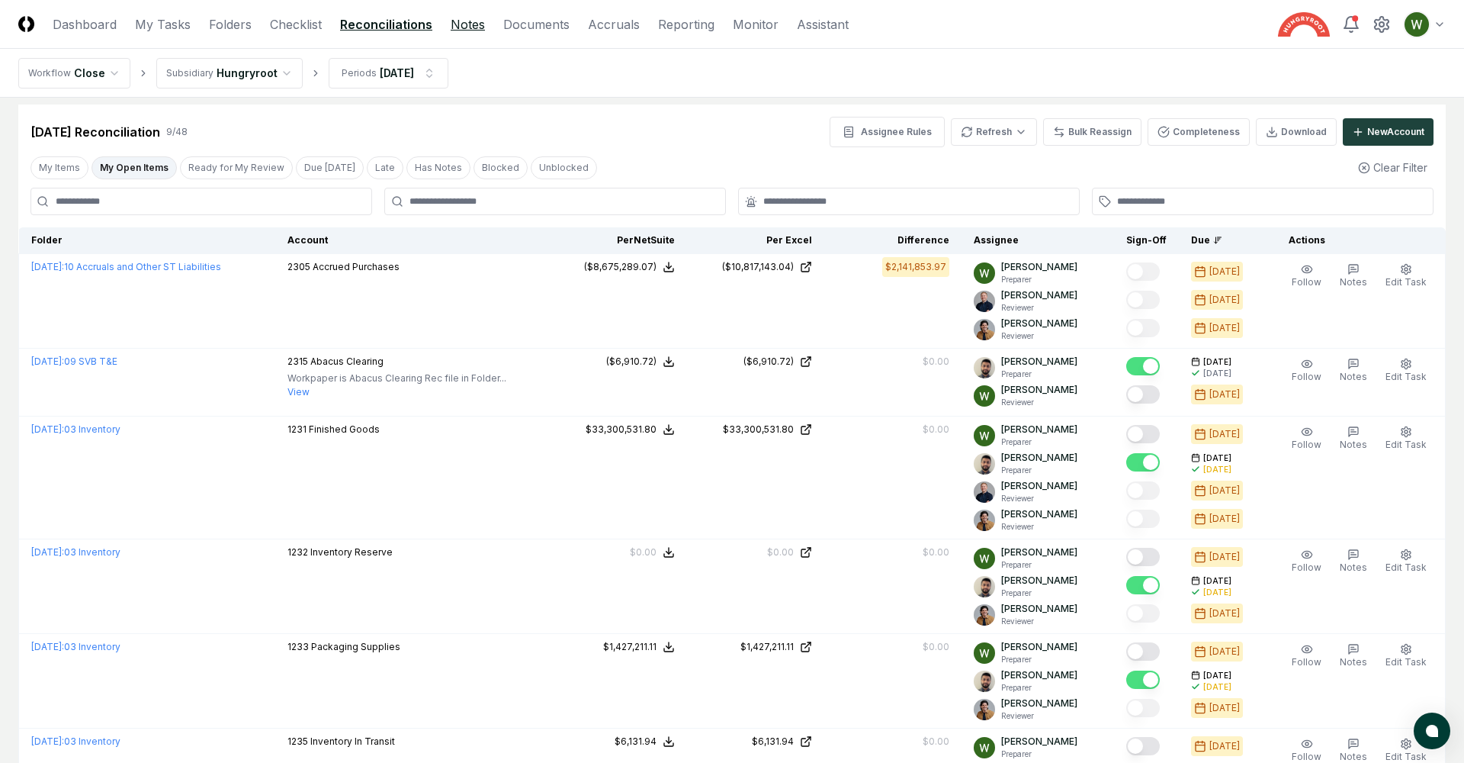
click at [458, 21] on link "Notes" at bounding box center [468, 24] width 34 height 18
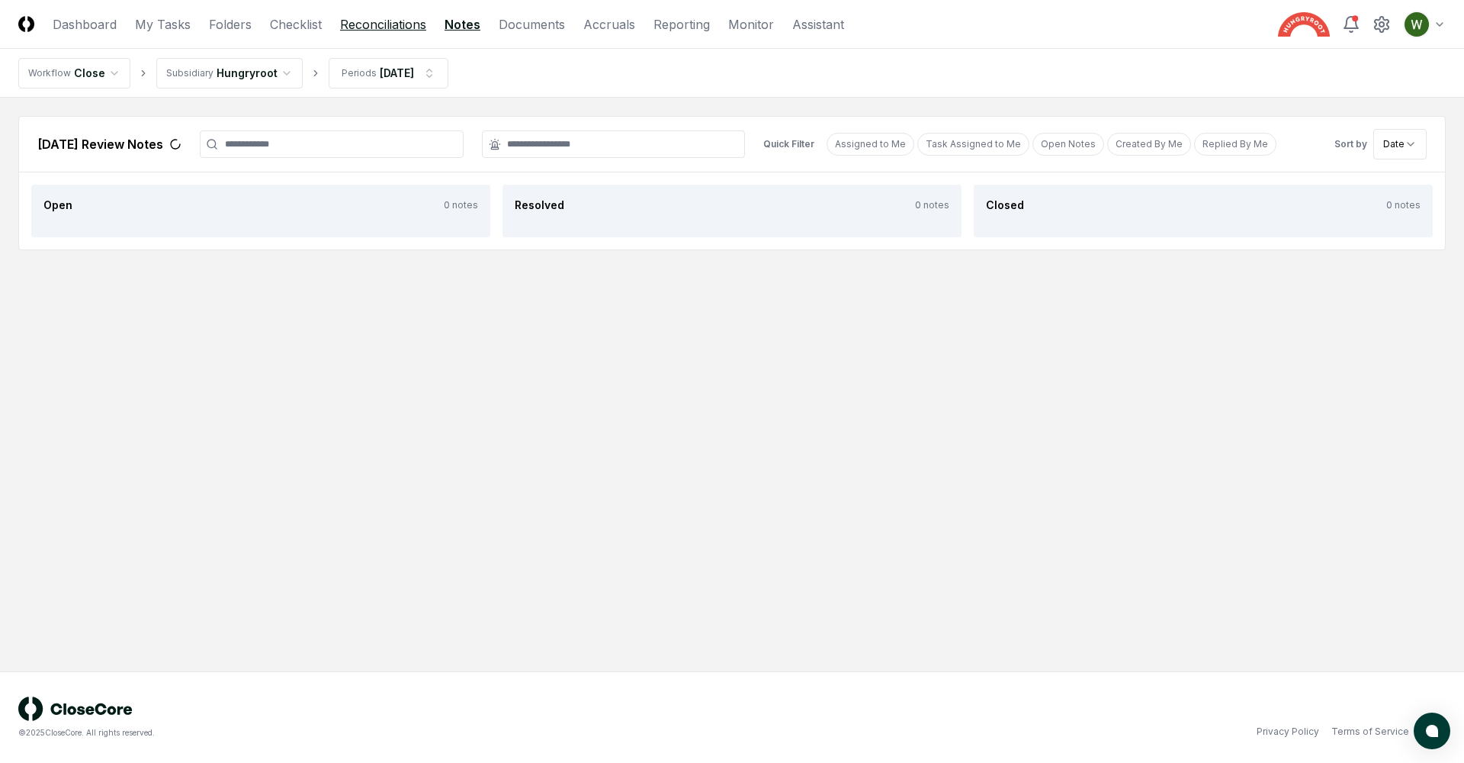
click at [385, 31] on link "Reconciliations" at bounding box center [383, 24] width 86 height 18
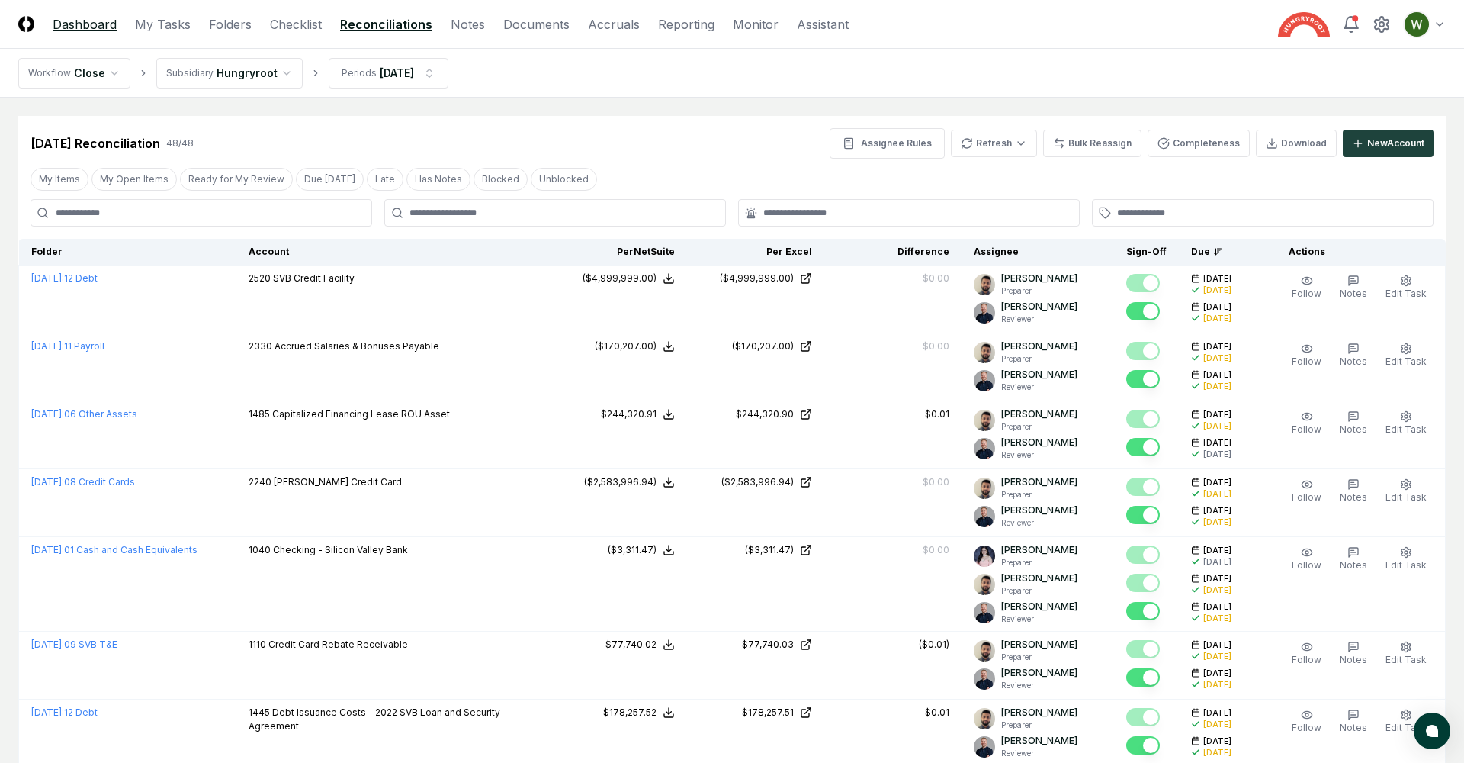
click at [104, 26] on link "Dashboard" at bounding box center [85, 24] width 64 height 18
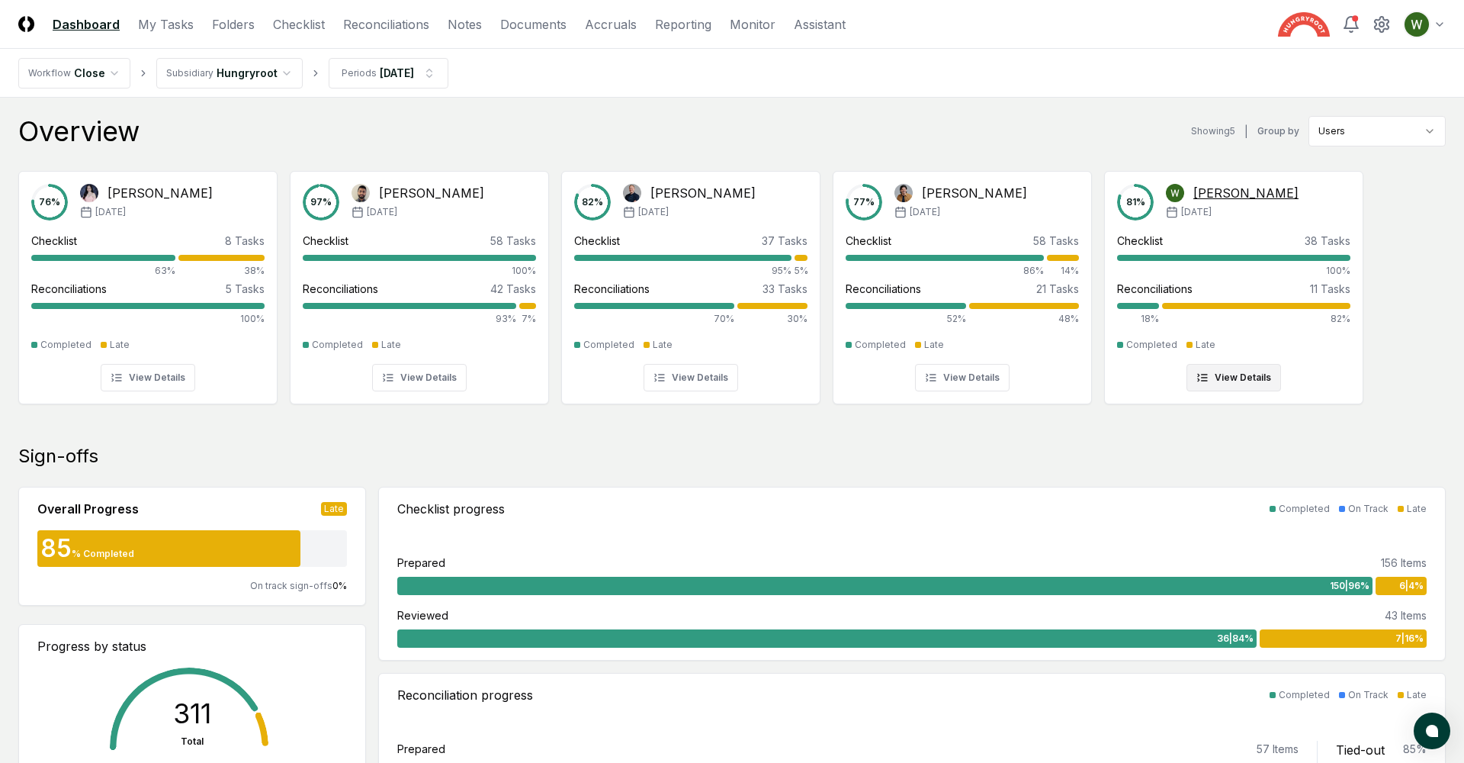
click at [1181, 315] on div "82%" at bounding box center [1256, 319] width 188 height 14
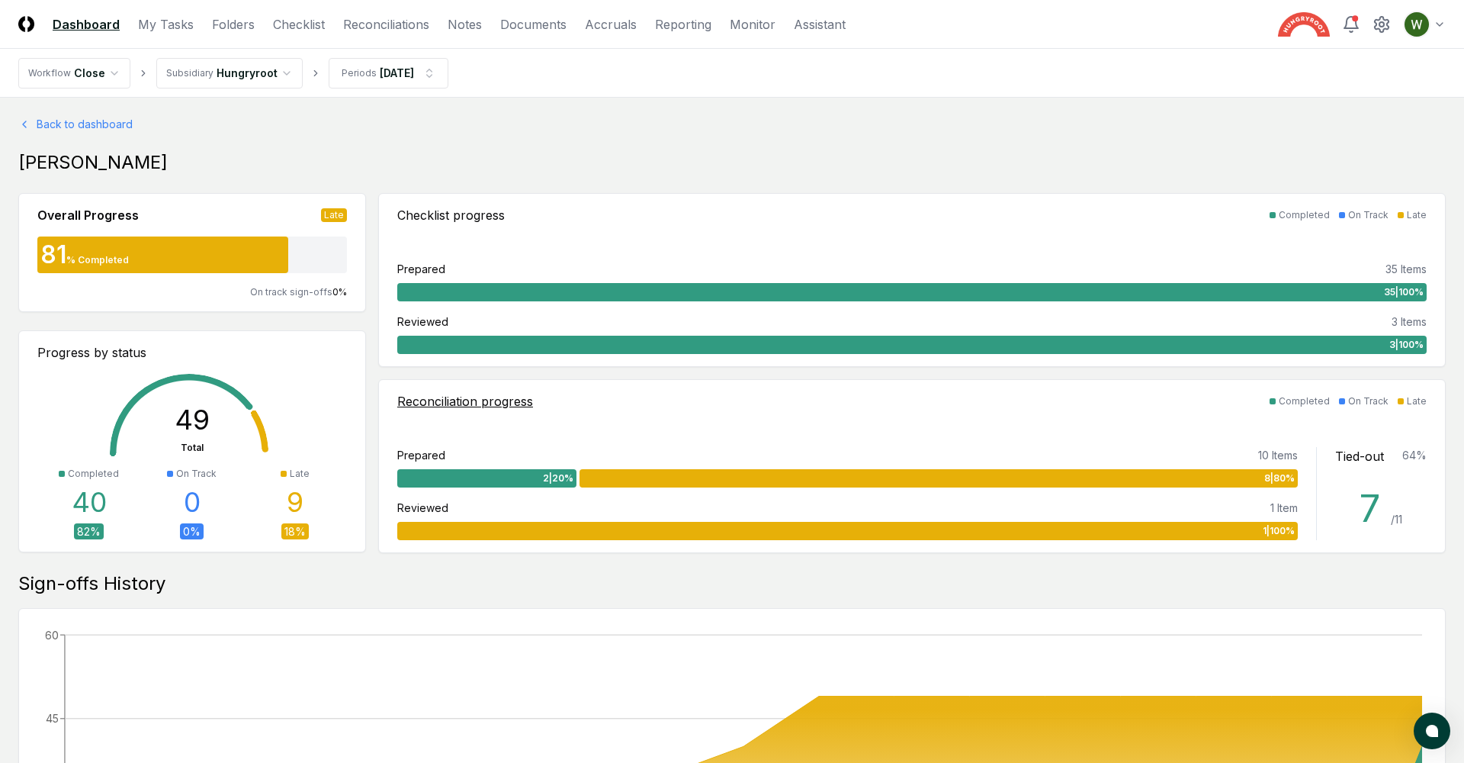
click at [687, 397] on div "Reconciliation progress Completed On Track Late" at bounding box center [912, 401] width 1030 height 18
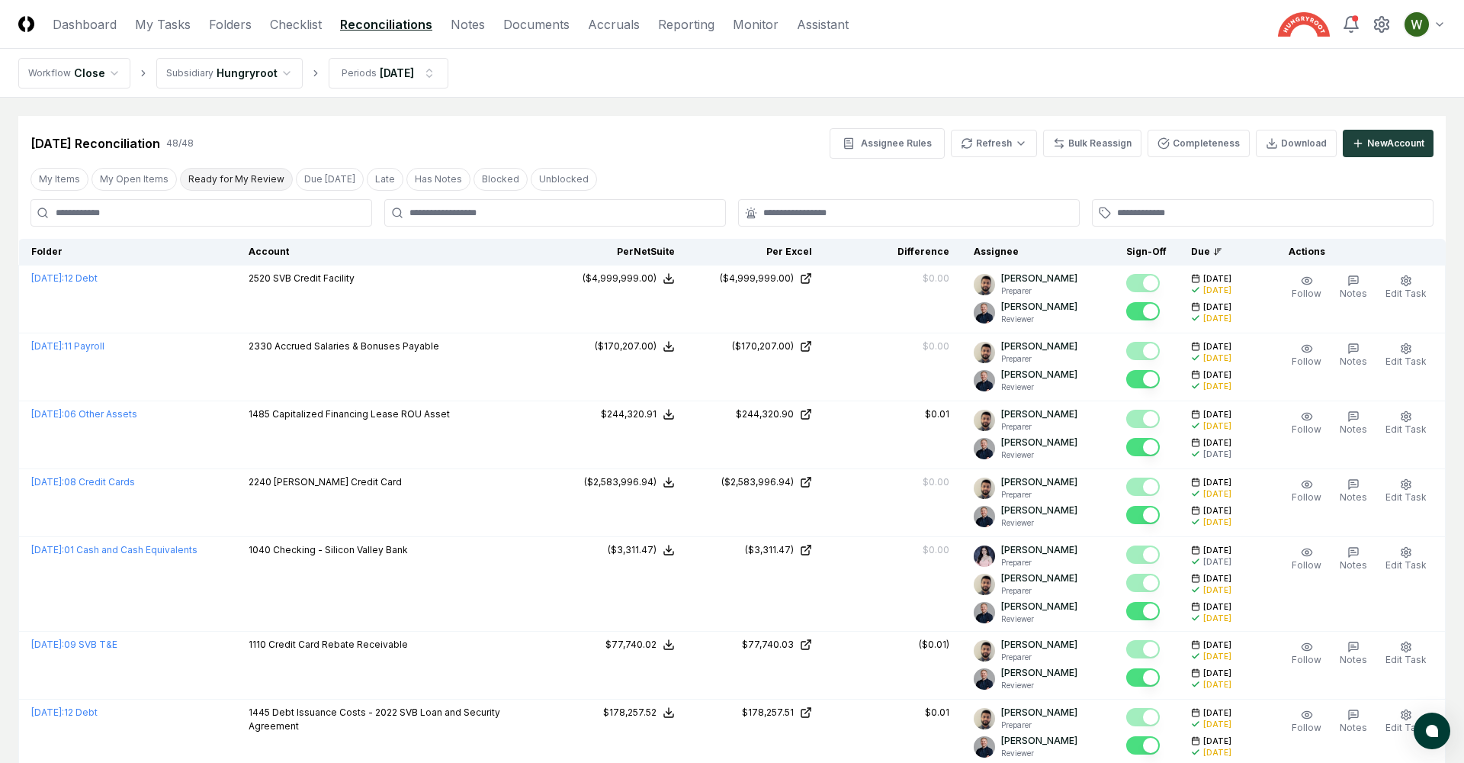
click at [200, 189] on button "Ready for My Review" at bounding box center [236, 179] width 113 height 23
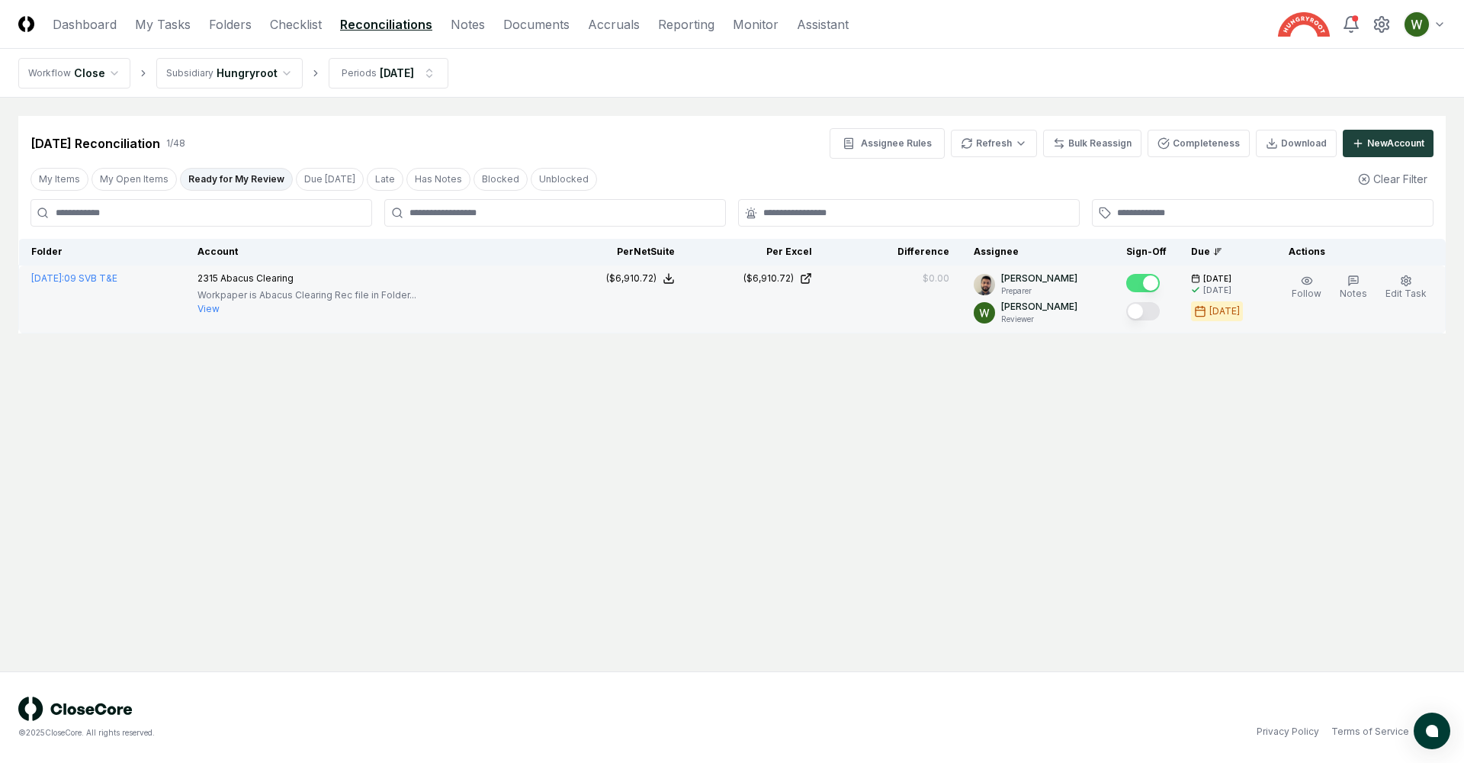
click at [1143, 312] on button "Mark complete" at bounding box center [1144, 311] width 34 height 18
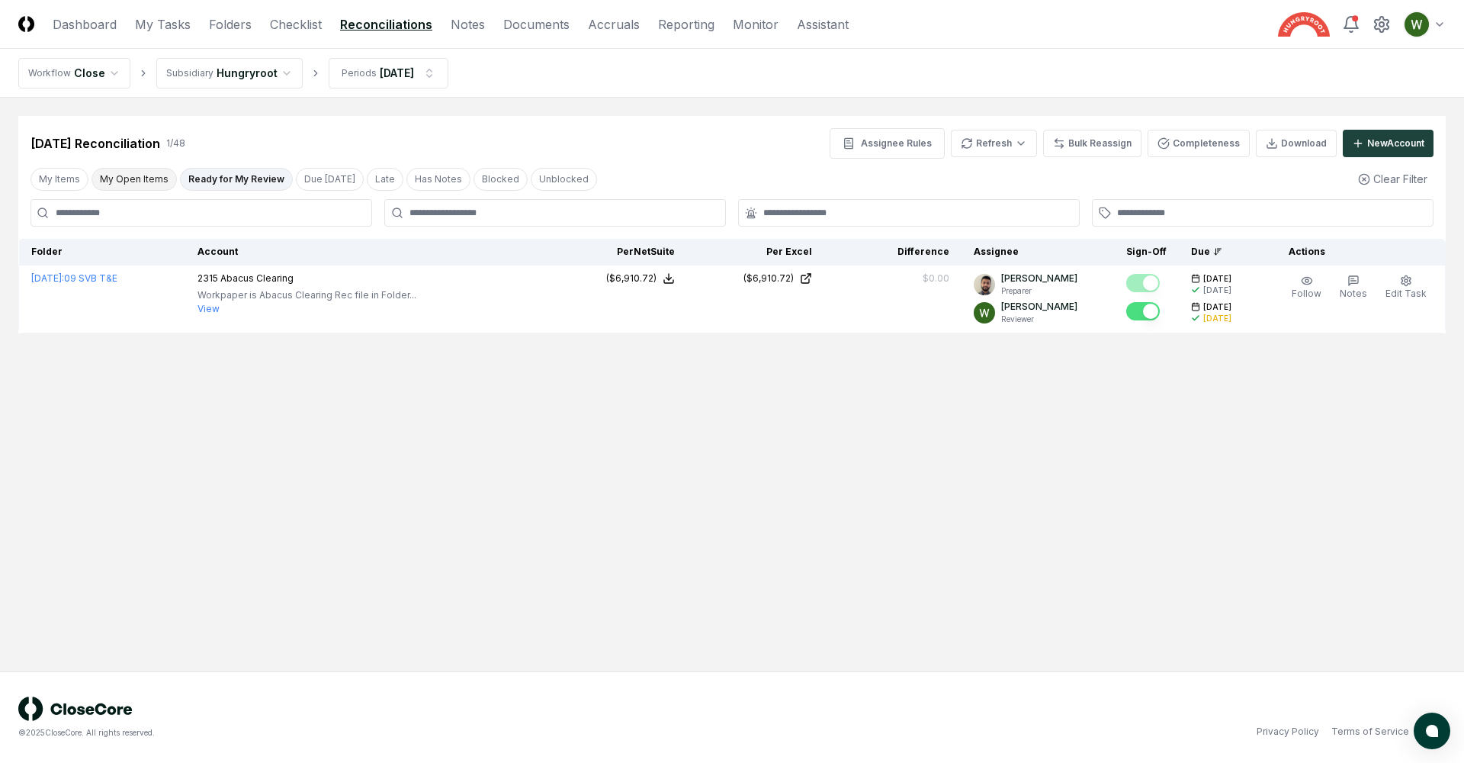
click at [135, 173] on button "My Open Items" at bounding box center [134, 179] width 85 height 23
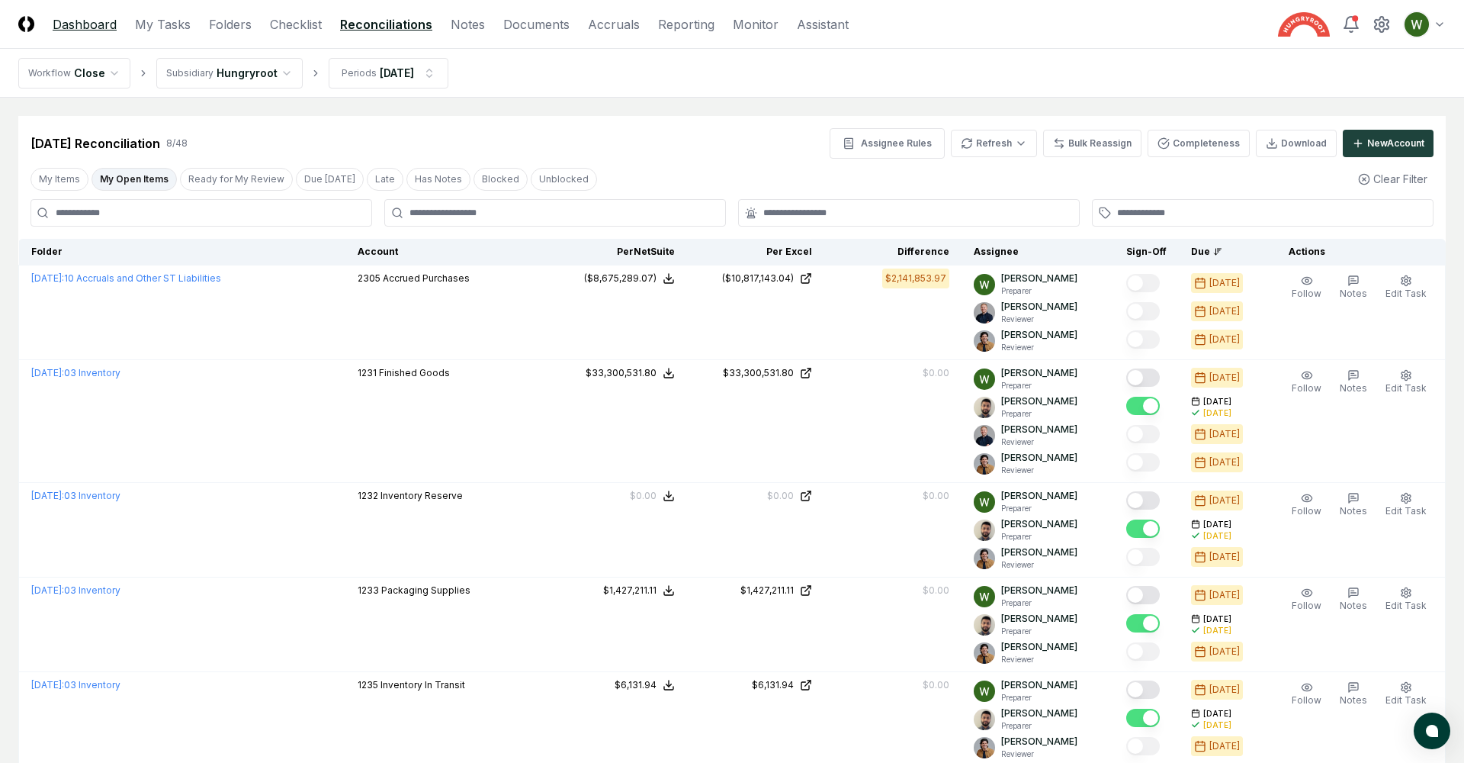
click at [87, 24] on link "Dashboard" at bounding box center [85, 24] width 64 height 18
